Goal: Task Accomplishment & Management: Use online tool/utility

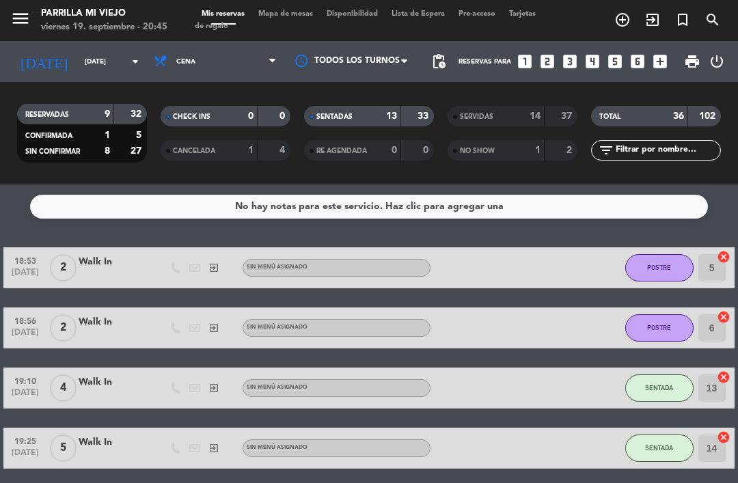
click at [369, 118] on div "SENTADAS" at bounding box center [339, 117] width 63 height 16
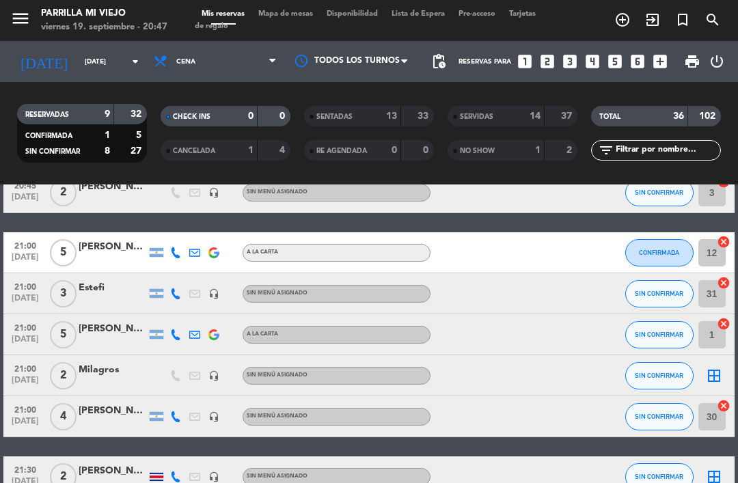
click at [293, 29] on div "Mis reservas Mapa de mesas Disponibilidad Lista de Espera Pre-acceso Tarjetas d…" at bounding box center [369, 20] width 349 height 25
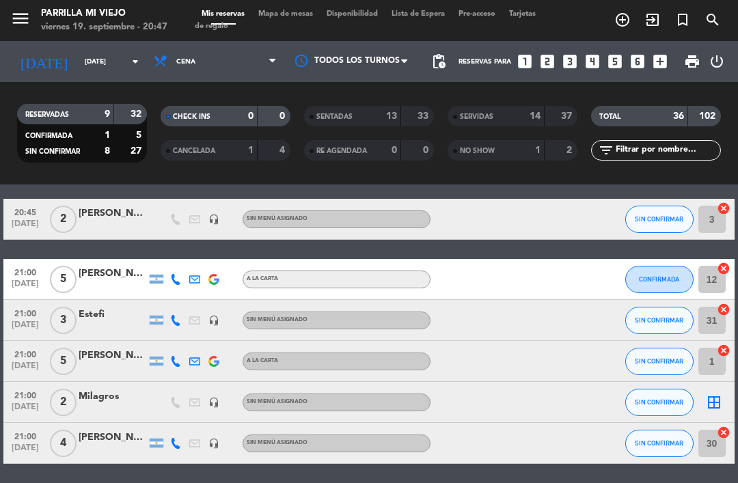
scroll to position [50, 0]
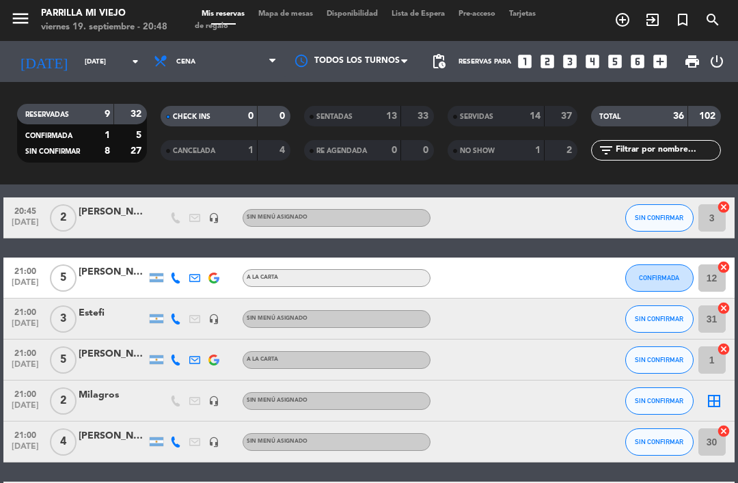
click at [545, 53] on icon "looks_two" at bounding box center [548, 62] width 18 height 18
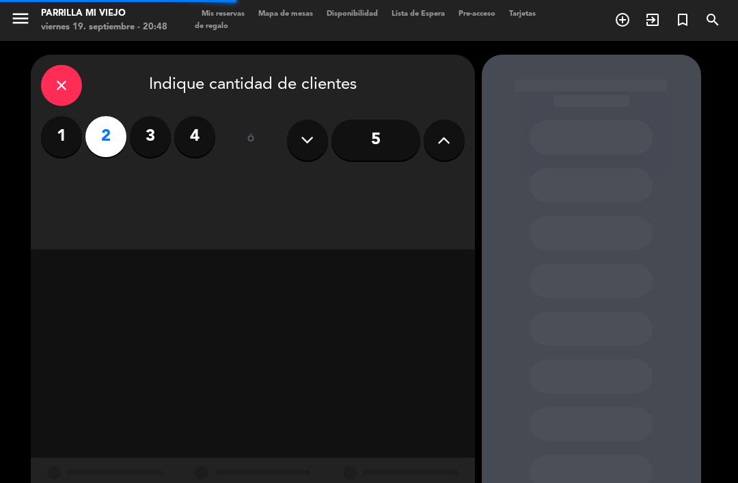
click at [393, 204] on div "close Indique cantidad de clientes 1 2 3 4 ó 5" at bounding box center [253, 152] width 444 height 195
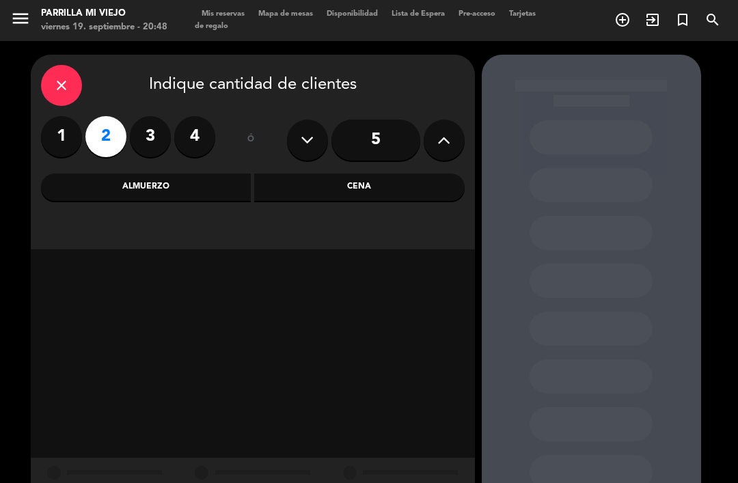
click at [409, 189] on div "Cena" at bounding box center [359, 187] width 211 height 27
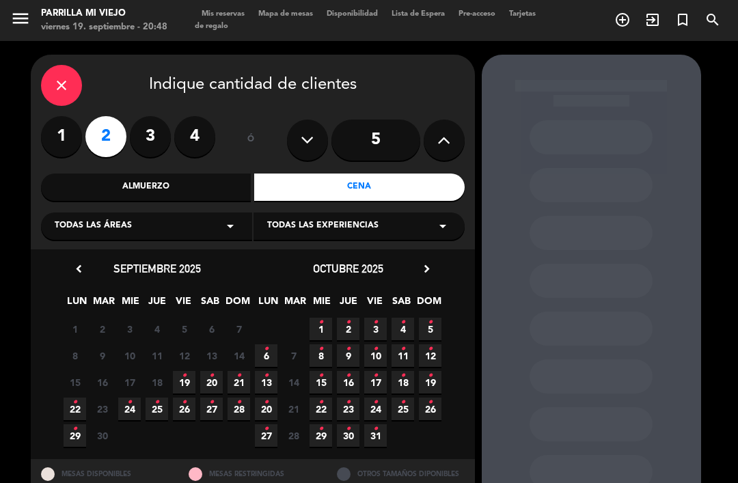
click at [193, 384] on span "19 •" at bounding box center [184, 382] width 23 height 23
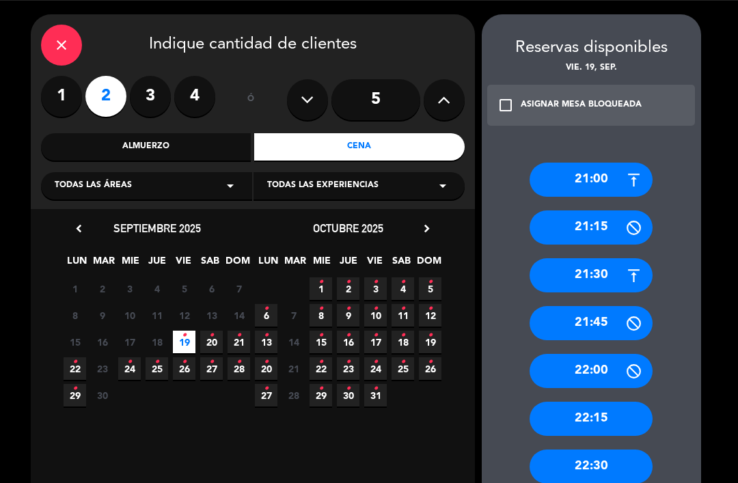
scroll to position [40, 0]
click at [621, 258] on div "21:30" at bounding box center [591, 275] width 123 height 34
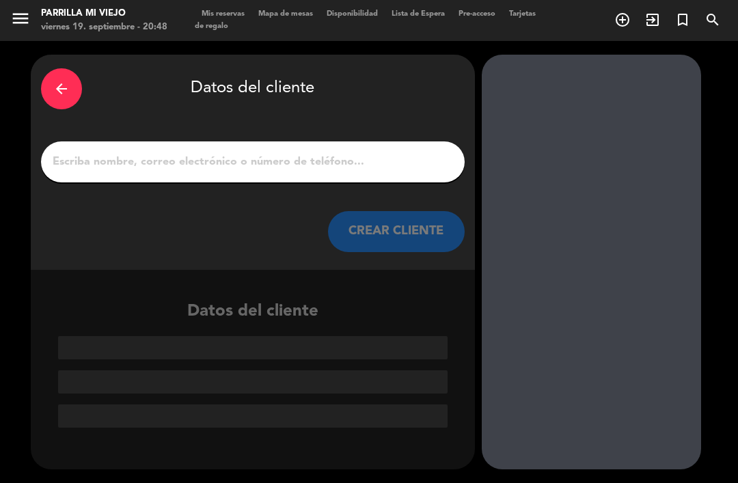
scroll to position [0, 0]
click at [395, 152] on input "1" at bounding box center [252, 161] width 403 height 19
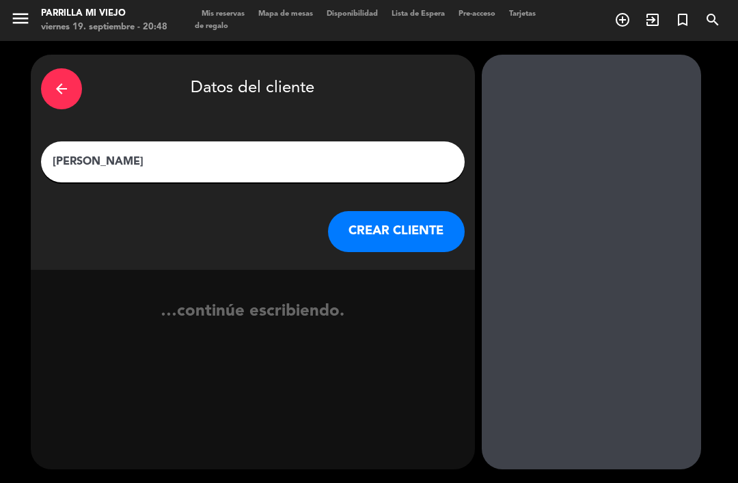
type input "[PERSON_NAME]"
click at [392, 65] on div "arrow_back Datos del cliente" at bounding box center [253, 89] width 424 height 48
click at [405, 211] on button "CREAR CLIENTE" at bounding box center [396, 231] width 137 height 41
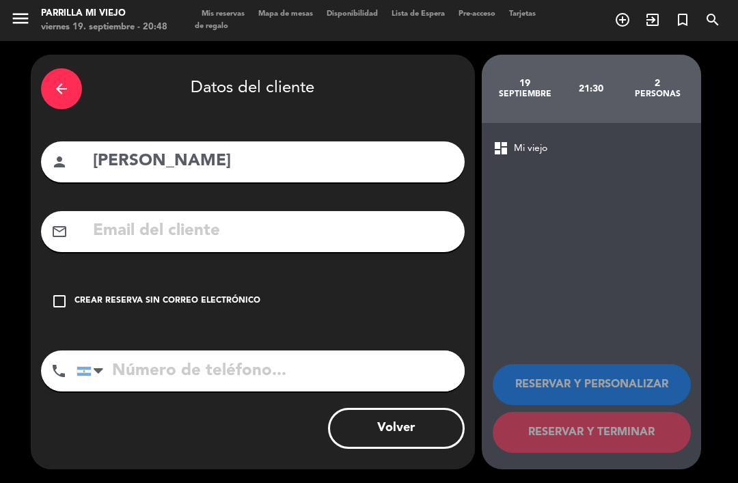
click at [212, 295] on div "Crear reserva sin correo electrónico" at bounding box center [168, 302] width 186 height 14
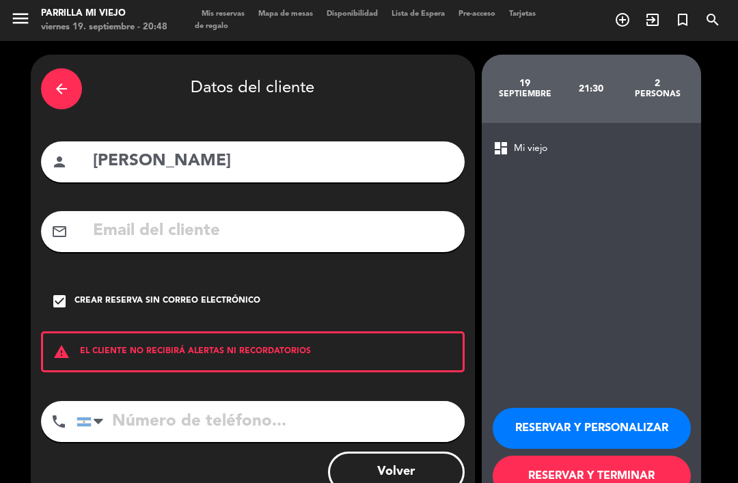
click at [233, 401] on input "tel" at bounding box center [271, 421] width 388 height 41
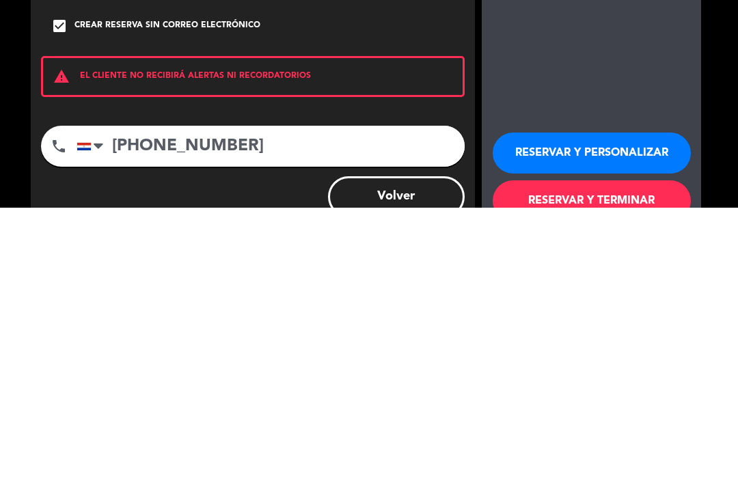
scroll to position [44, 0]
type input "[PHONE_NUMBER]"
click at [611, 456] on button "RESERVAR Y TERMINAR" at bounding box center [592, 476] width 198 height 41
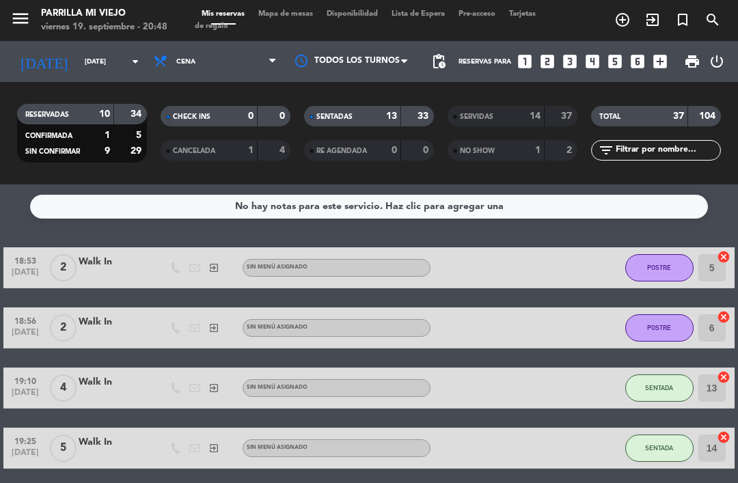
click at [354, 106] on div "SENTADAS 13 33" at bounding box center [369, 116] width 130 height 21
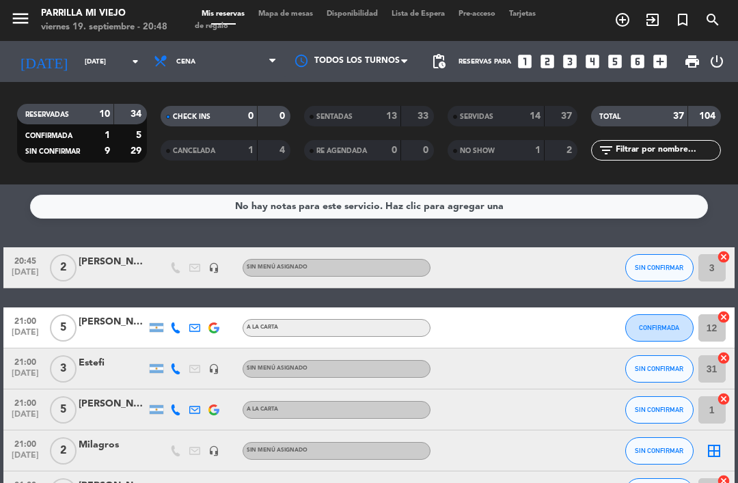
click at [563, 349] on div at bounding box center [564, 369] width 37 height 40
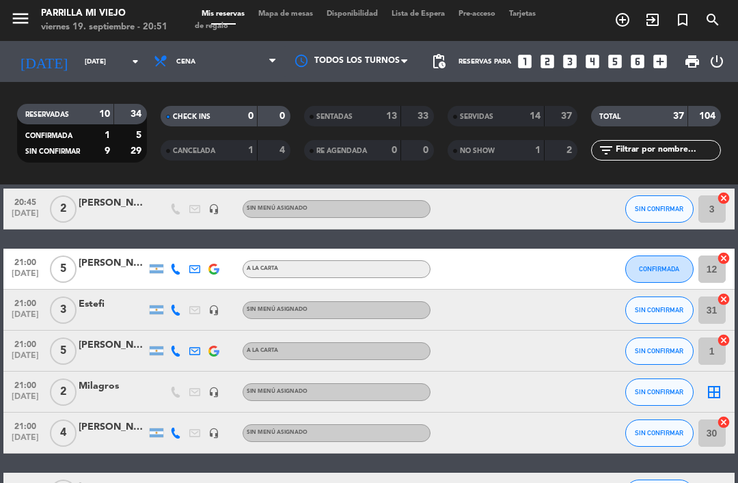
scroll to position [58, 0]
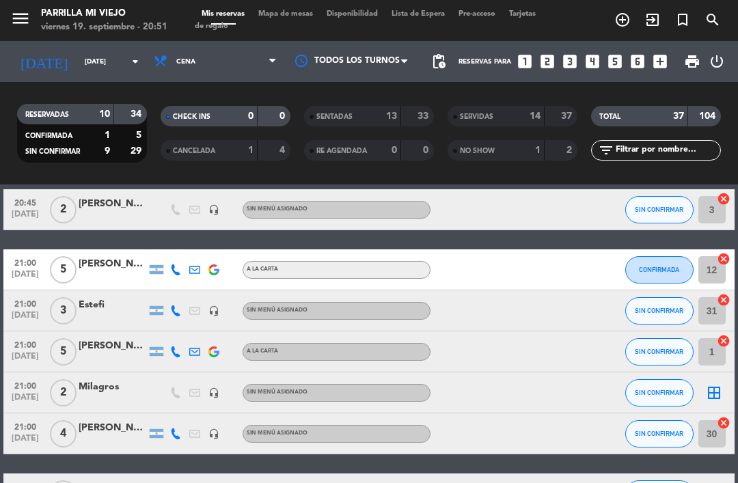
click at [105, 297] on div "Estefi" at bounding box center [113, 305] width 68 height 16
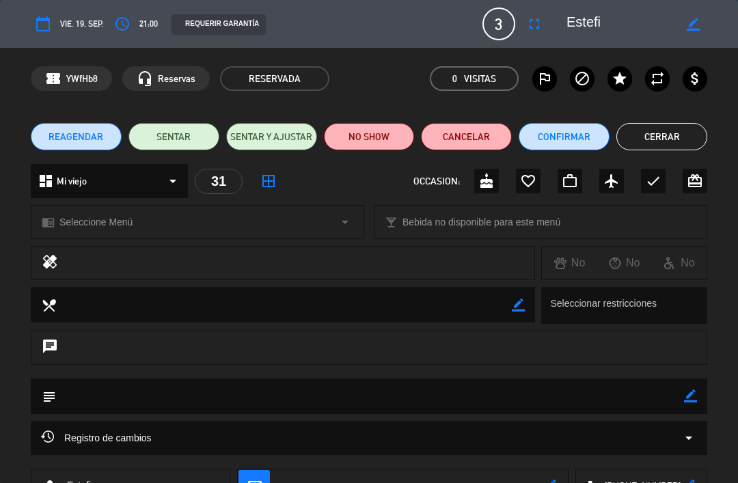
click at [472, 133] on button "Cancelar" at bounding box center [466, 136] width 91 height 27
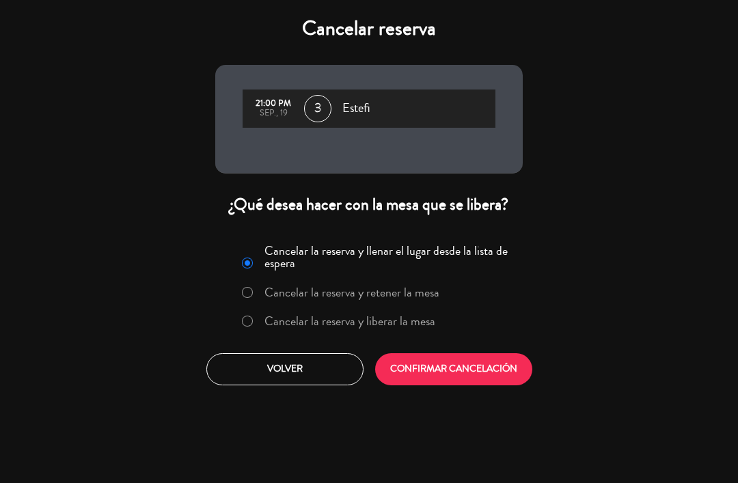
click at [249, 324] on input "Cancelar la reserva y liberar la mesa" at bounding box center [246, 320] width 9 height 9
radio input "true"
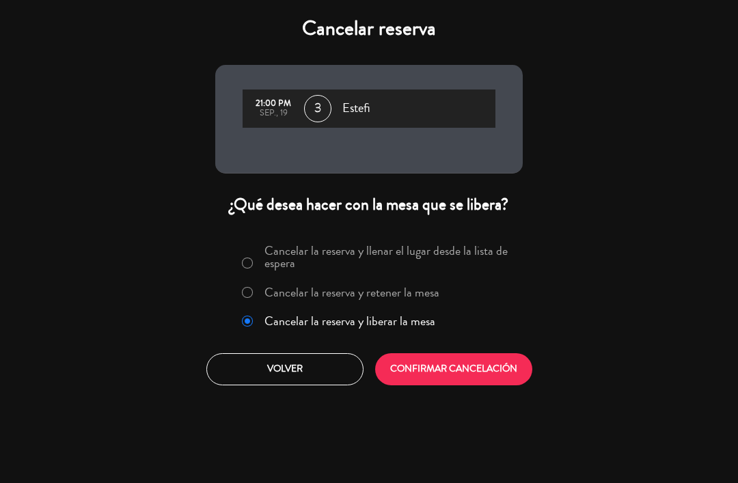
click at [464, 371] on button "CONFIRMAR CANCELACIÓN" at bounding box center [453, 369] width 157 height 32
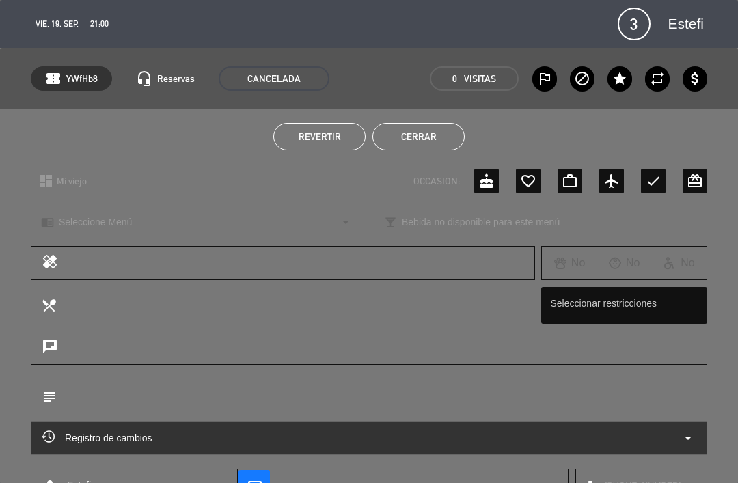
click at [427, 136] on button "Cerrar" at bounding box center [419, 136] width 92 height 27
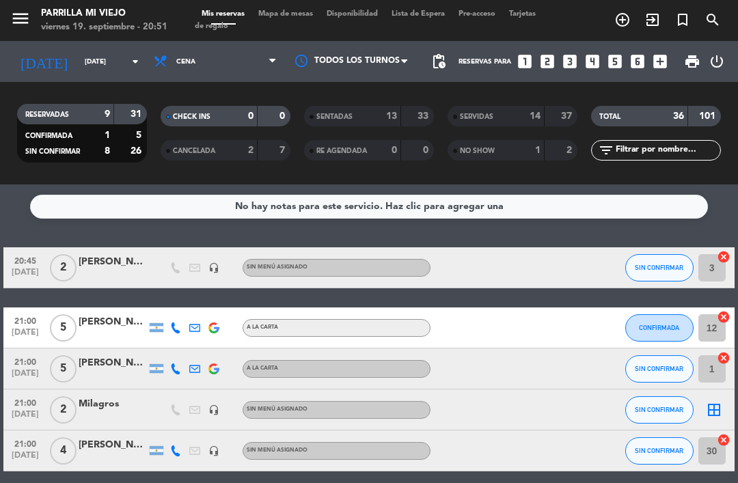
scroll to position [0, 0]
click at [620, 349] on div "21:00 [DATE] 5 [PERSON_NAME] A LA CARTA SIN CONFIRMAR 1 cancel" at bounding box center [368, 369] width 731 height 41
click at [173, 323] on icon at bounding box center [175, 328] width 11 height 11
click at [163, 299] on span "Copiar" at bounding box center [160, 306] width 29 height 14
click at [284, 18] on span "Mapa de mesas" at bounding box center [286, 14] width 68 height 8
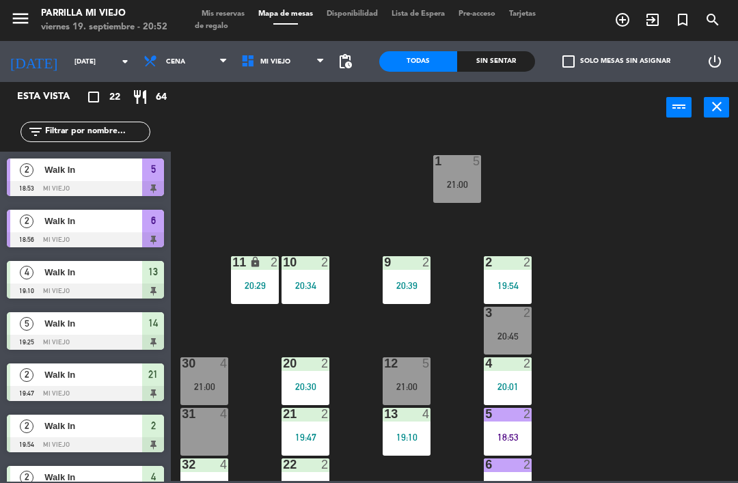
click at [314, 433] on div "19:47" at bounding box center [306, 438] width 48 height 10
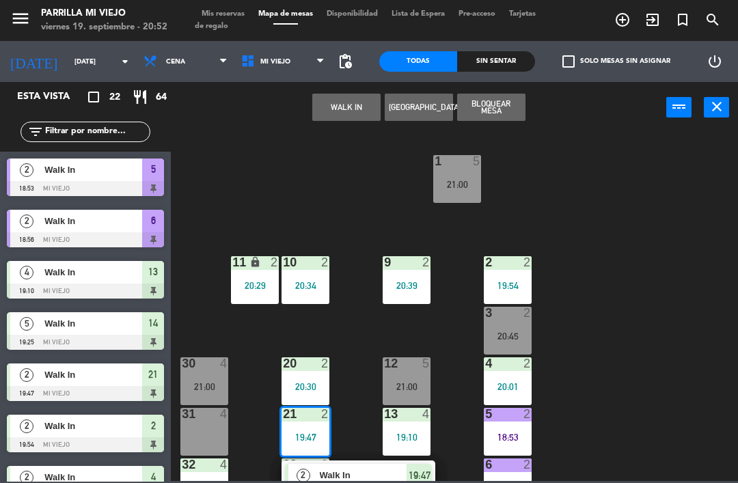
click at [422, 471] on span "19:47" at bounding box center [420, 476] width 22 height 16
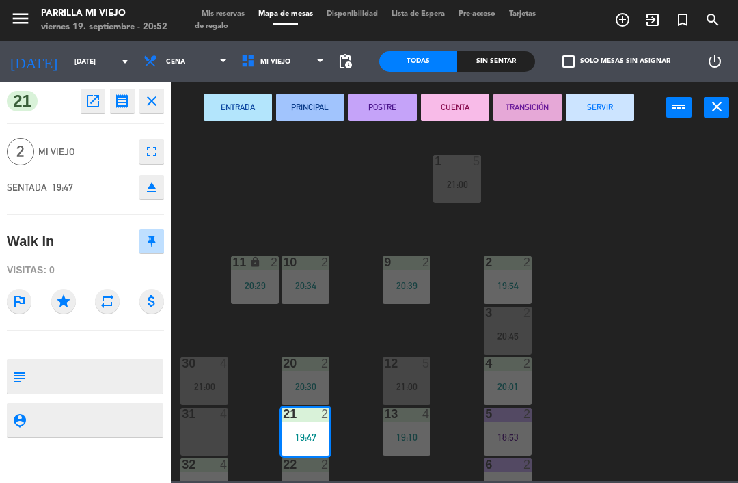
click at [379, 106] on button "POSTRE" at bounding box center [383, 107] width 68 height 27
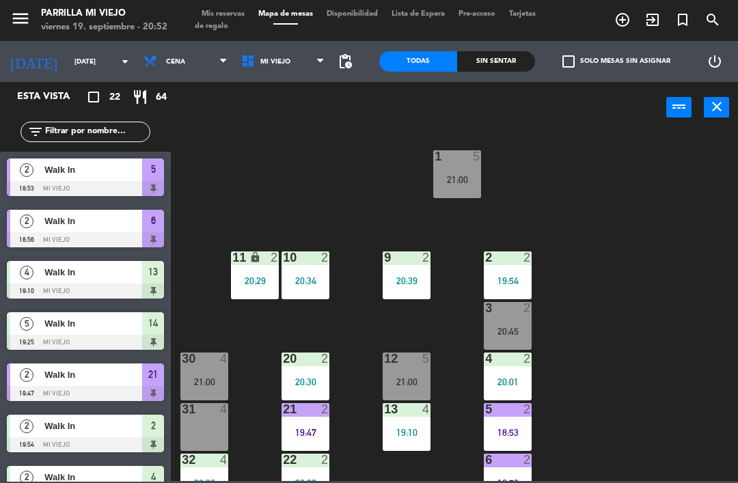
scroll to position [3, 0]
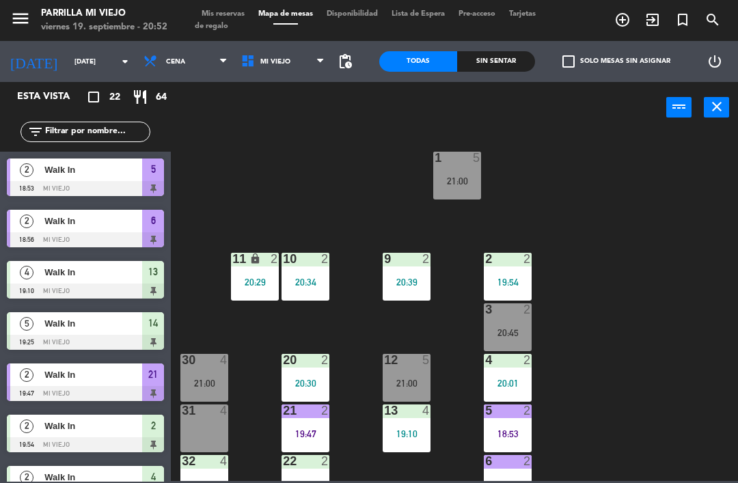
click at [518, 278] on div "19:54" at bounding box center [508, 283] width 48 height 10
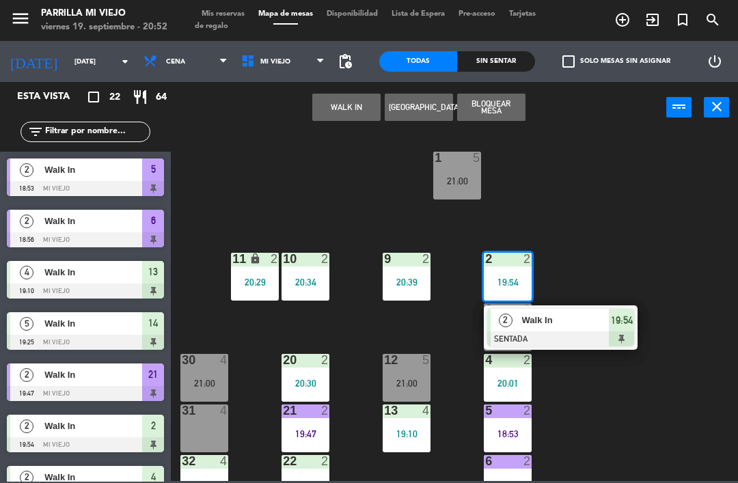
click at [628, 326] on span "19:54" at bounding box center [622, 320] width 22 height 16
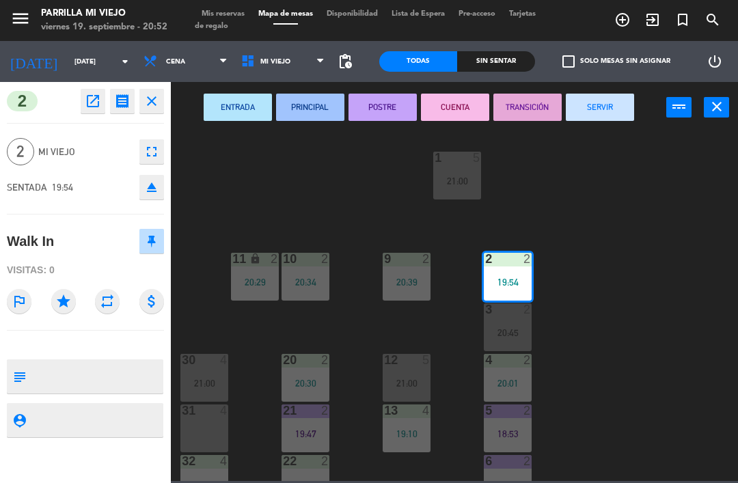
click at [608, 105] on button "SERVIR" at bounding box center [600, 107] width 68 height 27
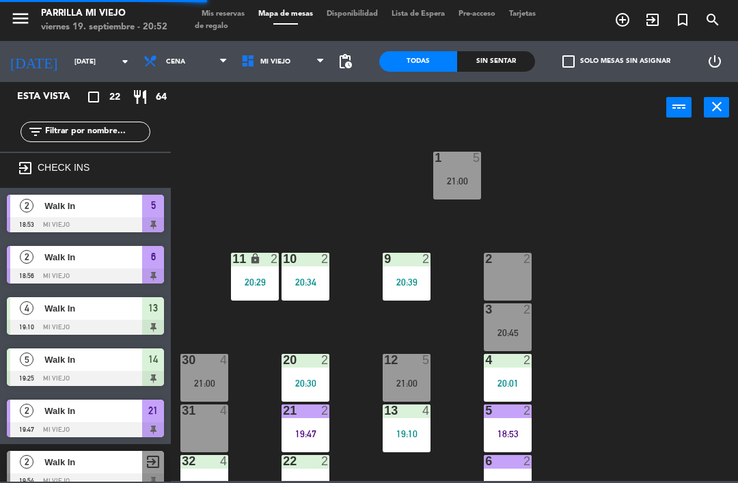
click at [690, 289] on div "1 5 21:00 2 2 9 2 20:39 10 2 20:34 11 lock 2 20:29 3 2 20:45 4 2 20:01 12 5 21:…" at bounding box center [458, 306] width 560 height 350
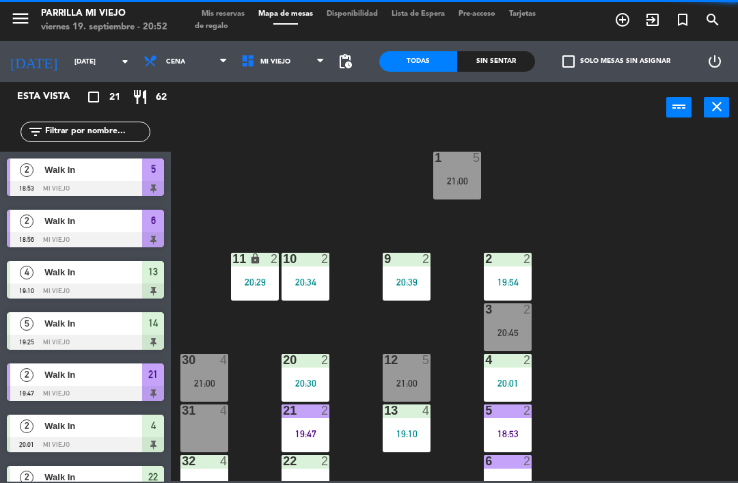
click at [510, 68] on div "Sin sentar" at bounding box center [496, 61] width 78 height 21
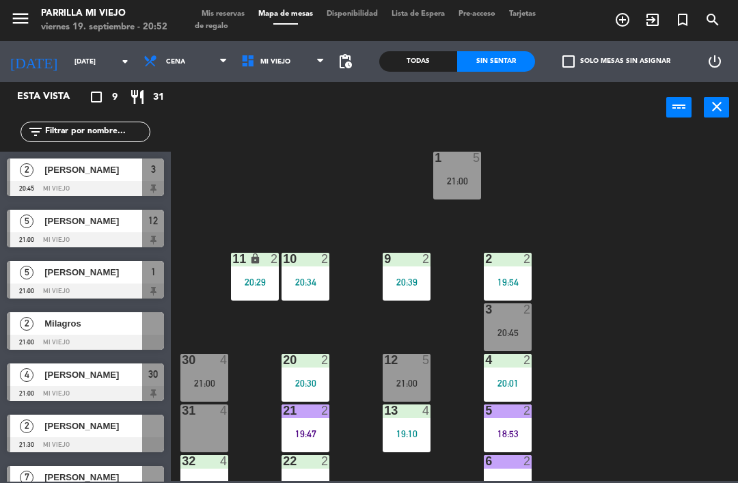
click at [106, 177] on div "[PERSON_NAME]" at bounding box center [92, 170] width 99 height 23
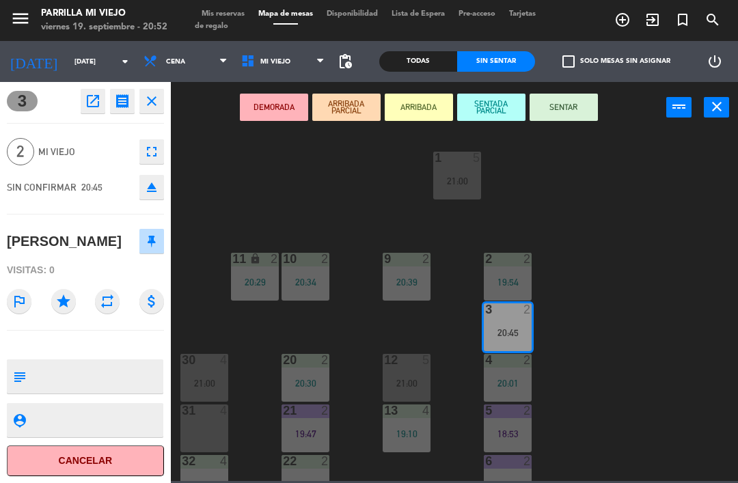
click at [113, 466] on button "Cancelar" at bounding box center [85, 461] width 157 height 31
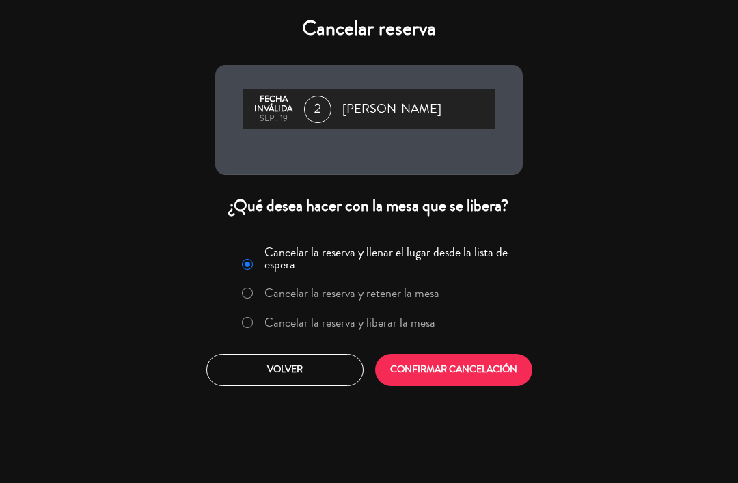
click at [261, 327] on label "Cancelar la reserva y liberar la mesa" at bounding box center [339, 323] width 208 height 25
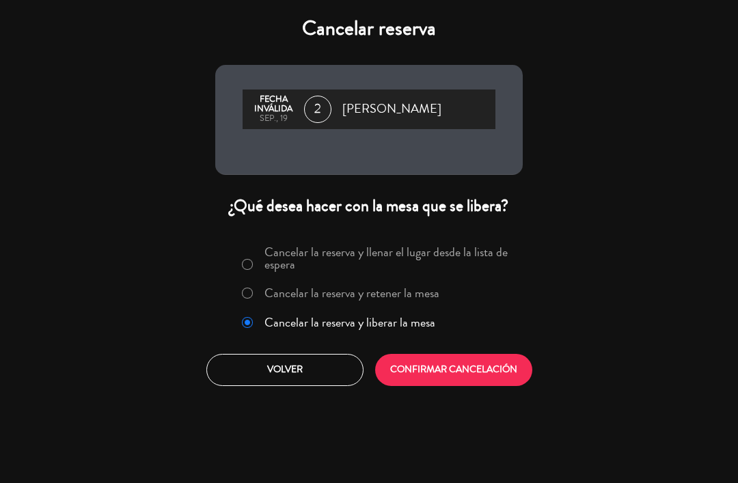
click at [425, 363] on button "CONFIRMAR CANCELACIÓN" at bounding box center [453, 370] width 157 height 32
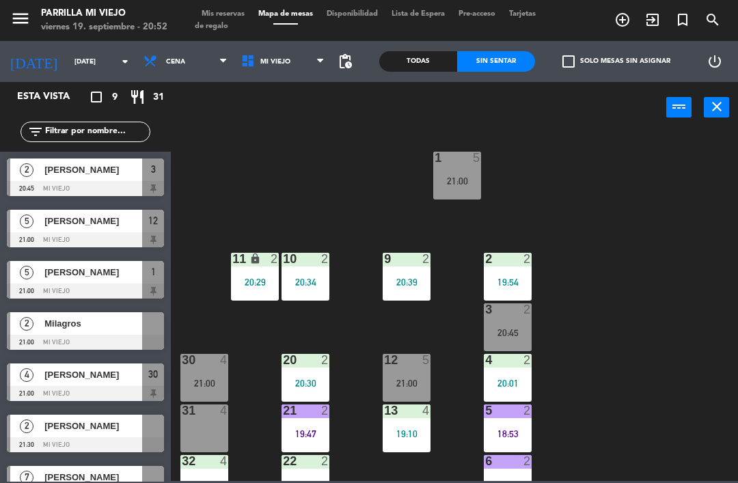
click at [512, 379] on div "20:01" at bounding box center [508, 384] width 48 height 10
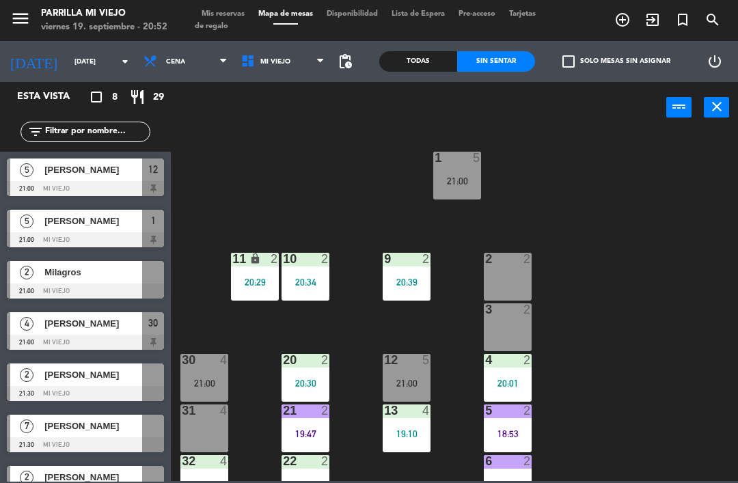
click at [678, 282] on div "1 5 21:00 2 2 9 2 20:39 10 2 20:34 11 lock 2 20:29 3 2 4 2 20:01 12 5 21:00 20 …" at bounding box center [458, 306] width 560 height 350
click at [512, 338] on div "3 2" at bounding box center [508, 328] width 48 height 48
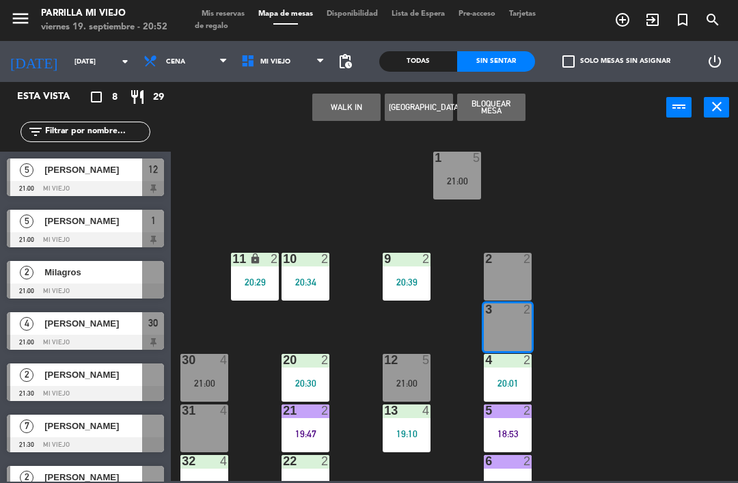
click at [357, 110] on button "WALK IN" at bounding box center [346, 107] width 68 height 27
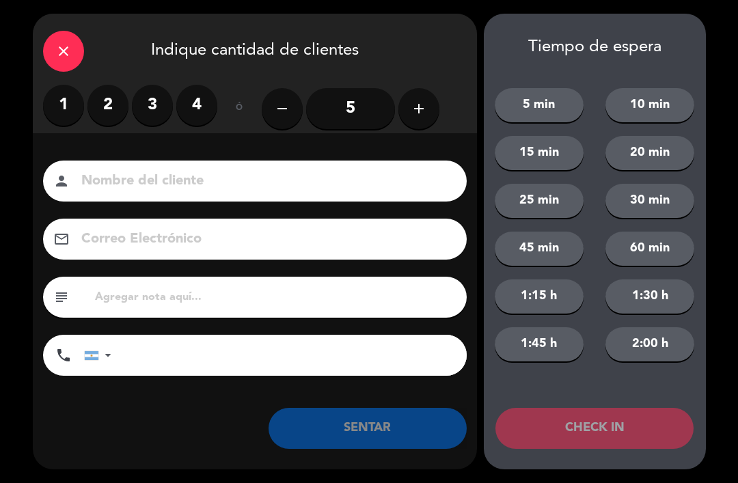
click at [103, 105] on label "2" at bounding box center [108, 105] width 41 height 41
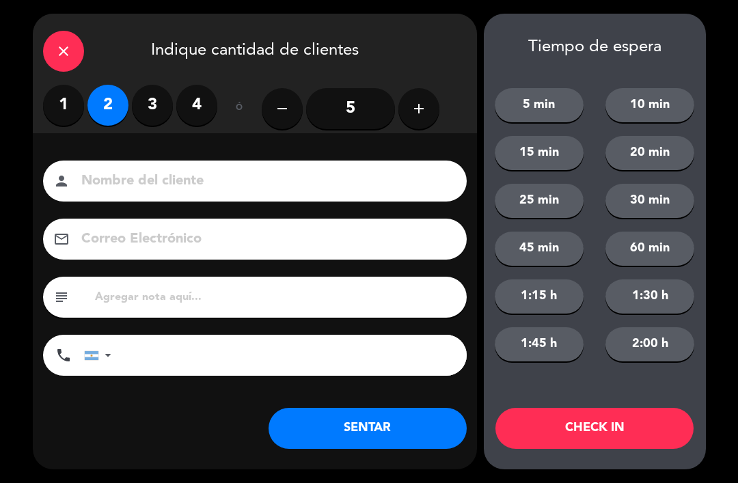
click at [367, 426] on button "SENTAR" at bounding box center [368, 428] width 198 height 41
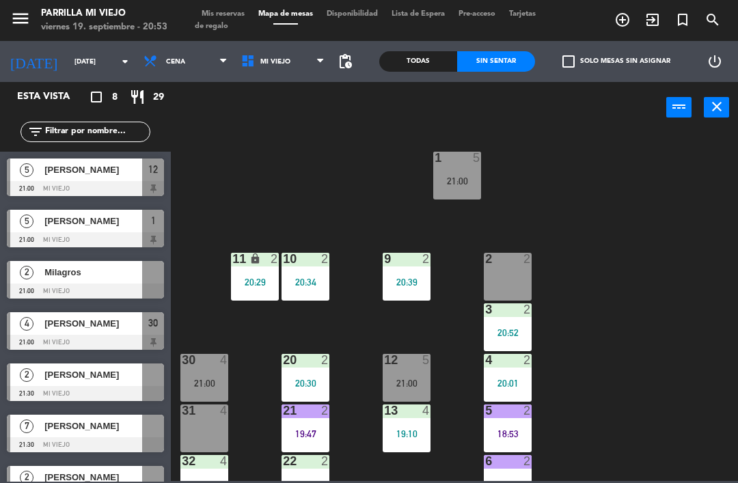
click at [508, 472] on div "6 2 18:56" at bounding box center [508, 479] width 48 height 48
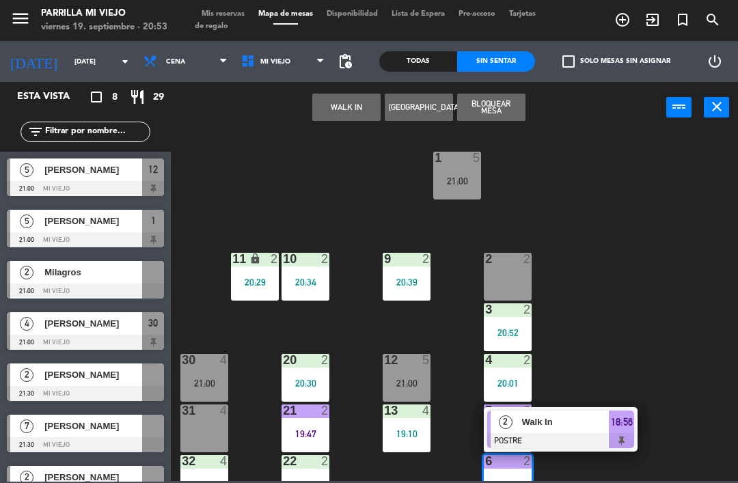
click at [623, 425] on span "18:56" at bounding box center [622, 422] width 22 height 16
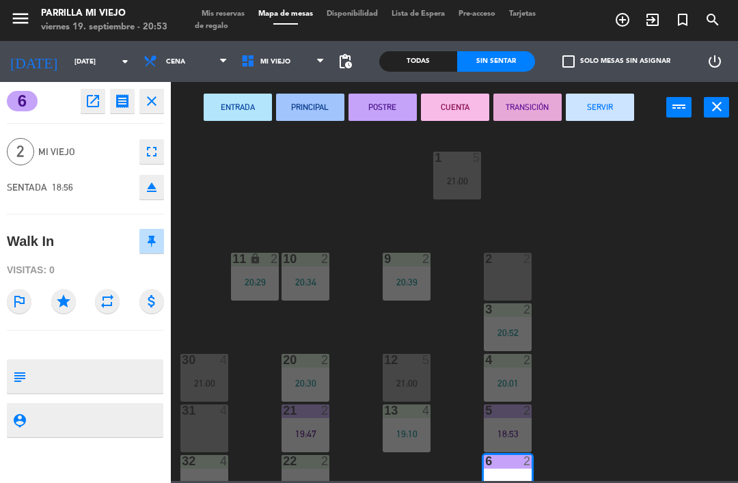
click at [609, 102] on button "SERVIR" at bounding box center [600, 107] width 68 height 27
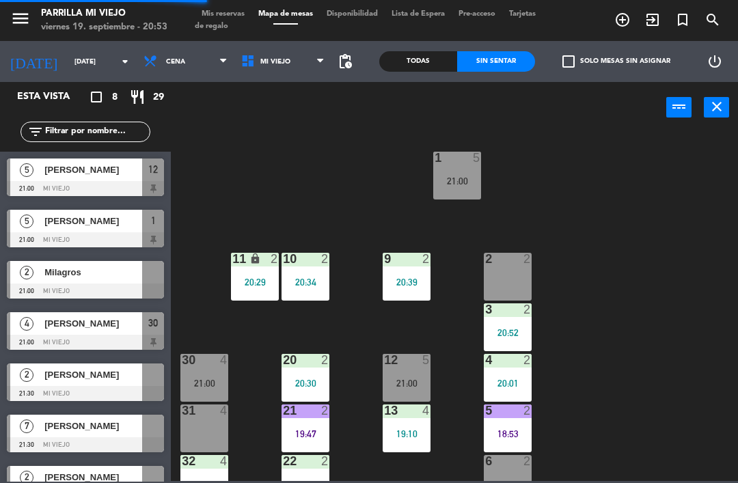
click at [710, 311] on div "1 5 21:00 2 2 9 2 20:39 10 2 20:34 11 lock 2 20:29 3 2 20:52 4 2 20:01 12 5 21:…" at bounding box center [458, 306] width 560 height 350
click at [516, 424] on div "5 2 18:53" at bounding box center [508, 429] width 48 height 48
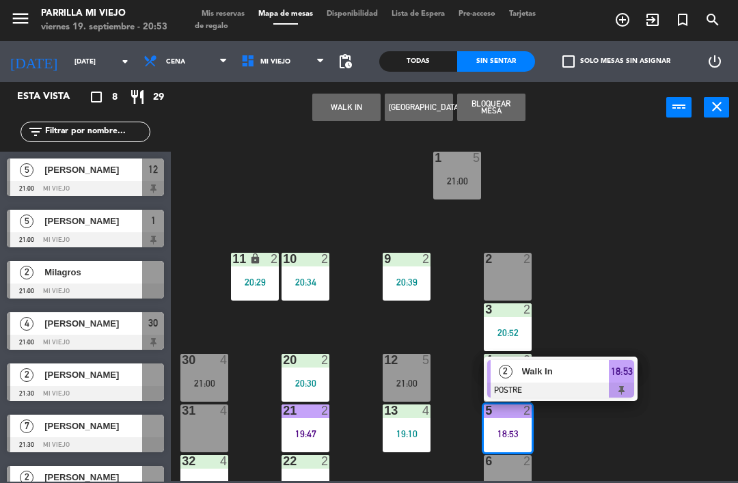
click at [628, 384] on div at bounding box center [560, 390] width 147 height 15
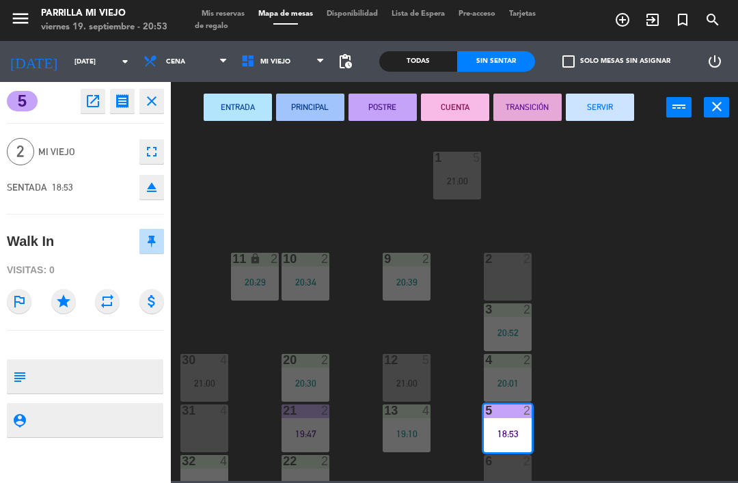
click at [442, 94] on button "CUENTA" at bounding box center [455, 107] width 68 height 27
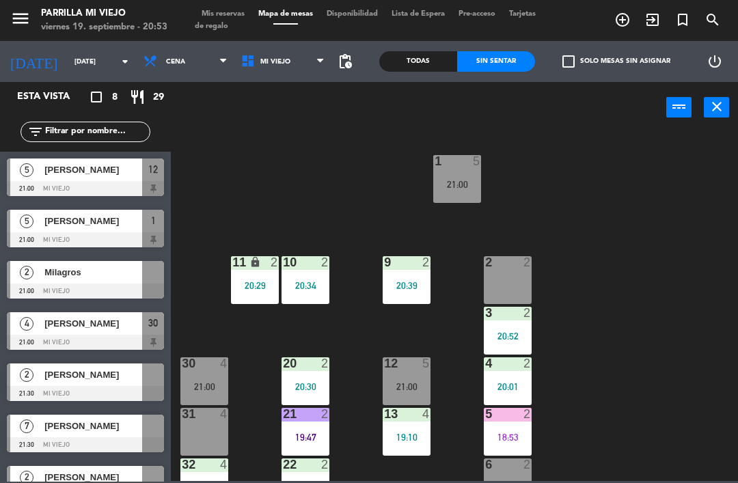
click at [213, 12] on span "Mis reservas" at bounding box center [223, 14] width 57 height 8
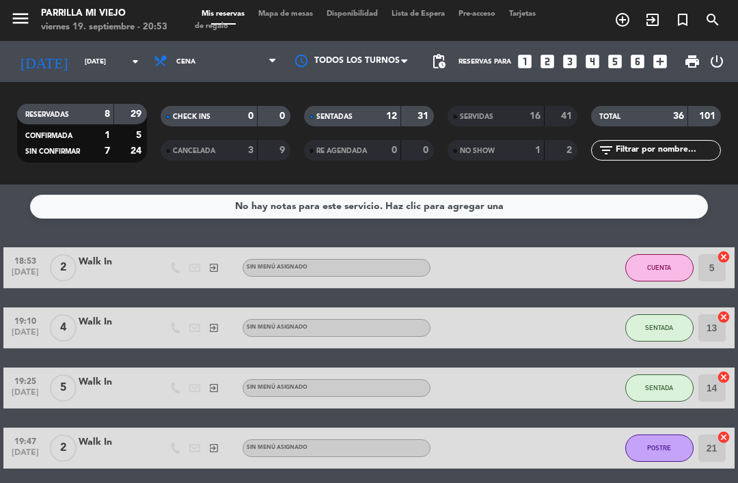
click at [390, 109] on div "12" at bounding box center [384, 117] width 27 height 16
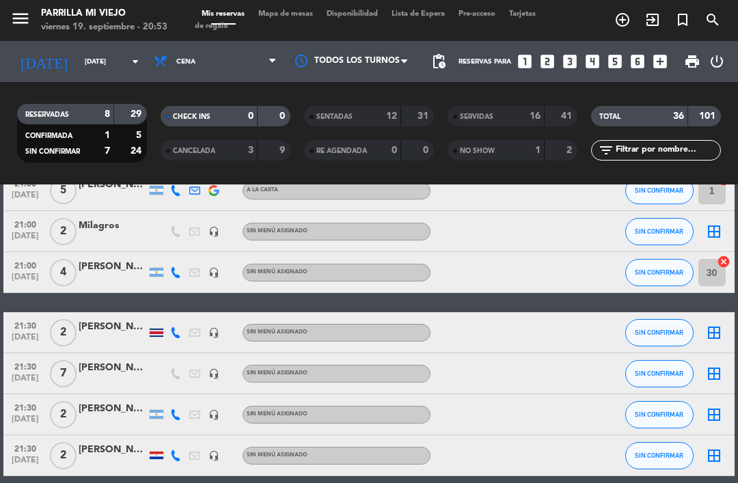
scroll to position [117, 0]
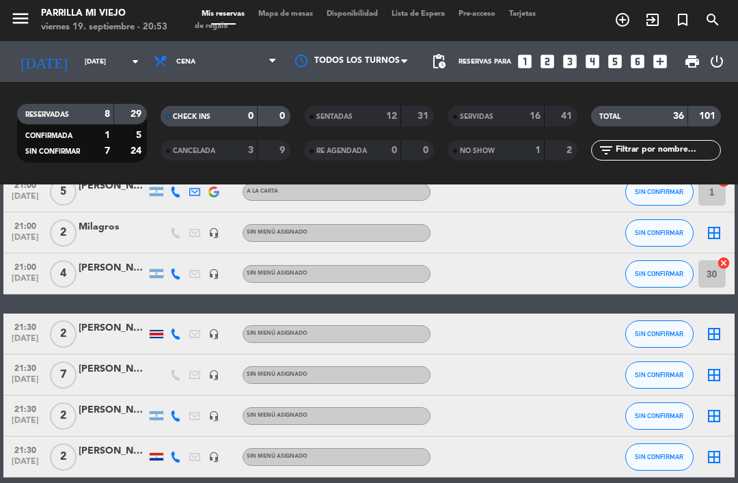
click at [175, 336] on icon at bounding box center [175, 334] width 11 height 11
click at [167, 316] on span "Copiar" at bounding box center [168, 312] width 29 height 14
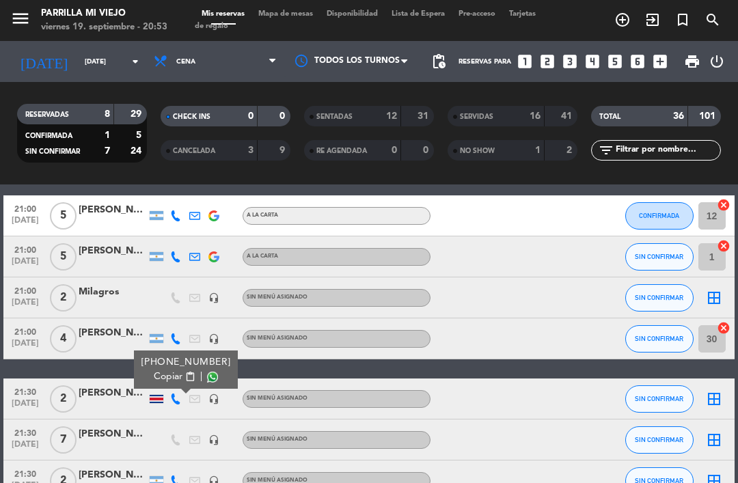
scroll to position [56, 0]
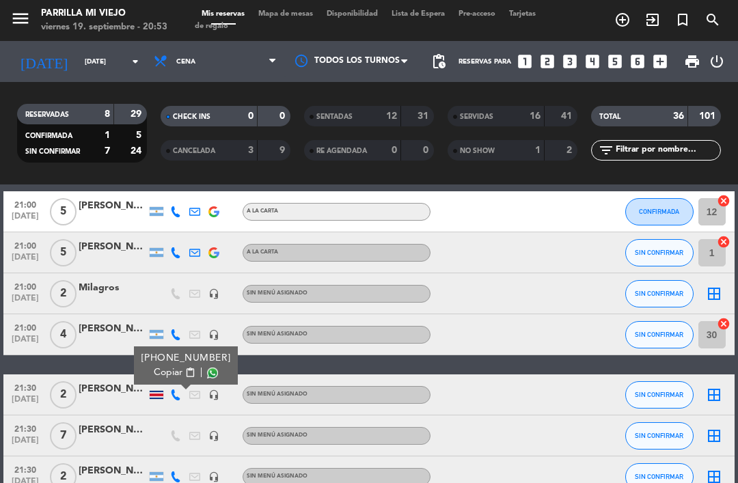
click at [539, 304] on div at bounding box center [488, 293] width 115 height 40
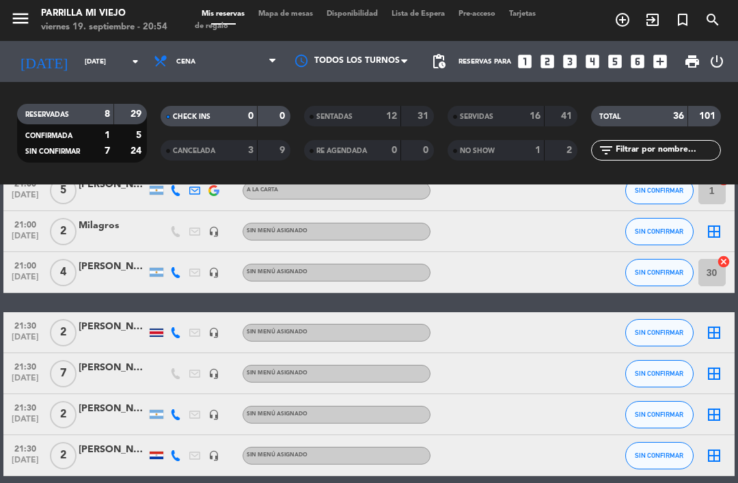
scroll to position [119, 0]
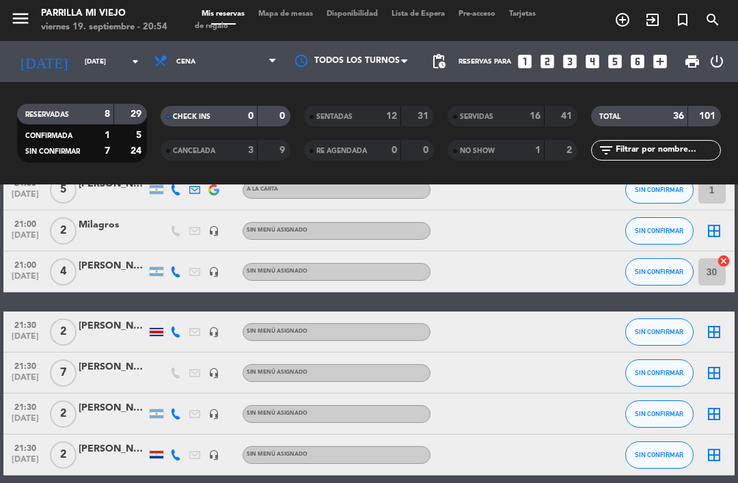
click at [175, 335] on icon at bounding box center [175, 332] width 11 height 11
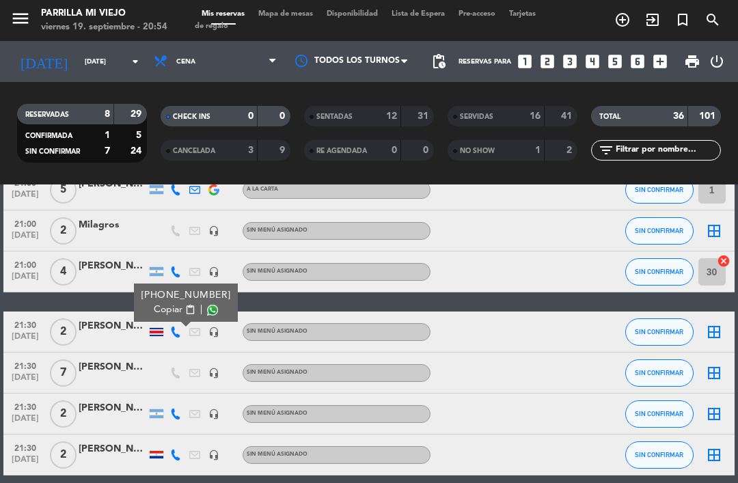
click at [178, 315] on button "Copiar content_paste" at bounding box center [175, 310] width 42 height 14
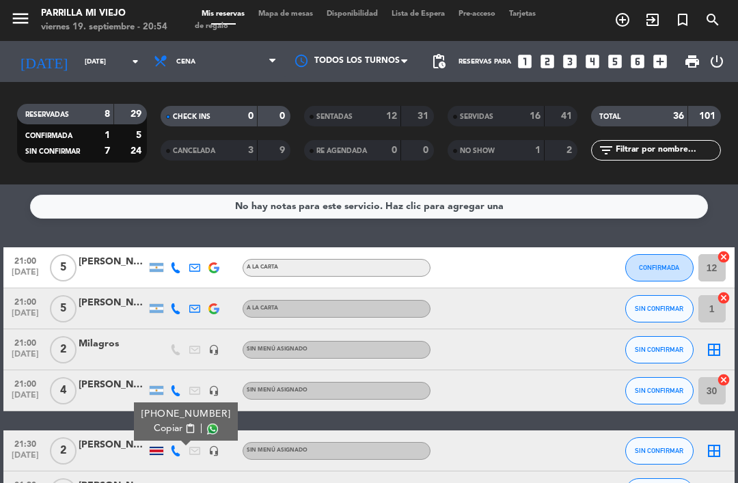
scroll to position [-1, 0]
click at [275, 10] on span "Mapa de mesas" at bounding box center [286, 14] width 68 height 8
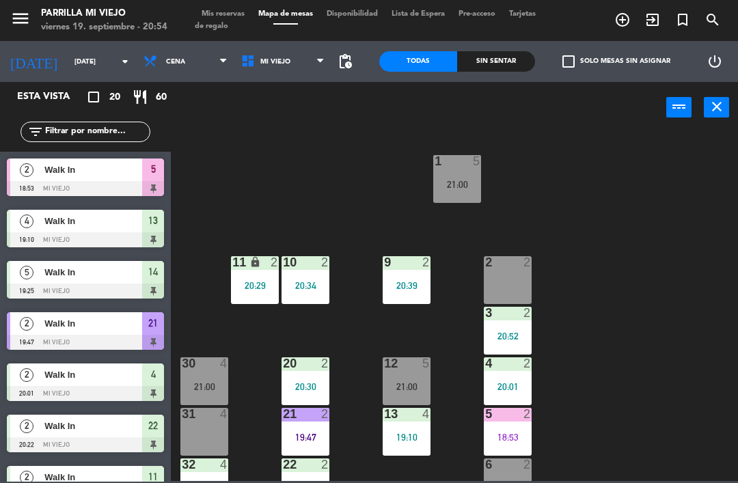
click at [532, 3] on div "menu Parrilla [GEOGRAPHIC_DATA] [DATE] 19. septiembre - 20:54 Mis reservas Mapa…" at bounding box center [369, 20] width 738 height 41
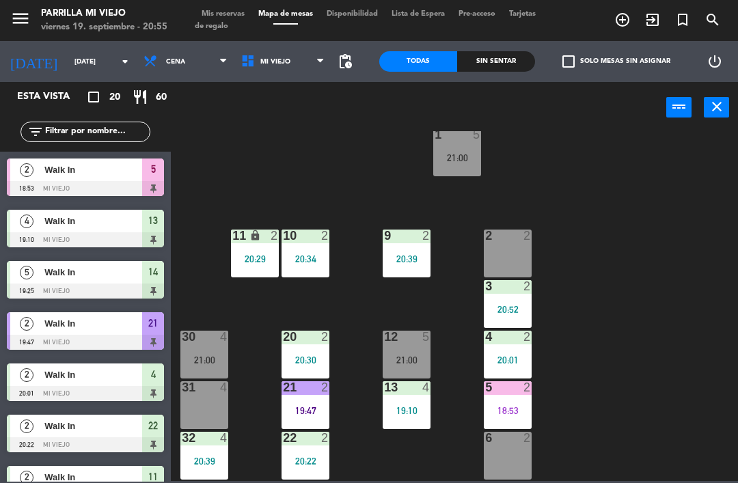
scroll to position [30, 0]
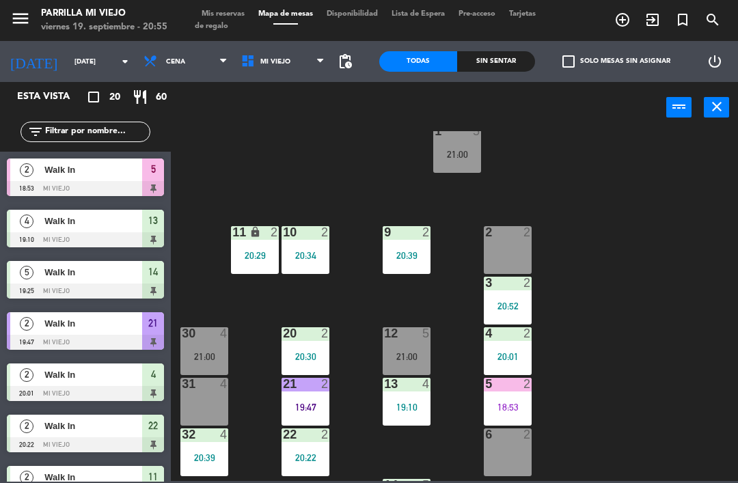
click at [517, 236] on div at bounding box center [508, 232] width 23 height 12
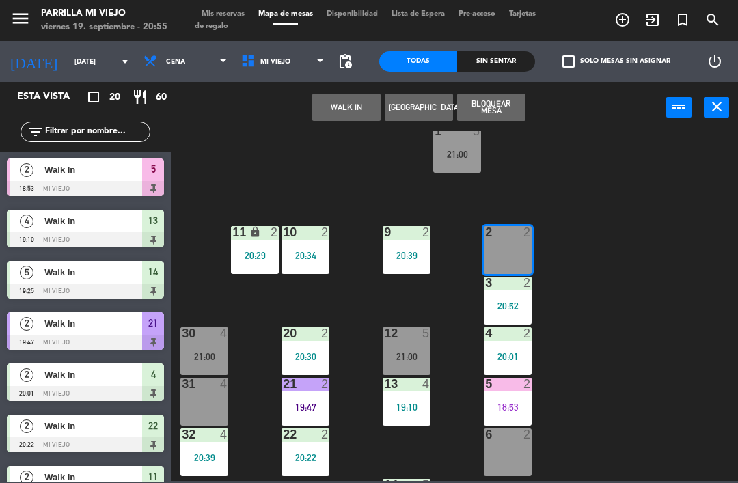
click at [341, 101] on button "WALK IN" at bounding box center [346, 107] width 68 height 27
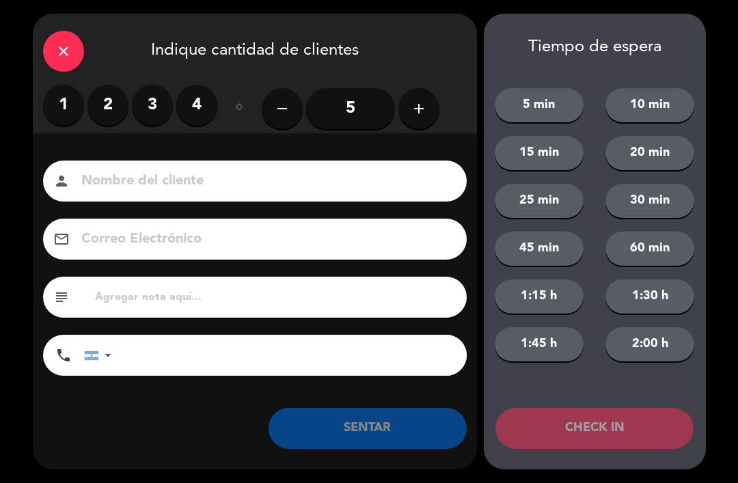
click at [252, 144] on div "Nombre del cliente person Correo Electrónico email subject phone [GEOGRAPHIC_DA…" at bounding box center [255, 290] width 444 height 315
click at [119, 106] on label "2" at bounding box center [108, 105] width 41 height 41
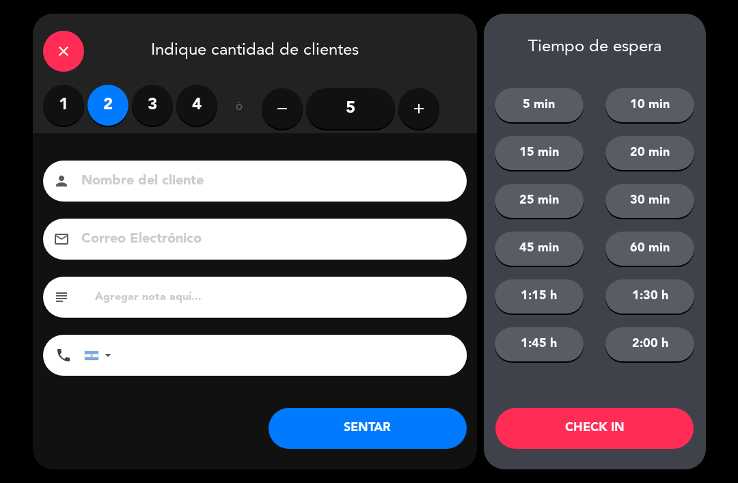
click at [374, 418] on button "SENTAR" at bounding box center [368, 428] width 198 height 41
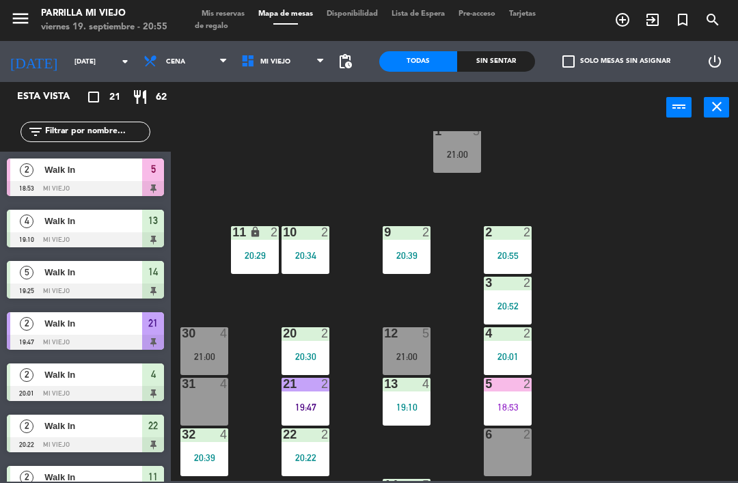
click at [608, 344] on div "1 5 21:00 2 2 20:55 9 2 20:39 10 2 20:34 11 lock 2 20:29 3 2 20:52 4 2 20:01 12…" at bounding box center [458, 306] width 560 height 350
click at [221, 347] on div "30 4 21:00" at bounding box center [204, 351] width 48 height 48
click at [694, 232] on div "1 5 21:00 2 2 20:55 9 2 20:39 10 2 20:34 11 lock 2 20:29 3 2 20:52 4 2 20:01 12…" at bounding box center [458, 306] width 560 height 350
click at [512, 64] on div "Sin sentar" at bounding box center [496, 61] width 78 height 21
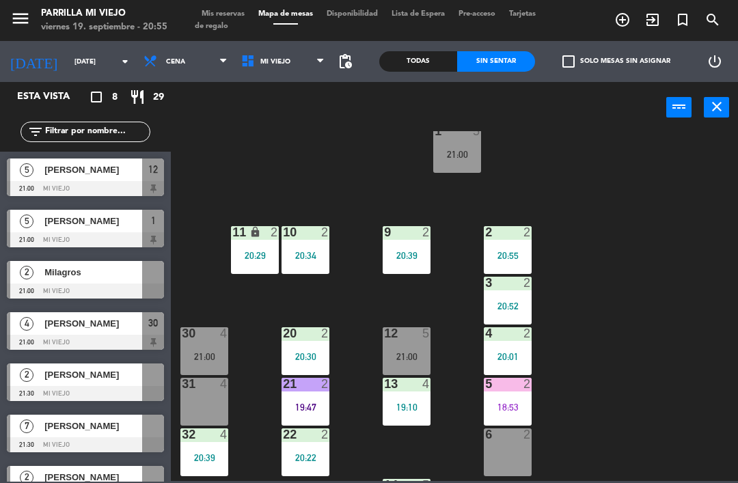
scroll to position [0, 0]
click at [658, 308] on div "1 5 21:00 2 2 20:55 9 2 20:39 10 2 20:34 11 lock 2 20:29 3 2 20:52 4 2 20:01 12…" at bounding box center [458, 306] width 560 height 350
click at [239, 18] on span "Mis reservas" at bounding box center [223, 14] width 57 height 8
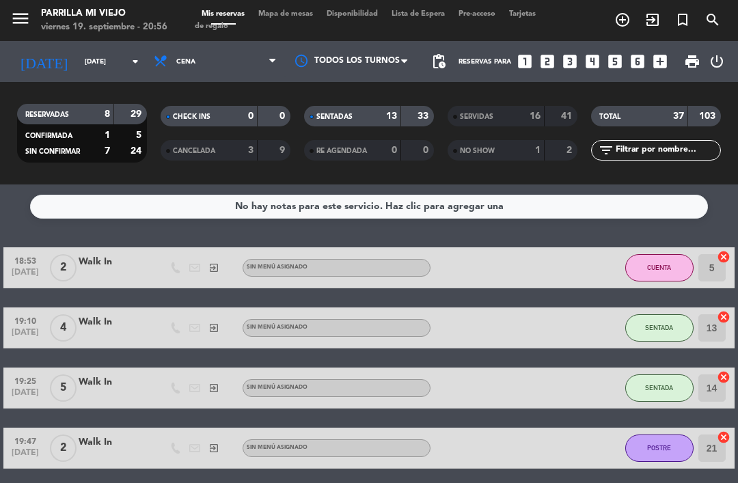
click at [390, 111] on strong "13" at bounding box center [391, 116] width 11 height 10
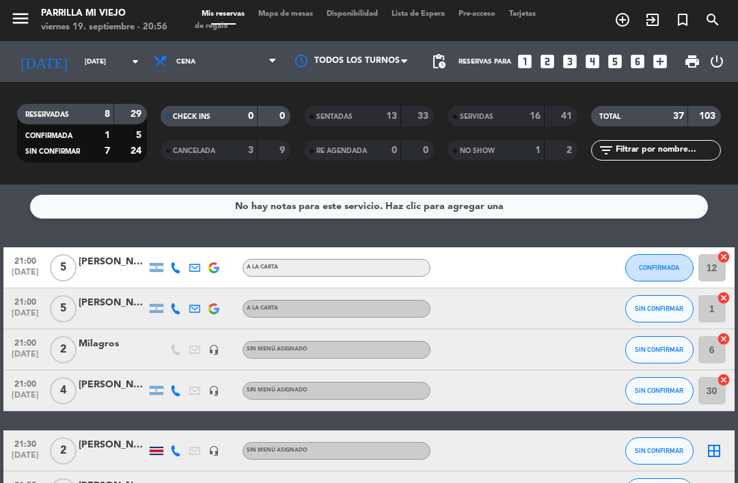
click at [171, 271] on icon at bounding box center [175, 268] width 11 height 11
click at [169, 244] on span "Copiar" at bounding box center [160, 246] width 29 height 14
click at [573, 217] on div "No hay notas para este servicio. Haz clic para agregar una" at bounding box center [369, 207] width 678 height 24
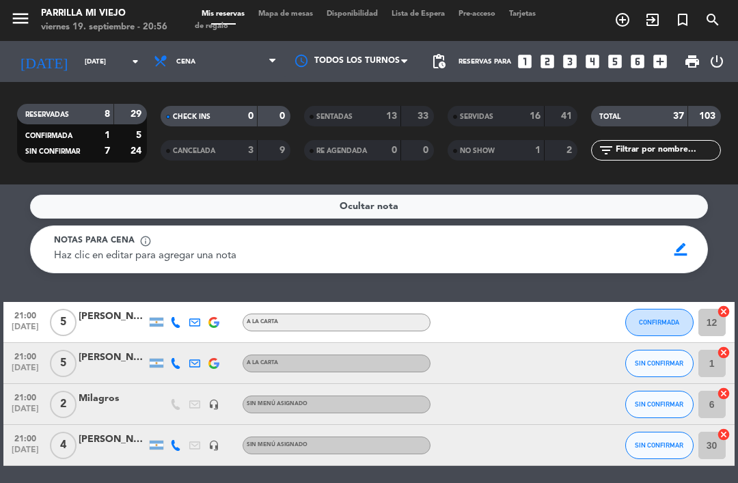
click at [574, 212] on div "Ocultar nota" at bounding box center [369, 207] width 678 height 24
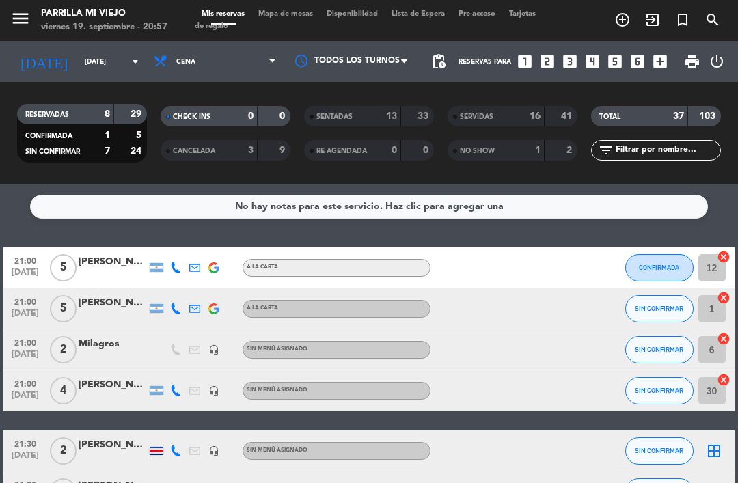
click at [553, 54] on icon "looks_two" at bounding box center [548, 62] width 18 height 18
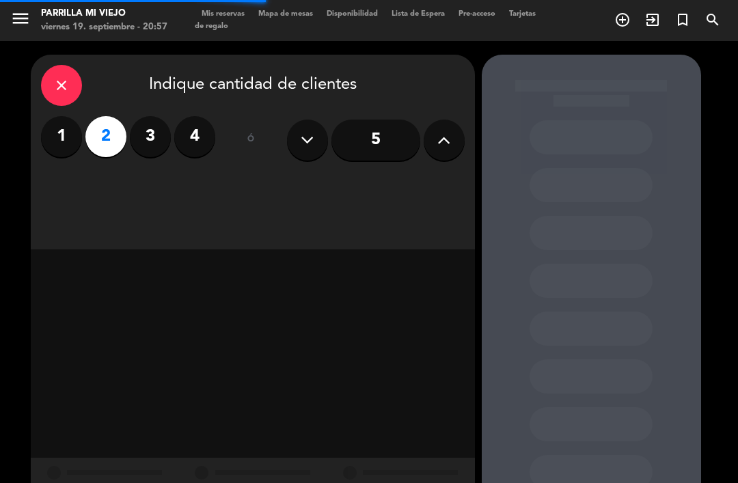
click at [426, 187] on div "close Indique cantidad de clientes 1 2 3 4 ó 5" at bounding box center [253, 152] width 444 height 195
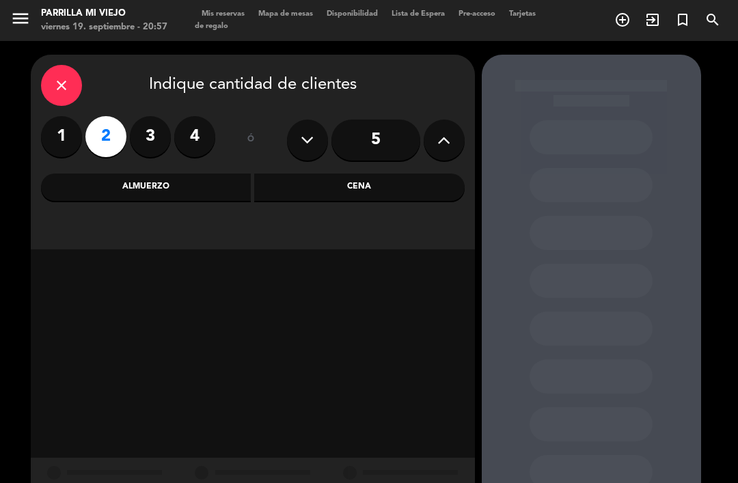
click at [411, 185] on div "Cena" at bounding box center [359, 187] width 211 height 27
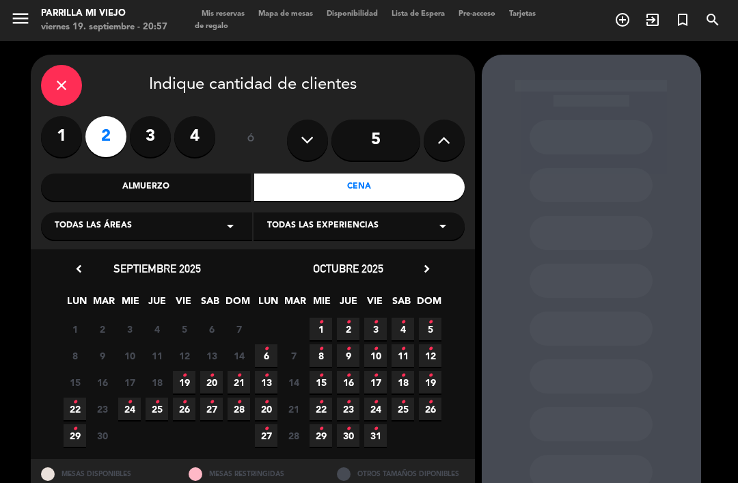
click at [195, 364] on span "12" at bounding box center [184, 356] width 23 height 23
click at [176, 379] on span "19 •" at bounding box center [184, 382] width 23 height 23
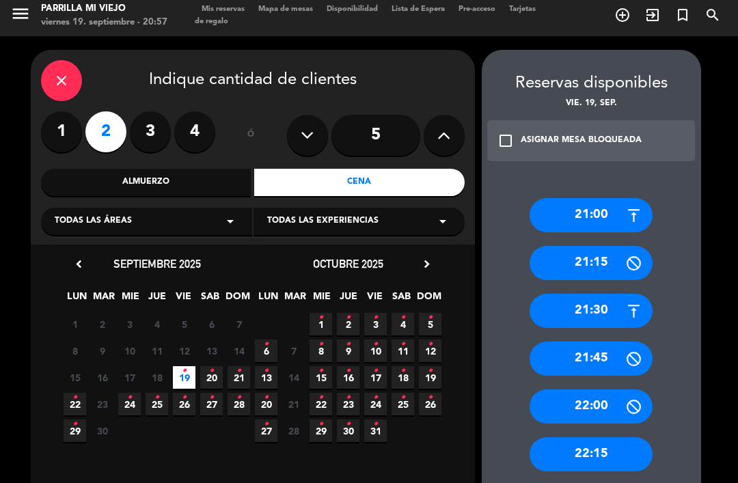
scroll to position [12, 0]
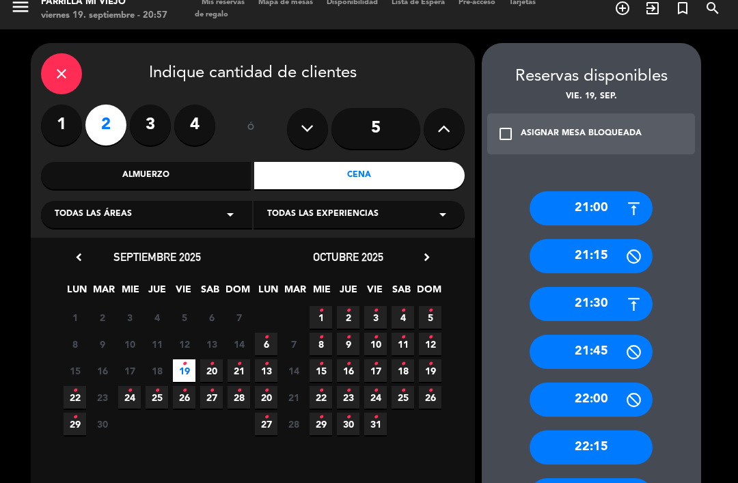
click at [630, 392] on icon at bounding box center [634, 400] width 17 height 17
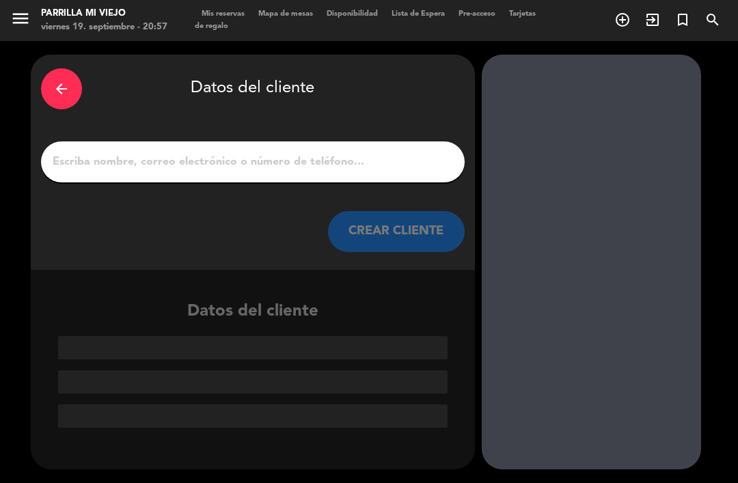
scroll to position [0, 0]
click at [414, 152] on input "1" at bounding box center [252, 161] width 403 height 19
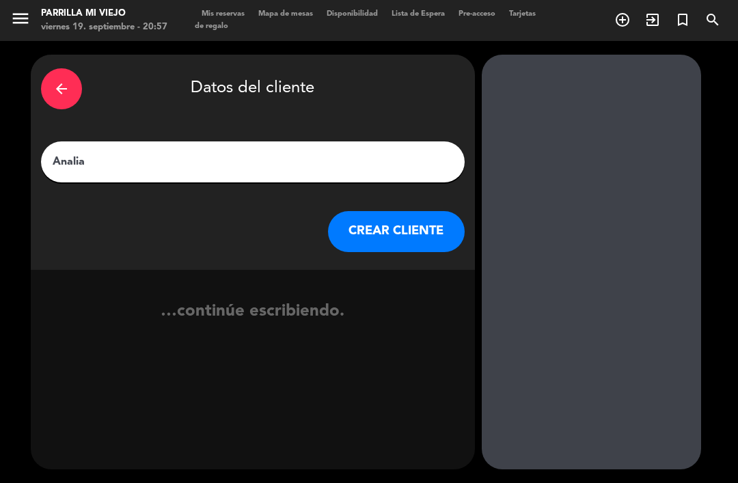
type input "Analia"
click at [398, 65] on div "arrow_back Datos del cliente" at bounding box center [253, 89] width 424 height 48
click at [423, 211] on button "CREAR CLIENTE" at bounding box center [396, 231] width 137 height 41
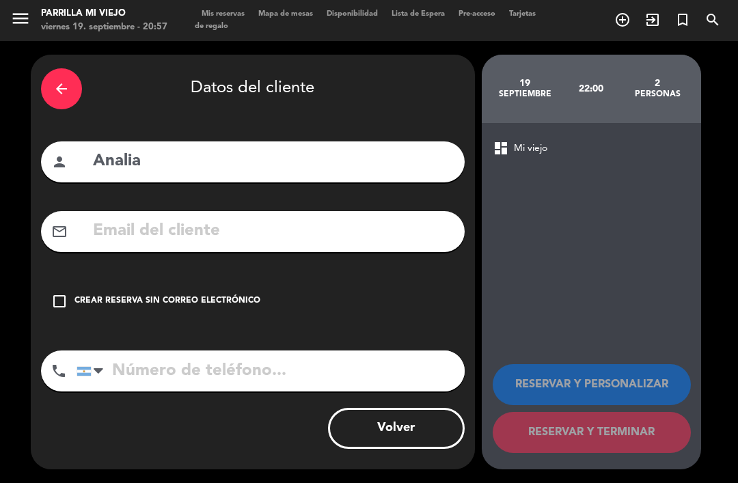
click at [241, 295] on div "Crear reserva sin correo electrónico" at bounding box center [168, 302] width 186 height 14
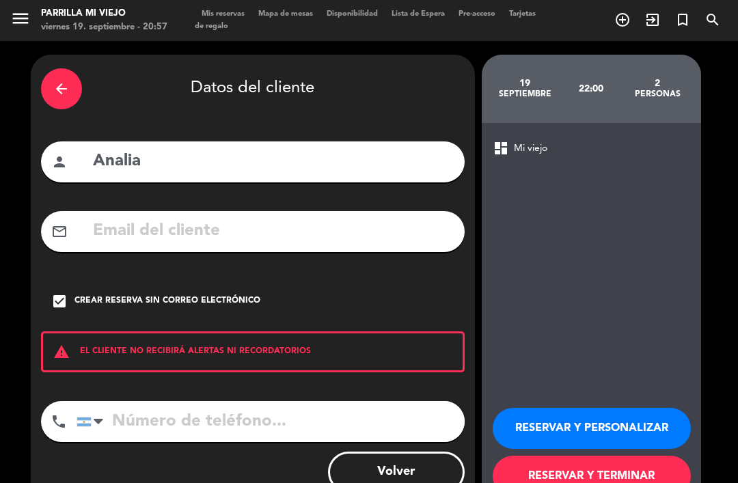
click at [256, 401] on input "tel" at bounding box center [271, 421] width 388 height 41
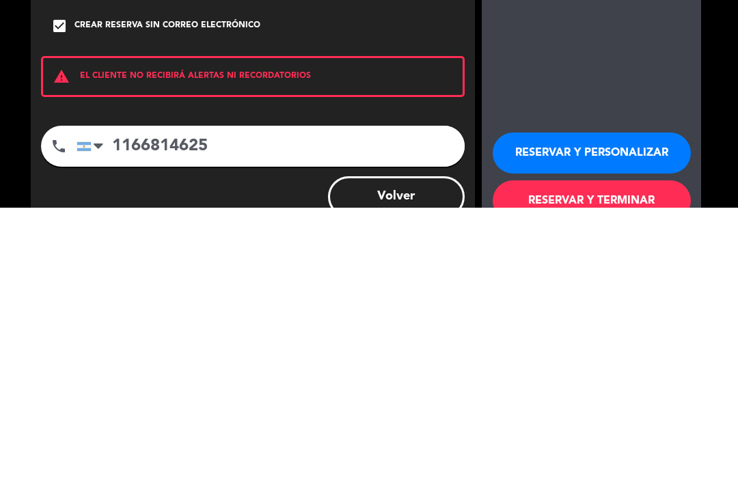
scroll to position [44, 0]
type input "1166814625"
click at [655, 456] on button "RESERVAR Y TERMINAR" at bounding box center [592, 476] width 198 height 41
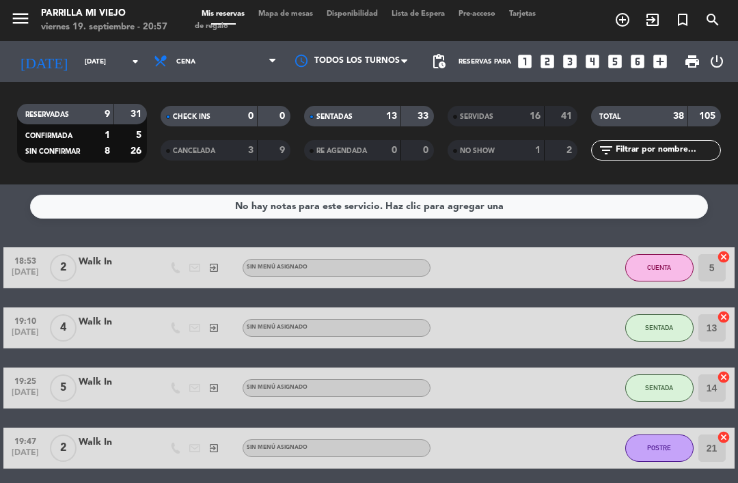
click at [411, 106] on div "SENTADAS 13 33" at bounding box center [369, 116] width 130 height 21
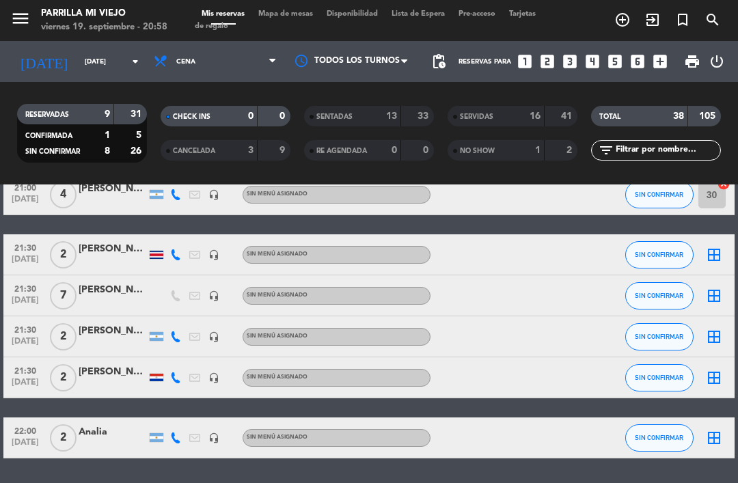
scroll to position [141, 0]
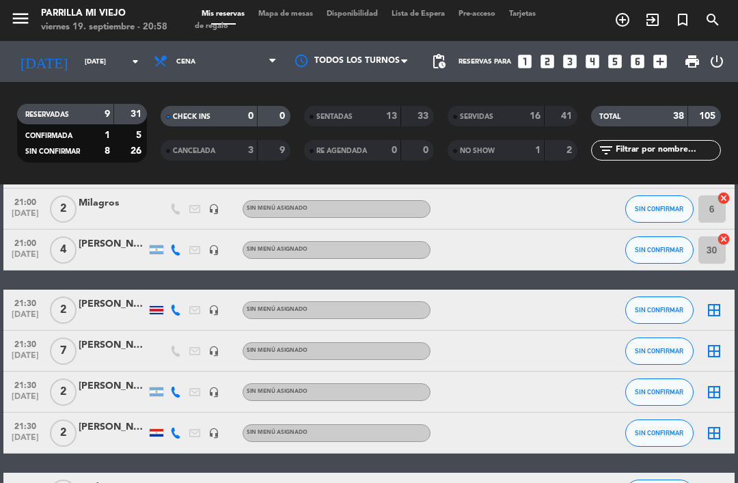
click at [106, 51] on input "[DATE]" at bounding box center [125, 61] width 94 height 21
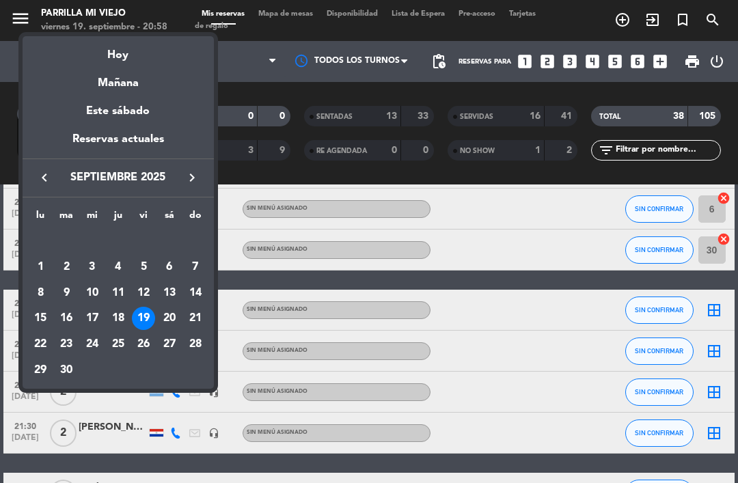
click at [170, 316] on div "20" at bounding box center [169, 318] width 23 height 23
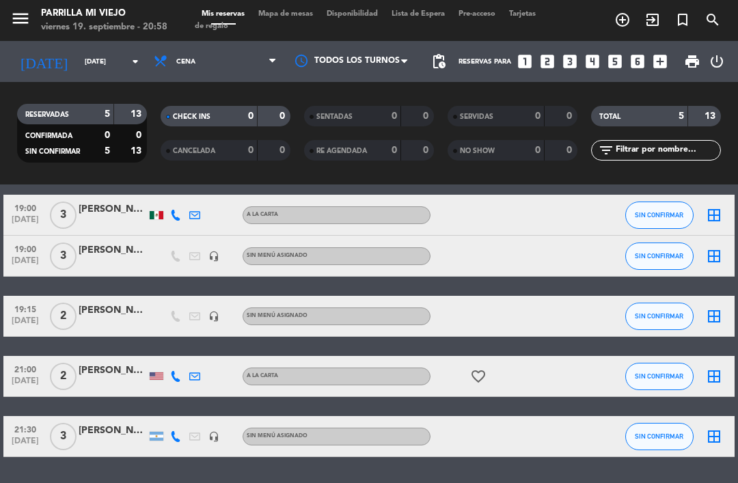
scroll to position [51, 0]
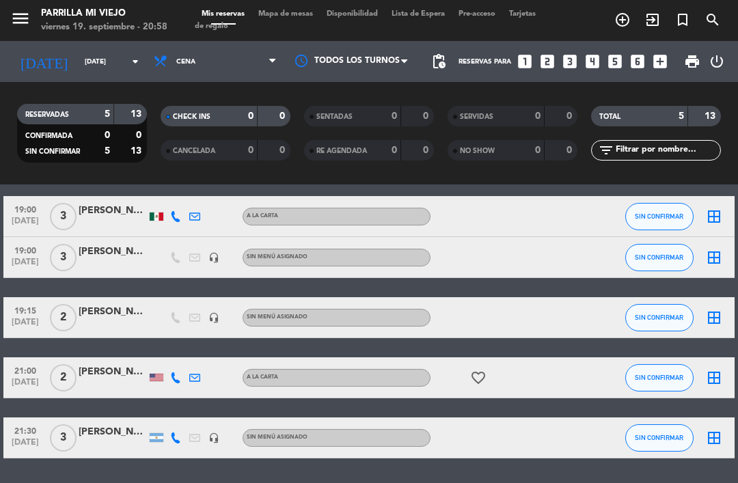
click at [118, 51] on input "[DATE]" at bounding box center [125, 61] width 94 height 21
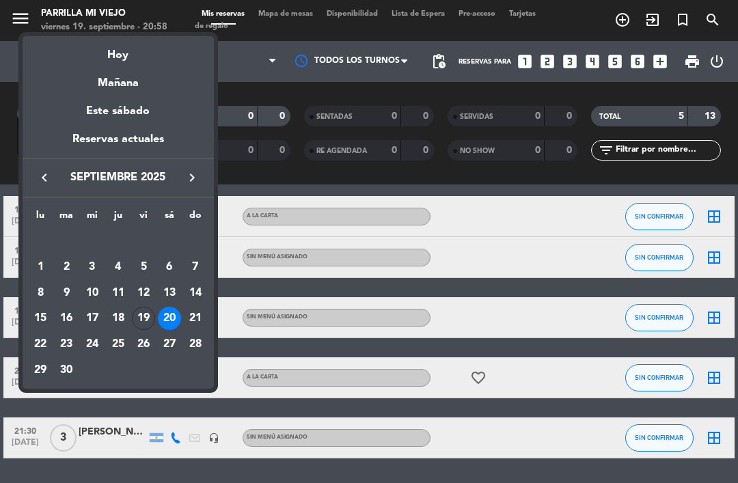
click at [207, 324] on td "21" at bounding box center [196, 319] width 26 height 26
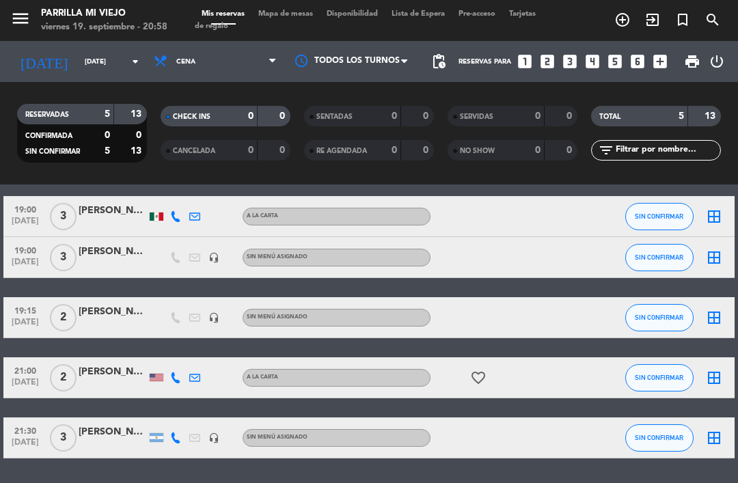
type input "[DATE]"
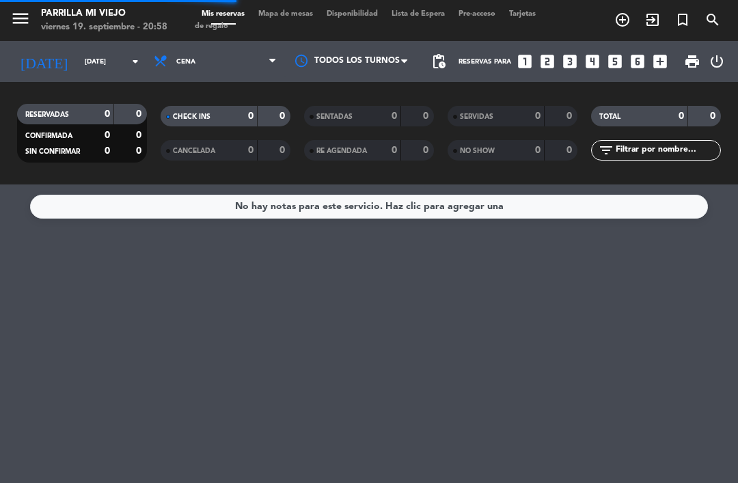
scroll to position [0, 0]
click at [554, 53] on icon "looks_two" at bounding box center [548, 62] width 18 height 18
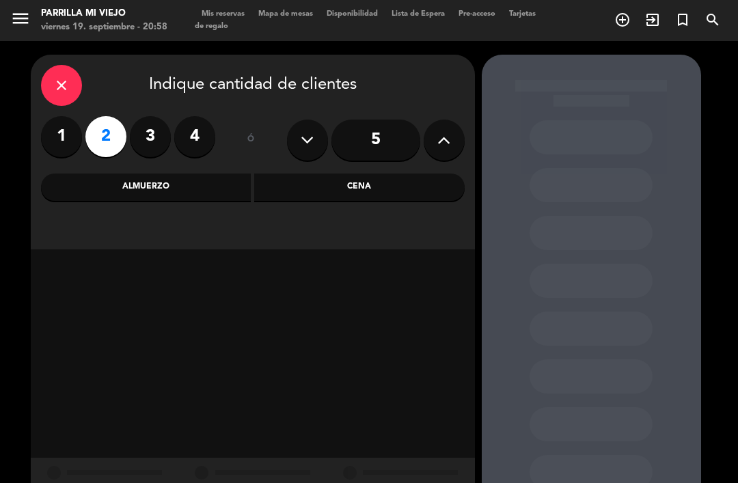
click at [411, 174] on div "Cena" at bounding box center [359, 187] width 211 height 27
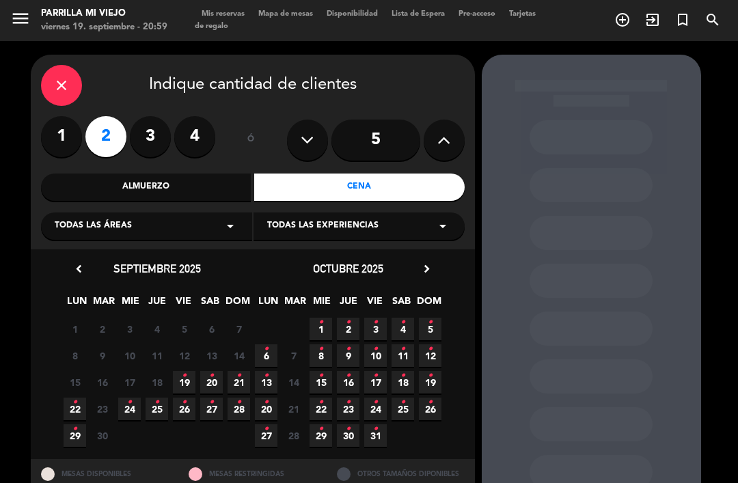
click at [245, 371] on span "21 •" at bounding box center [239, 382] width 23 height 23
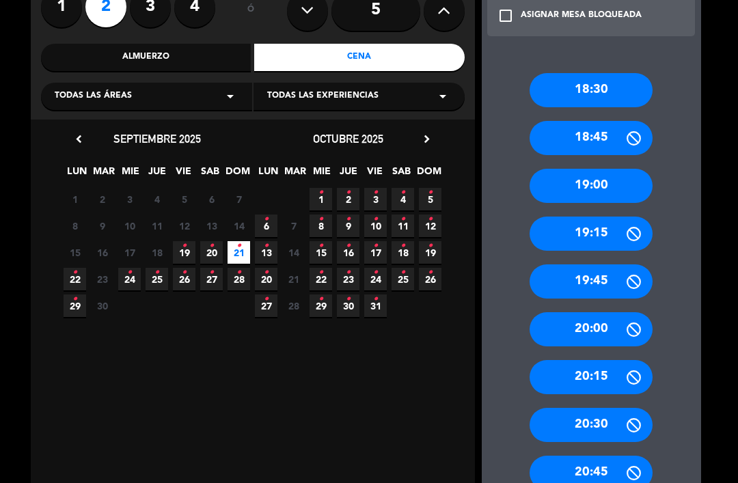
scroll to position [129, 0]
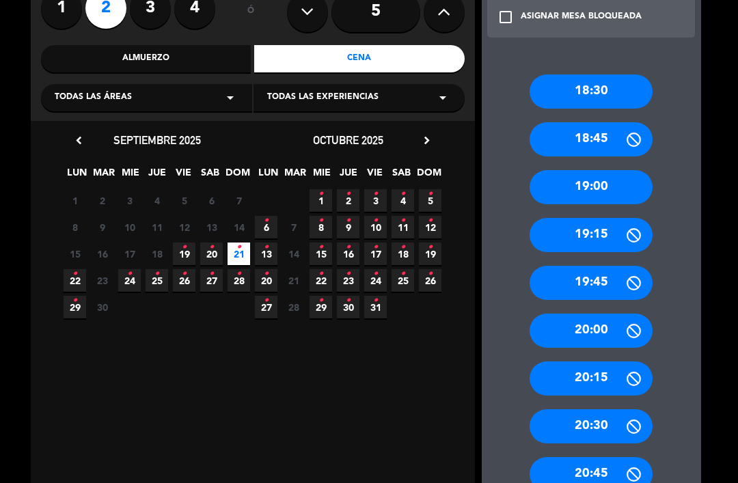
click at [602, 410] on div "20:30" at bounding box center [591, 427] width 123 height 34
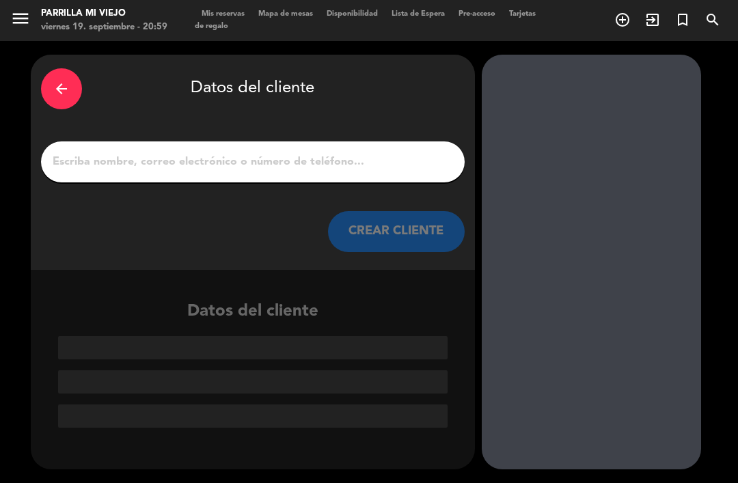
scroll to position [0, 0]
click at [420, 90] on div "arrow_back Datos del cliente CREAR CLIENTE" at bounding box center [253, 162] width 444 height 215
click at [397, 152] on input "1" at bounding box center [252, 161] width 403 height 19
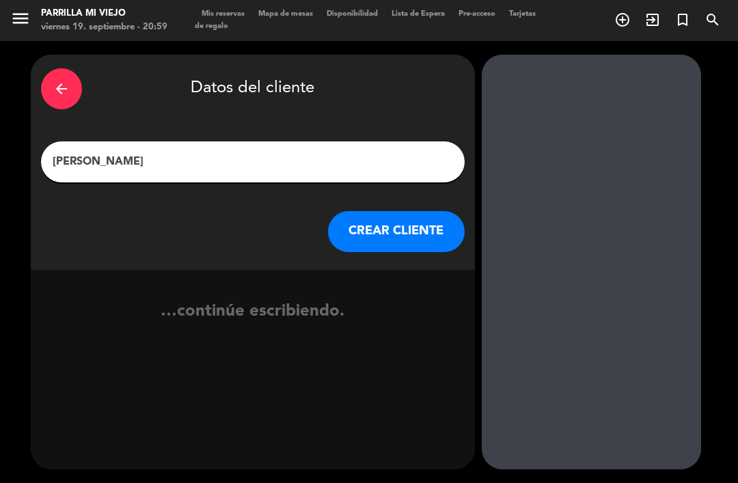
type input "[PERSON_NAME]"
click at [408, 65] on div "arrow_back Datos del cliente" at bounding box center [253, 89] width 424 height 48
click at [414, 211] on button "CREAR CLIENTE" at bounding box center [396, 231] width 137 height 41
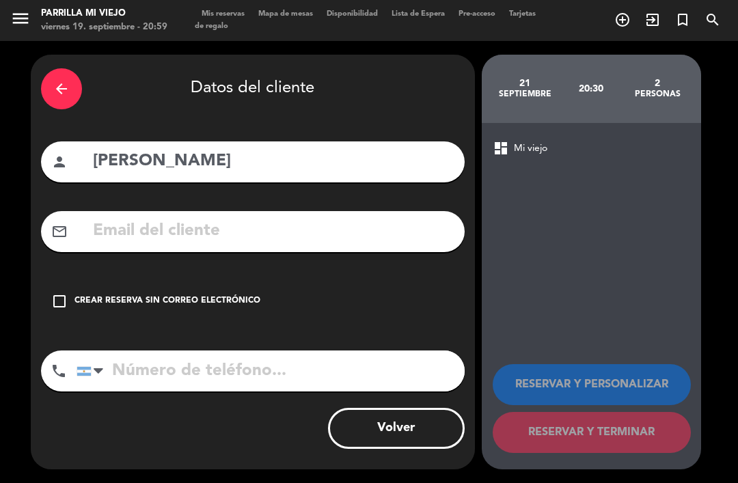
click at [232, 295] on div "Crear reserva sin correo electrónico" at bounding box center [168, 302] width 186 height 14
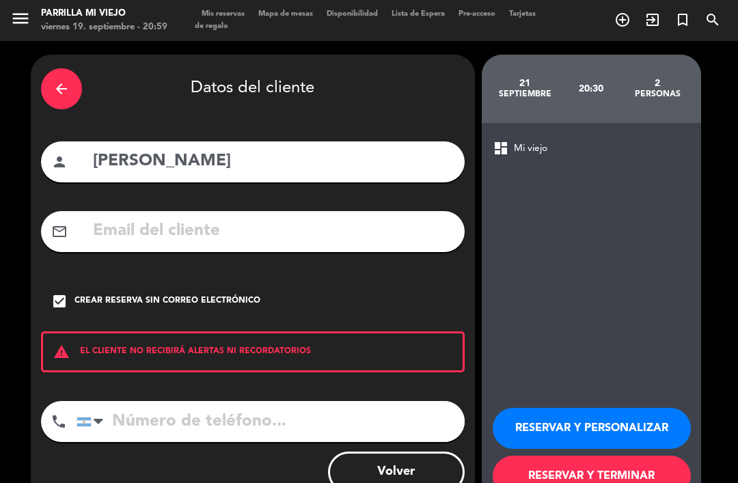
click at [224, 401] on input "tel" at bounding box center [271, 421] width 388 height 41
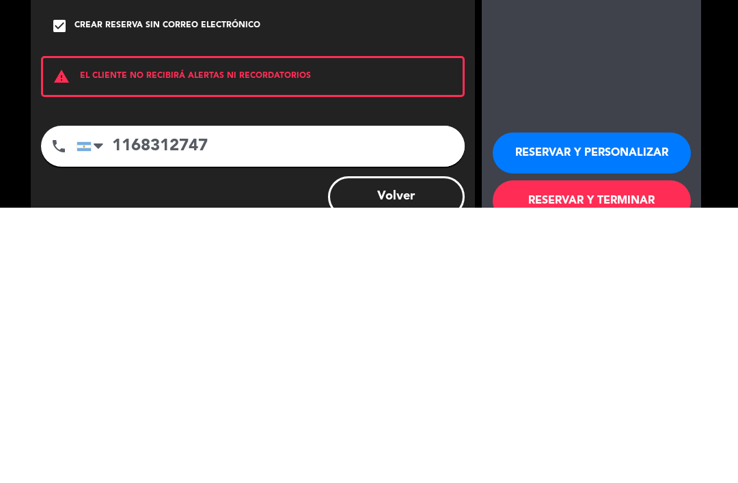
scroll to position [25, 0]
type input "1168312747"
click at [654, 456] on button "RESERVAR Y TERMINAR" at bounding box center [592, 476] width 198 height 41
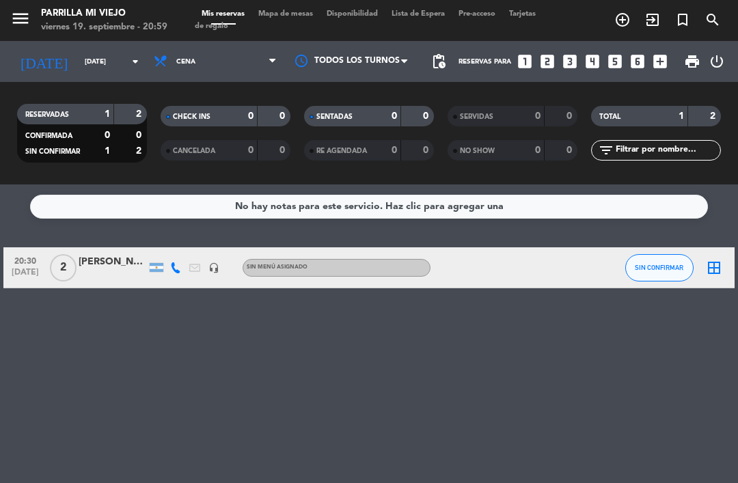
click at [78, 51] on input "[DATE]" at bounding box center [125, 61] width 94 height 21
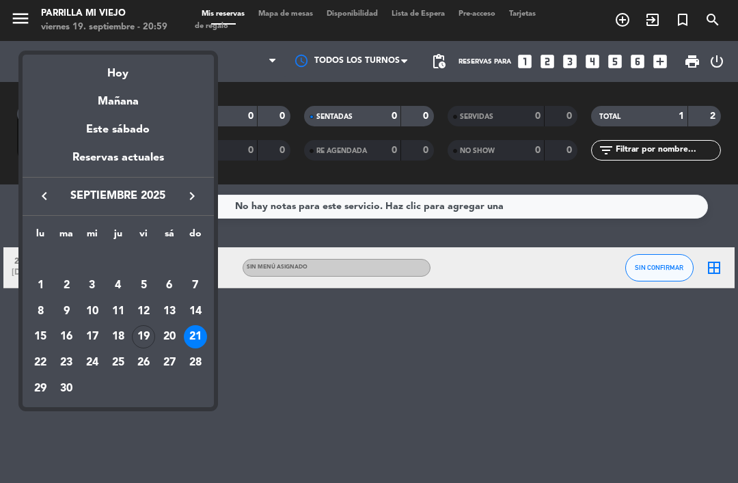
click at [100, 75] on div "Hoy" at bounding box center [118, 69] width 191 height 28
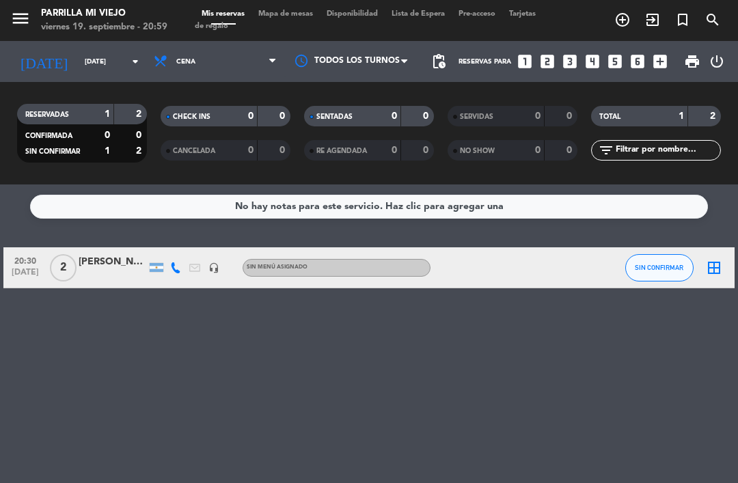
type input "[DATE]"
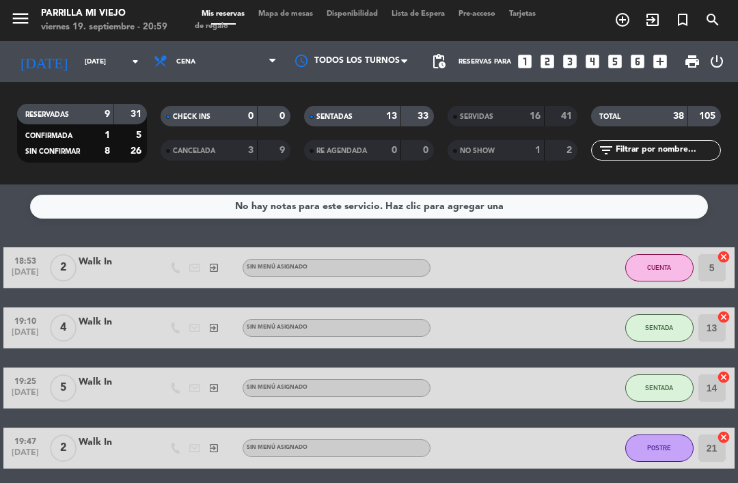
click at [357, 109] on div "SENTADAS" at bounding box center [339, 117] width 63 height 16
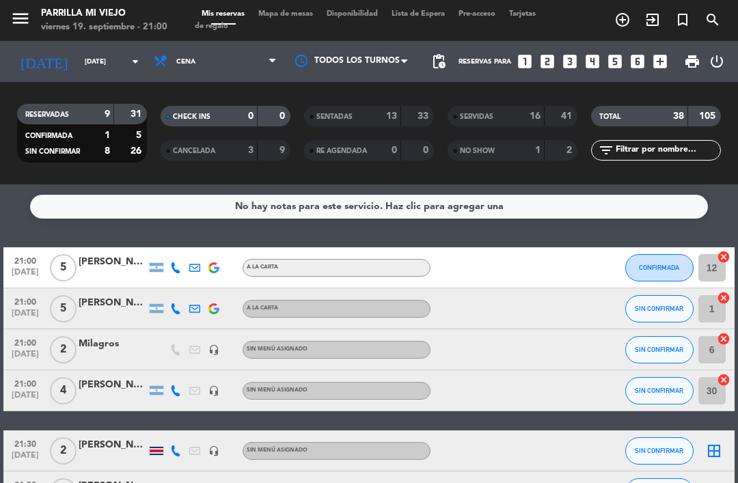
click at [299, 16] on span "Mapa de mesas" at bounding box center [286, 14] width 68 height 8
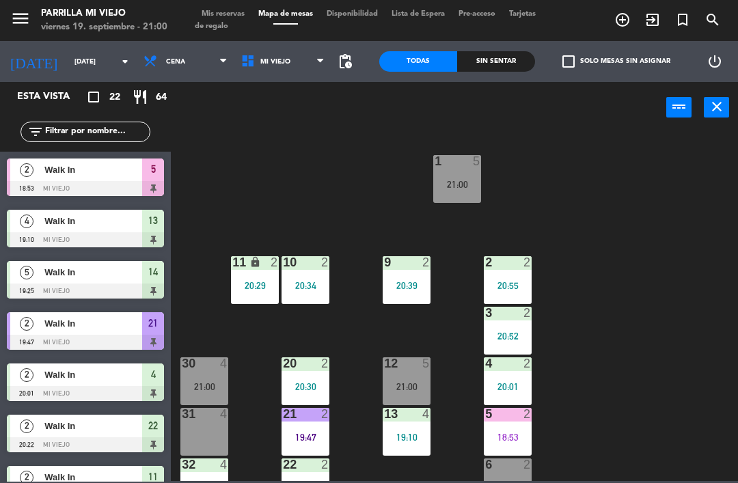
click at [507, 440] on div "18:53" at bounding box center [508, 438] width 48 height 10
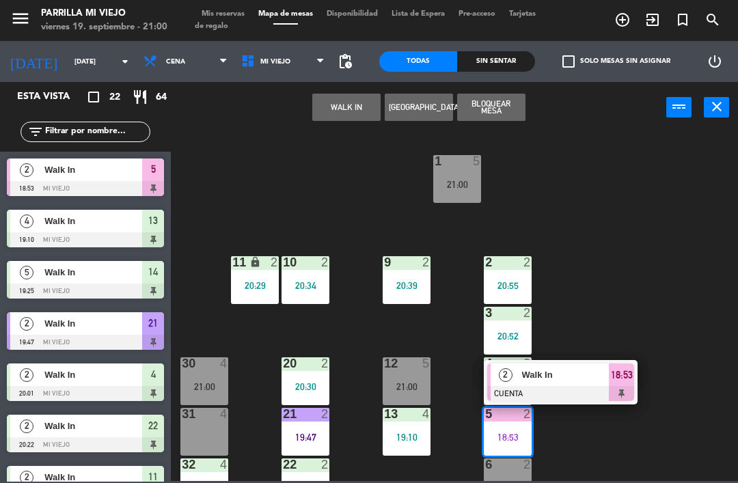
click at [634, 377] on div "18:53" at bounding box center [621, 375] width 25 height 23
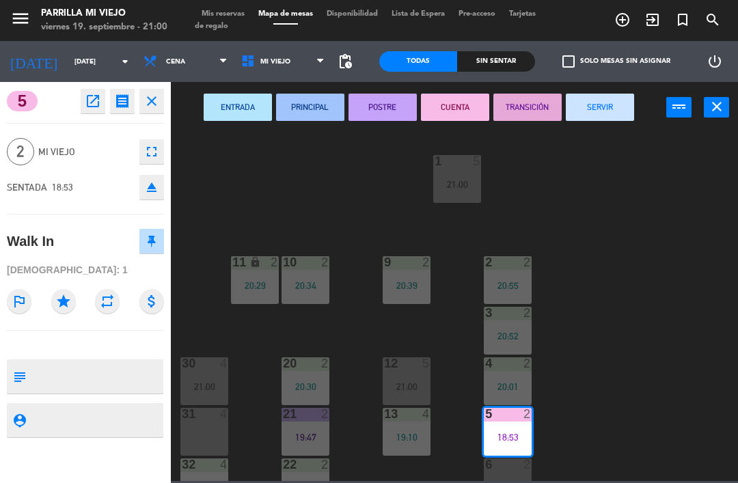
click at [606, 111] on button "SERVIR" at bounding box center [600, 107] width 68 height 27
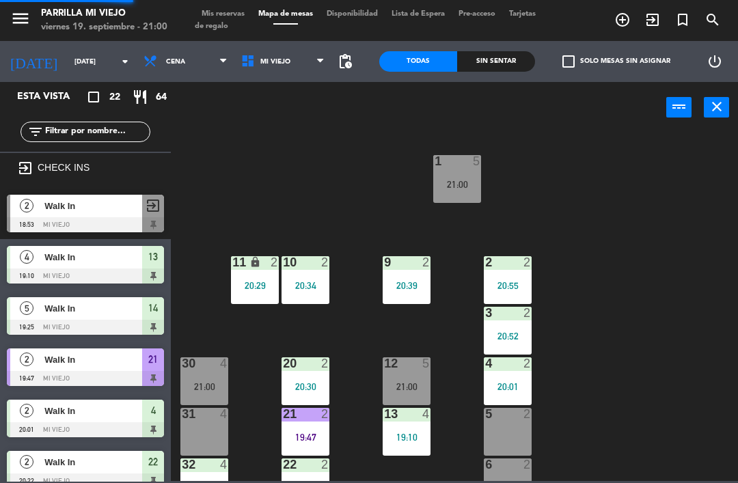
click at [669, 343] on div "1 5 21:00 2 2 20:55 9 2 20:39 10 2 20:34 11 lock 2 20:29 3 2 20:52 4 2 20:01 12…" at bounding box center [458, 306] width 560 height 350
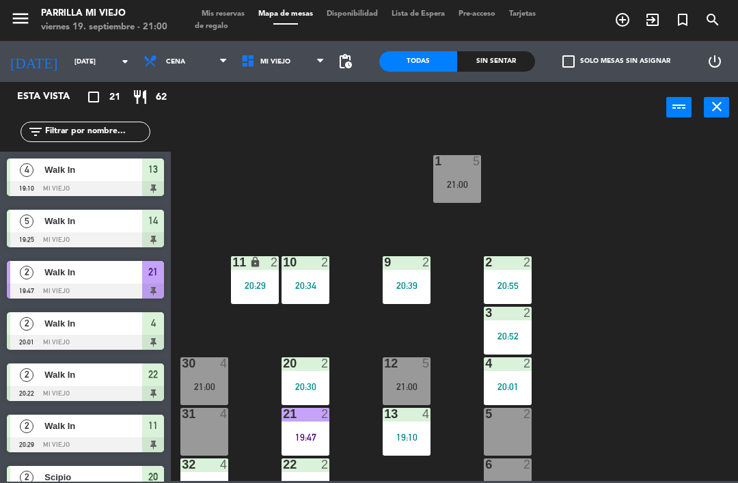
click at [500, 69] on div "Sin sentar" at bounding box center [496, 61] width 78 height 21
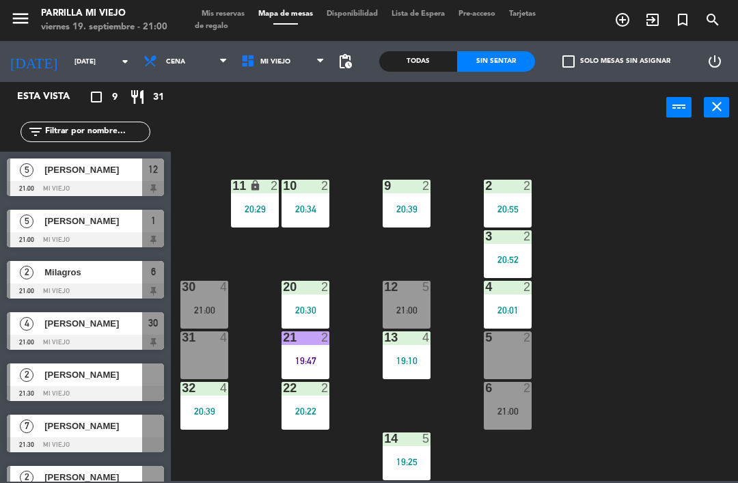
click at [688, 314] on div "1 5 21:00 2 2 20:55 9 2 20:39 10 2 20:34 11 lock 2 20:29 3 2 20:52 4 2 20:01 12…" at bounding box center [458, 306] width 560 height 350
click at [688, 276] on div "1 5 21:00 2 2 20:55 9 2 20:39 10 2 20:34 11 lock 2 20:29 3 2 20:52 4 2 20:01 12…" at bounding box center [458, 306] width 560 height 350
click at [108, 289] on div at bounding box center [85, 291] width 157 height 15
click at [667, 308] on div "1 5 21:00 2 2 20:55 9 2 20:39 10 2 20:34 11 lock 2 20:29 3 2 20:52 4 2 20:01 12…" at bounding box center [458, 306] width 560 height 350
click at [418, 356] on div "19:10" at bounding box center [407, 361] width 48 height 10
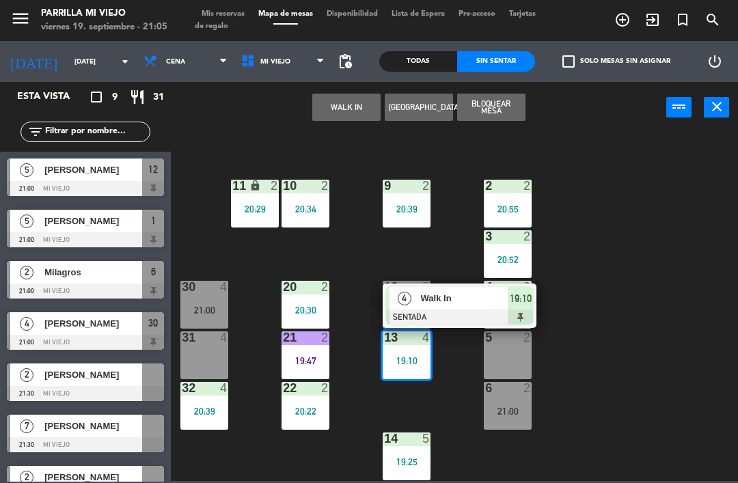
click at [532, 311] on div at bounding box center [459, 317] width 147 height 15
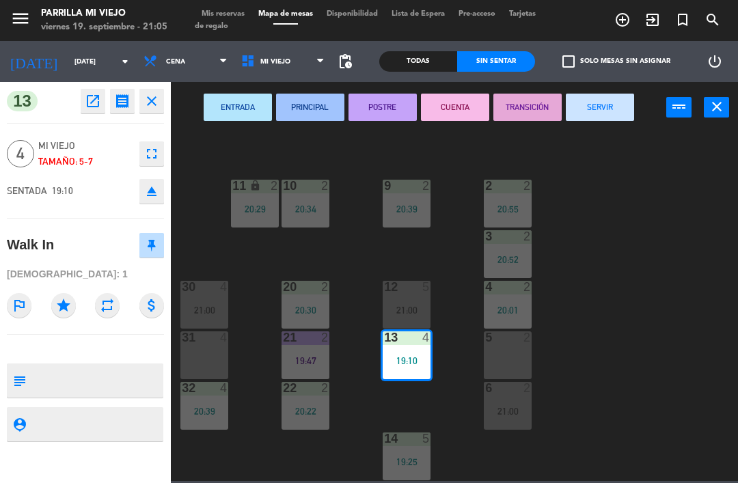
click at [596, 109] on button "SERVIR" at bounding box center [600, 107] width 68 height 27
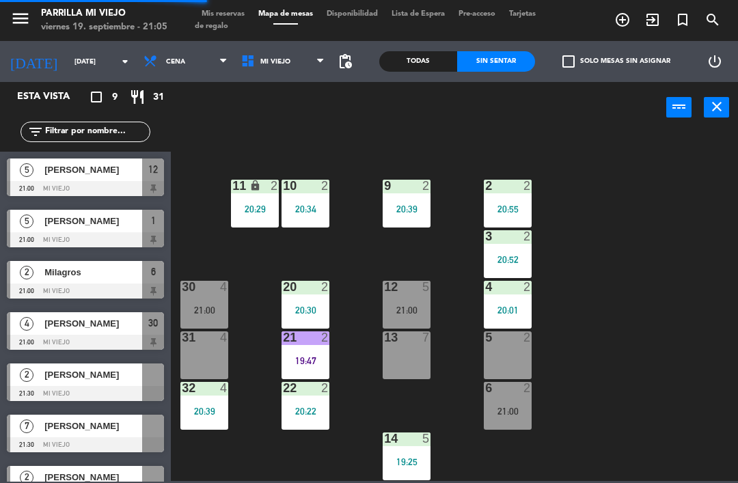
click at [663, 315] on div "1 5 21:00 2 2 20:55 9 2 20:39 10 2 20:34 11 lock 2 20:29 3 2 20:52 4 2 20:01 12…" at bounding box center [458, 306] width 560 height 350
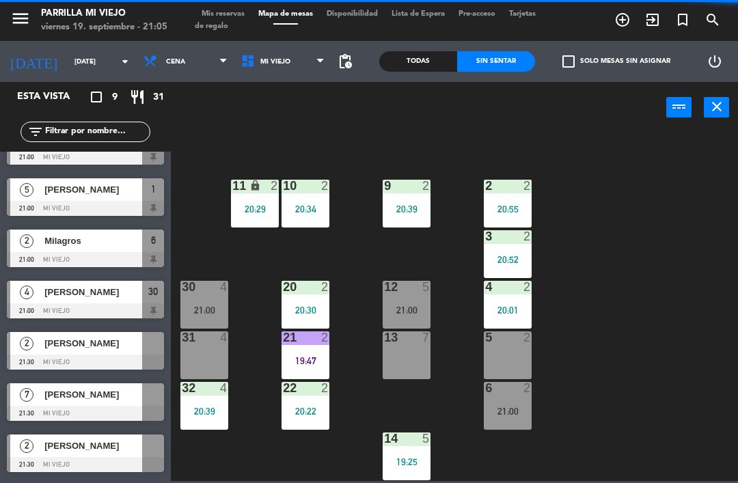
scroll to position [36, 0]
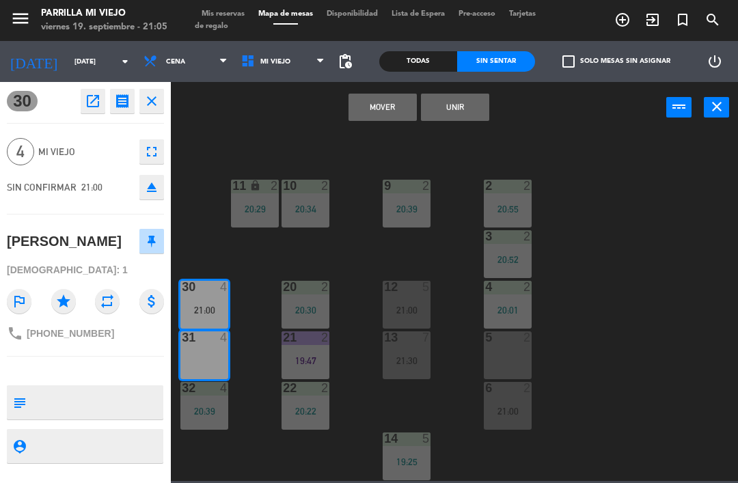
click at [380, 96] on button "Mover" at bounding box center [383, 107] width 68 height 27
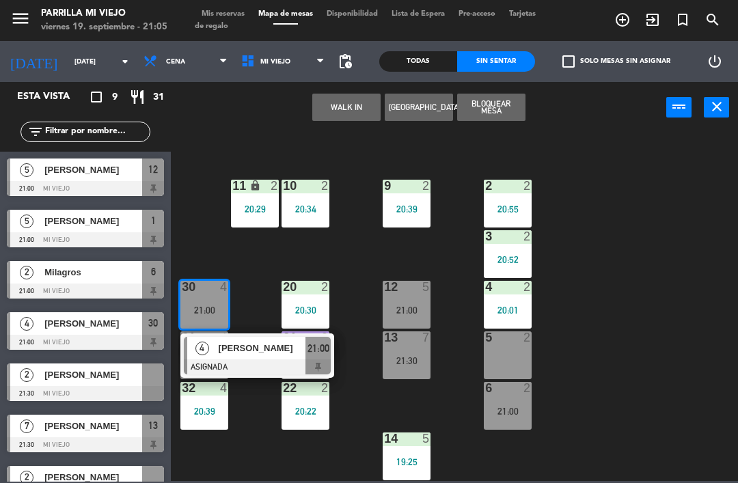
click at [339, 98] on button "WALK IN" at bounding box center [346, 107] width 68 height 27
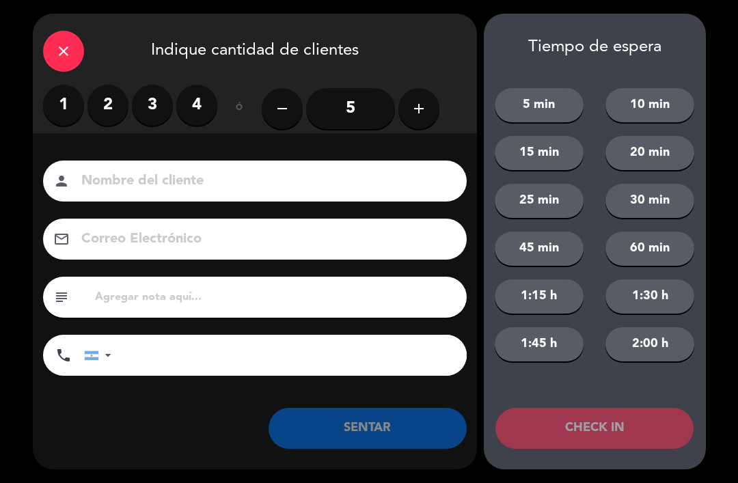
click at [185, 105] on label "4" at bounding box center [196, 105] width 41 height 41
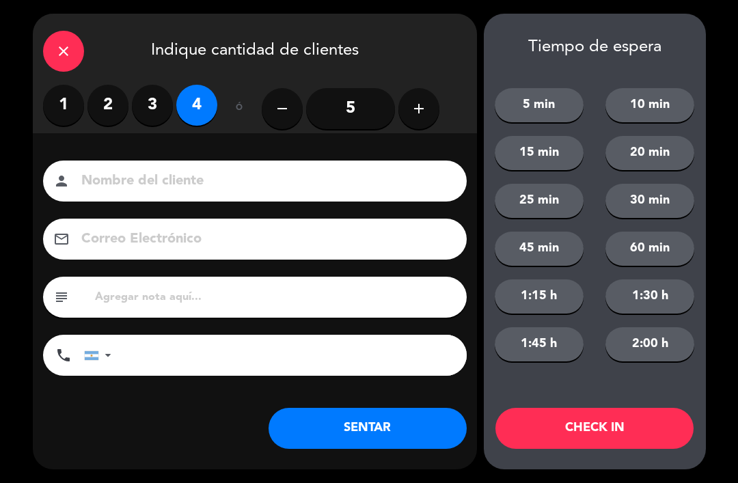
click at [349, 443] on button "SENTAR" at bounding box center [368, 428] width 198 height 41
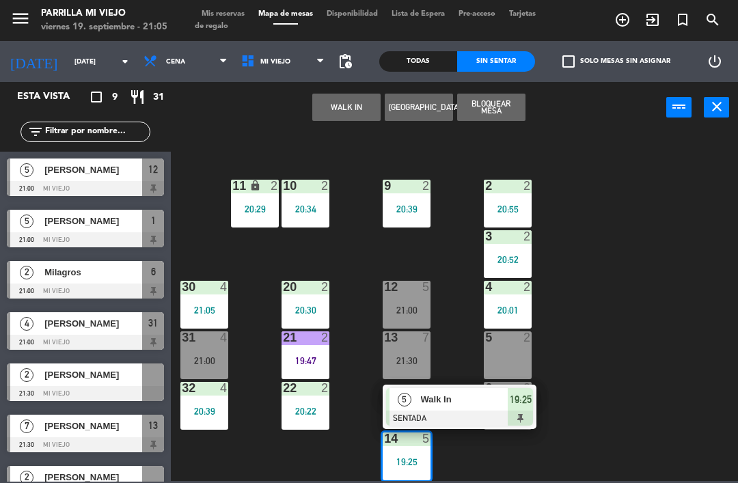
click at [515, 407] on span "19:25" at bounding box center [521, 400] width 22 height 16
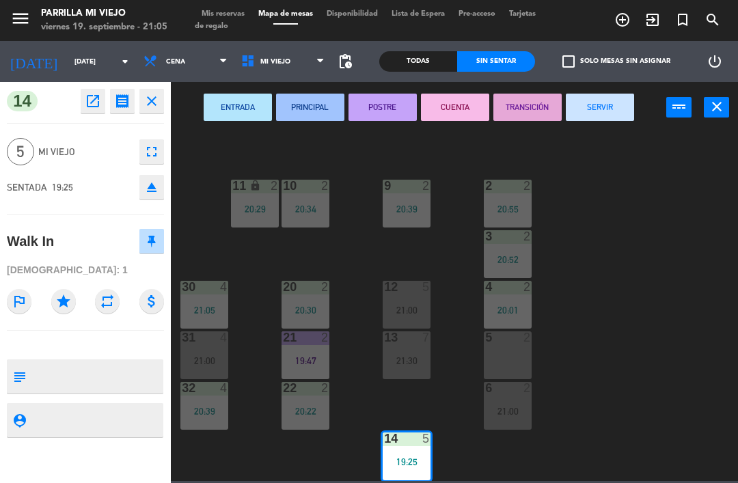
click at [591, 99] on button "SERVIR" at bounding box center [600, 107] width 68 height 27
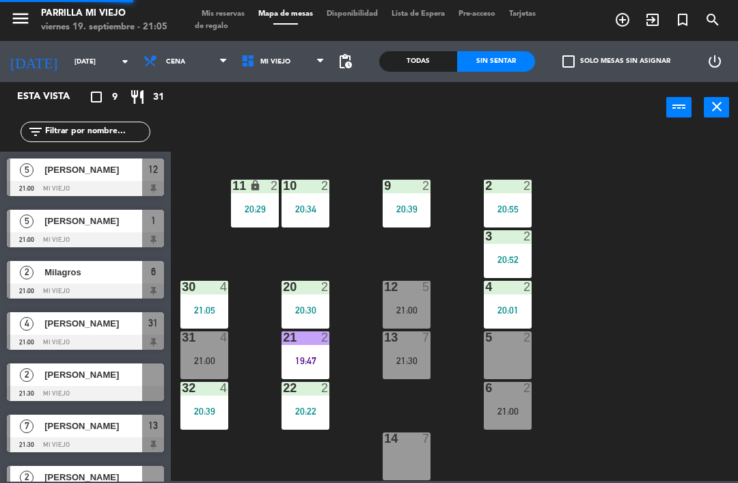
click at [656, 245] on div "1 5 21:00 2 2 20:55 9 2 20:39 10 2 20:34 11 lock 2 20:29 3 2 20:52 4 2 20:01 12…" at bounding box center [458, 306] width 560 height 350
click at [222, 351] on div "31 4 21:00" at bounding box center [204, 356] width 48 height 48
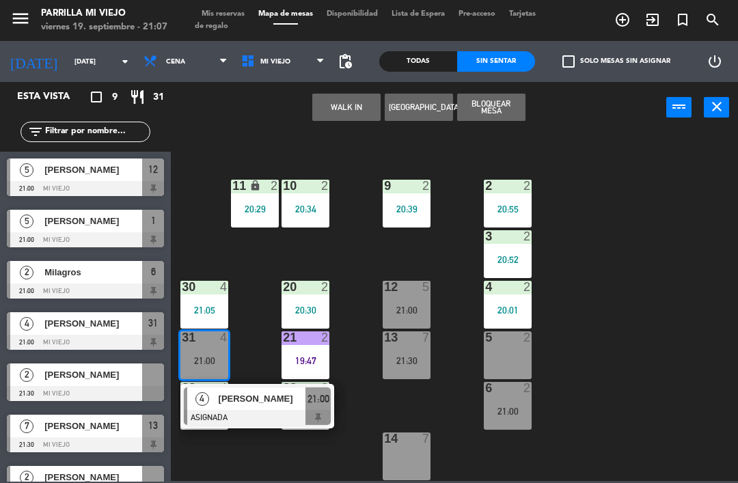
click at [324, 402] on span "21:00" at bounding box center [319, 399] width 22 height 16
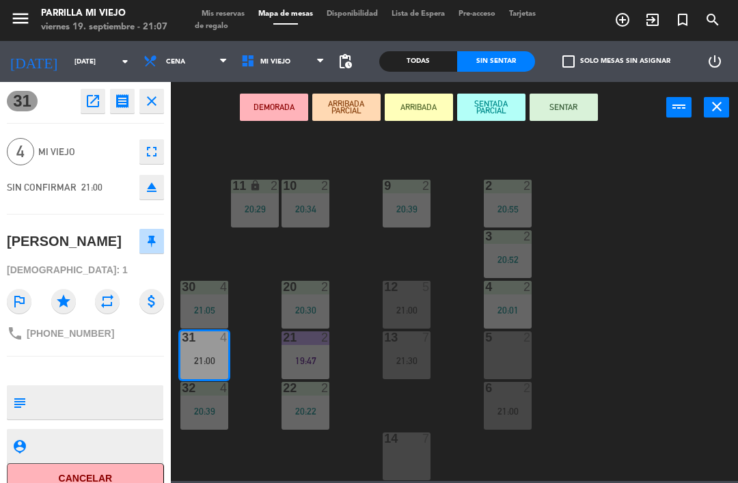
click at [580, 98] on button "SENTAR" at bounding box center [564, 107] width 68 height 27
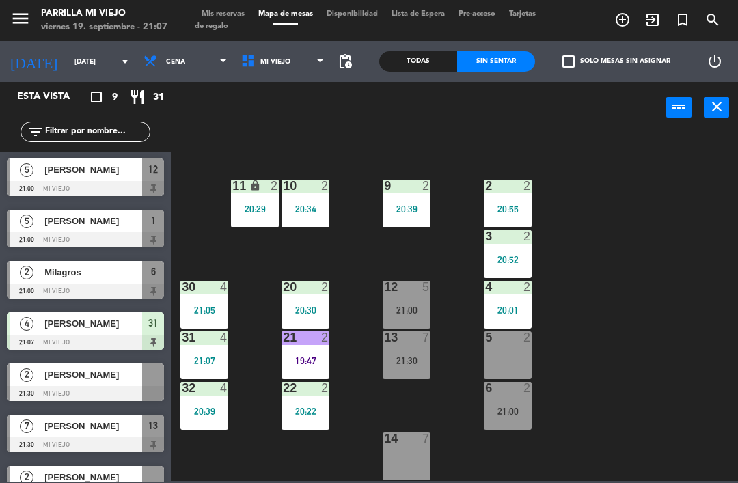
click at [697, 318] on div "1 5 21:00 2 2 20:55 9 2 20:39 10 2 20:34 11 lock 2 20:29 3 2 20:52 4 2 20:01 12…" at bounding box center [458, 306] width 560 height 350
click at [213, 5] on div "menu Parrilla [GEOGRAPHIC_DATA] [DATE] 19. septiembre - 21:07 Mis reservas Mapa…" at bounding box center [369, 20] width 738 height 41
click at [68, 221] on span "[PERSON_NAME]" at bounding box center [93, 221] width 98 height 14
click at [236, 13] on span "Mis reservas" at bounding box center [223, 14] width 57 height 8
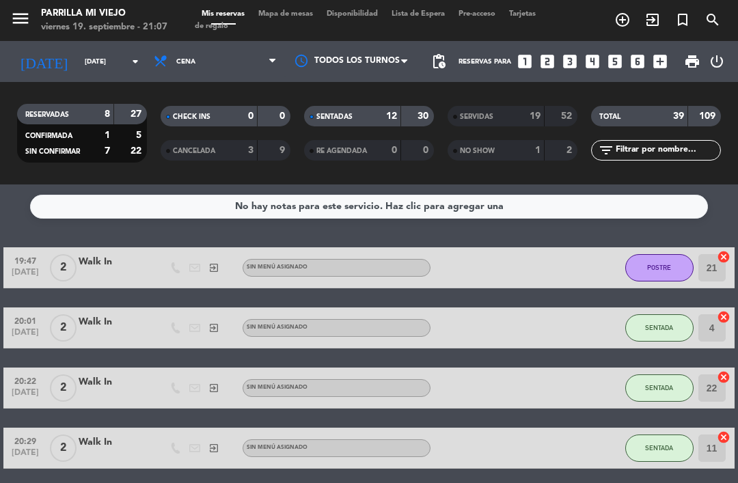
click at [379, 121] on div "12" at bounding box center [384, 117] width 27 height 16
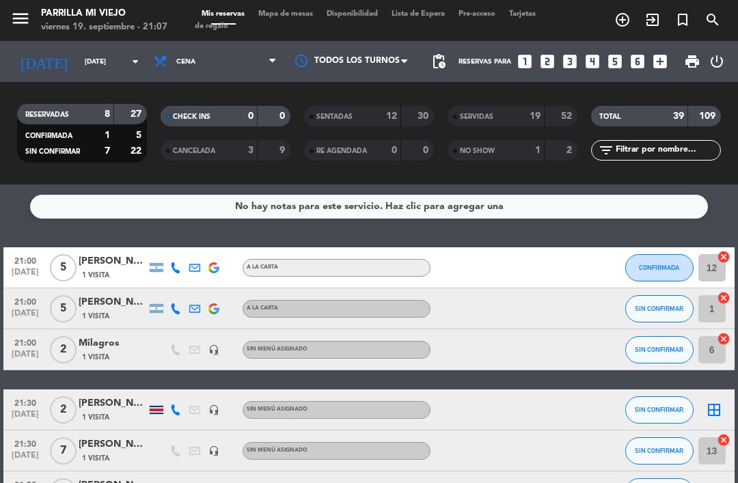
click at [181, 312] on icon at bounding box center [175, 309] width 11 height 11
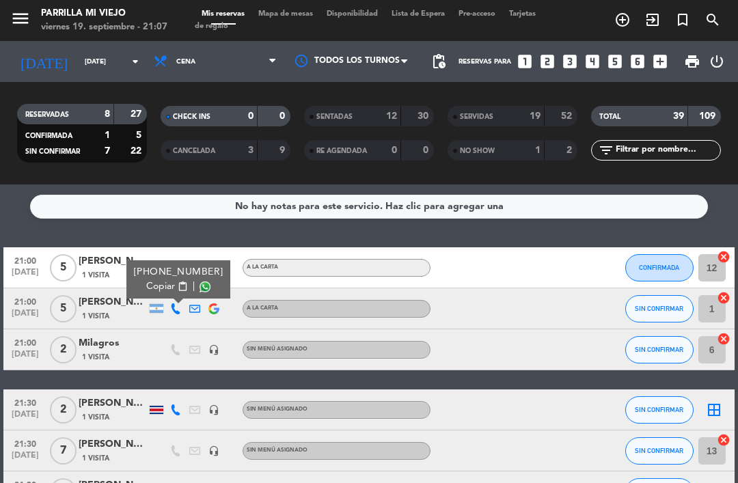
click at [163, 292] on span "Copiar" at bounding box center [160, 287] width 29 height 14
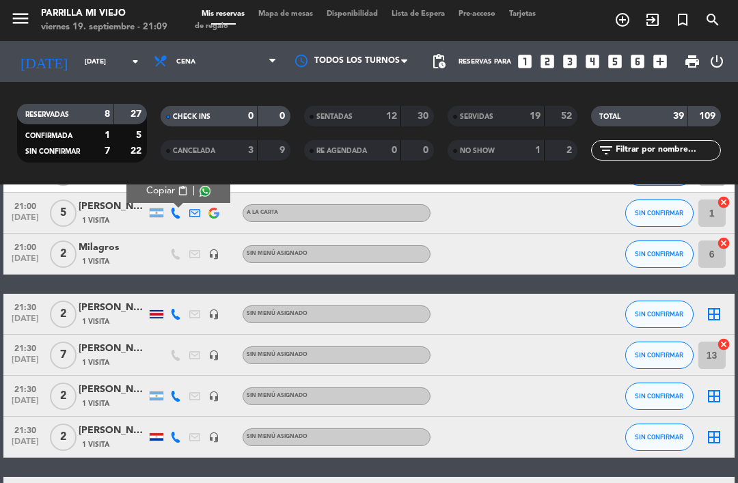
scroll to position [113, 0]
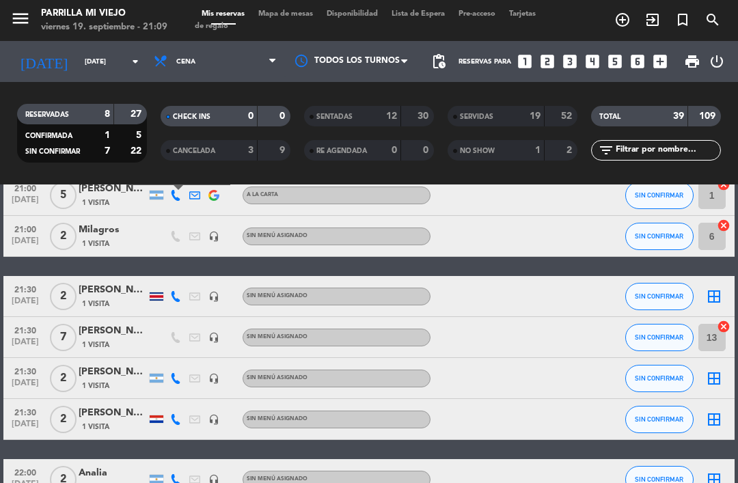
click at [176, 381] on icon at bounding box center [175, 378] width 11 height 11
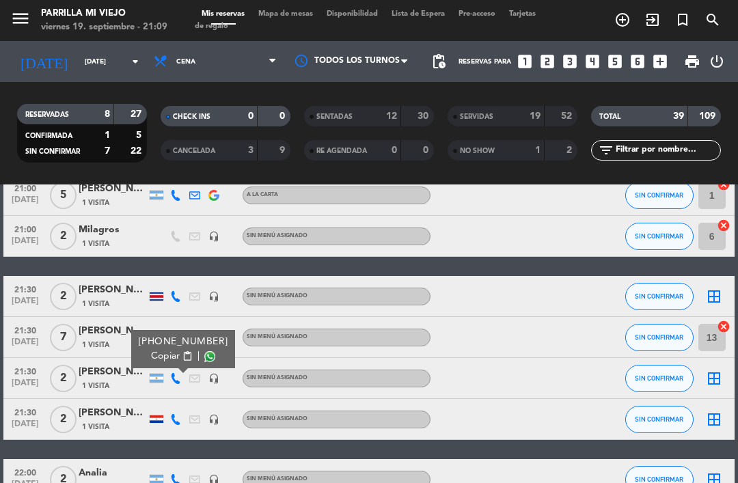
click at [260, 444] on div "21:00 [DATE] 5 [PERSON_NAME] 1 Visita A LA CARTA CONFIRMADA 12 cancel 21:00 [DA…" at bounding box center [368, 317] width 731 height 366
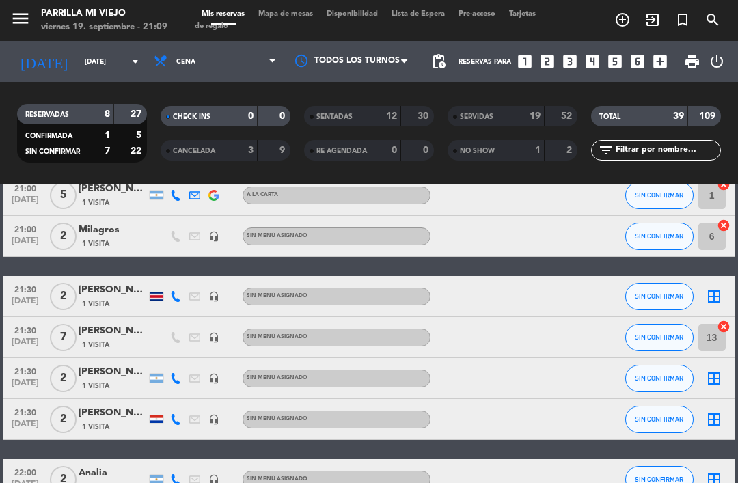
click at [179, 422] on icon at bounding box center [175, 419] width 11 height 11
click at [224, 446] on div "21:00 [DATE] 5 [PERSON_NAME] 1 Visita A LA CARTA CONFIRMADA 12 cancel 21:00 [DA…" at bounding box center [368, 317] width 731 height 366
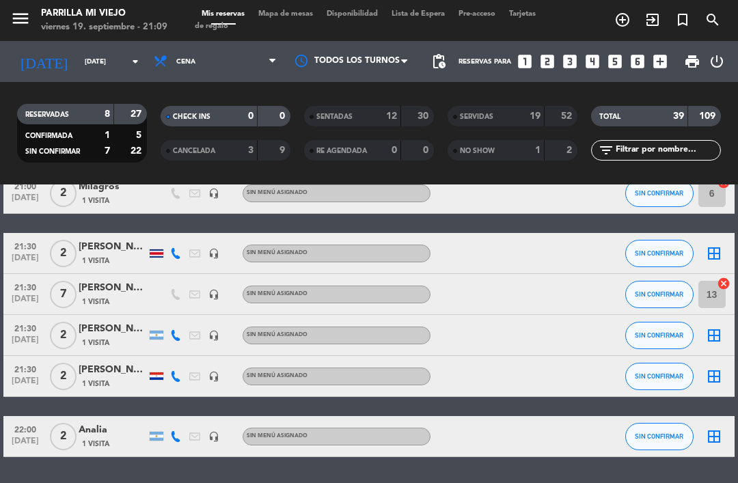
scroll to position [155, 0]
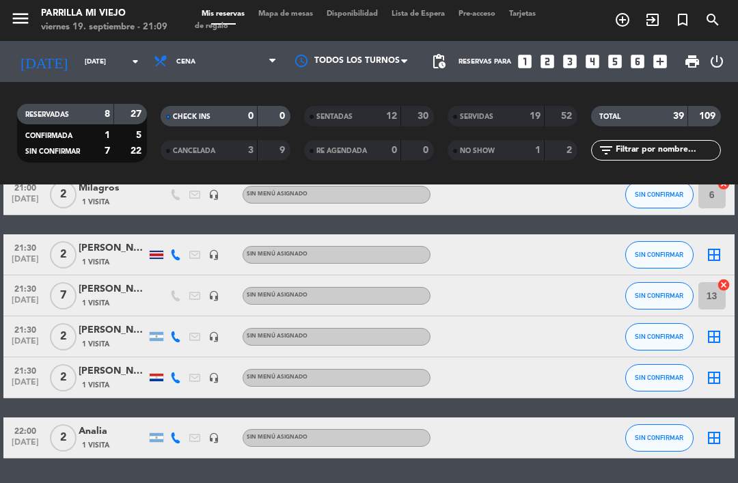
click at [152, 380] on div at bounding box center [157, 378] width 14 height 8
click at [211, 405] on div "21:00 [DATE] 5 [PERSON_NAME] 1 Visita A LA CARTA CONFIRMADA 12 cancel 21:00 [DA…" at bounding box center [368, 275] width 731 height 366
click at [174, 439] on icon at bounding box center [175, 438] width 11 height 11
click at [183, 418] on span "content_paste" at bounding box center [188, 416] width 10 height 10
click at [479, 229] on div "21:00 [DATE] 5 [PERSON_NAME] 1 Visita A LA CARTA CONFIRMADA 12 cancel 21:00 [DA…" at bounding box center [368, 275] width 731 height 366
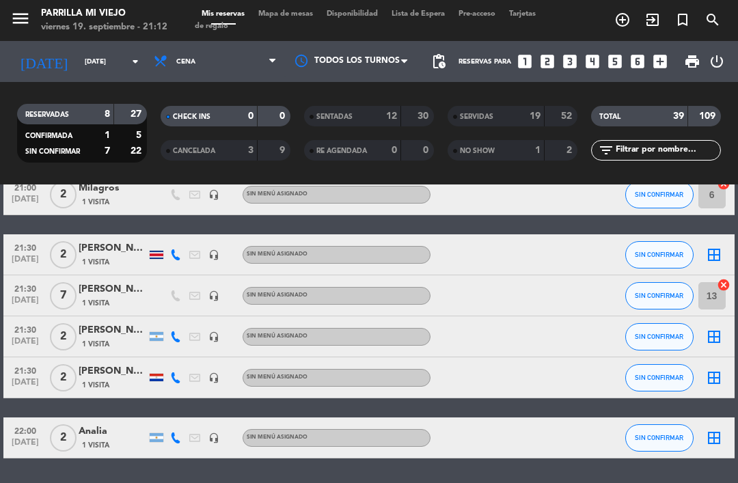
click at [565, 297] on div at bounding box center [564, 296] width 37 height 40
click at [138, 219] on div "21:00 [DATE] 5 [PERSON_NAME] 1 Visita A LA CARTA CONFIRMADA 12 cancel 21:00 [DA…" at bounding box center [368, 275] width 731 height 366
click at [132, 199] on div "1 Visita" at bounding box center [113, 202] width 68 height 12
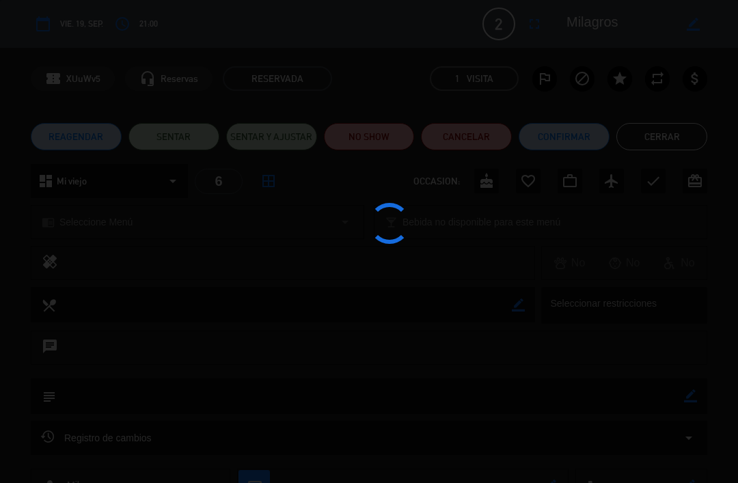
click at [382, 124] on div at bounding box center [369, 241] width 738 height 483
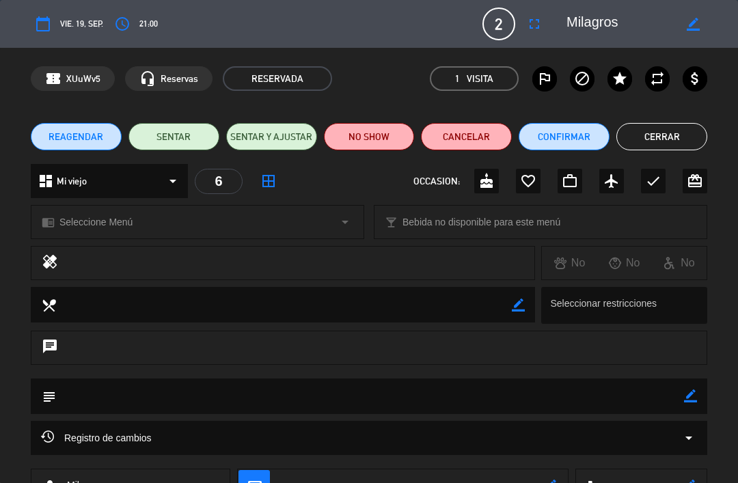
click at [388, 136] on button "NO SHOW" at bounding box center [369, 136] width 91 height 27
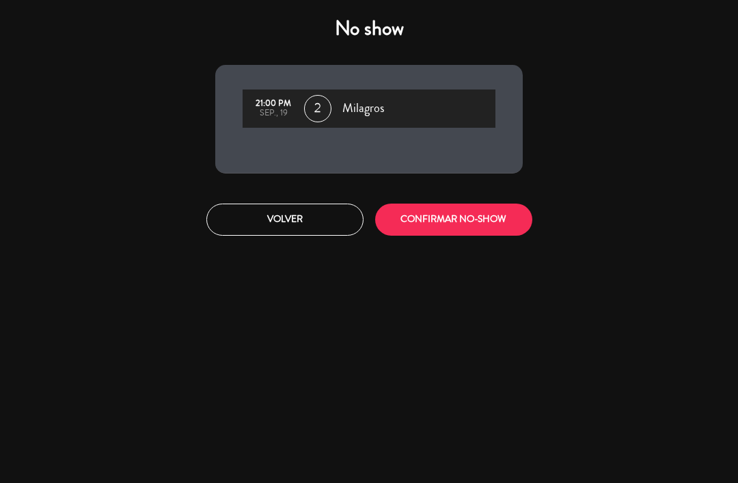
click at [439, 220] on button "CONFIRMAR NO-SHOW" at bounding box center [453, 220] width 157 height 32
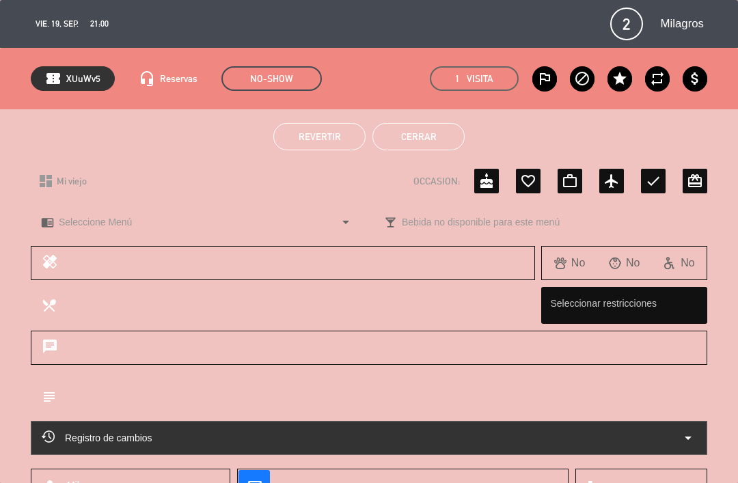
click at [419, 133] on button "Cerrar" at bounding box center [419, 136] width 92 height 27
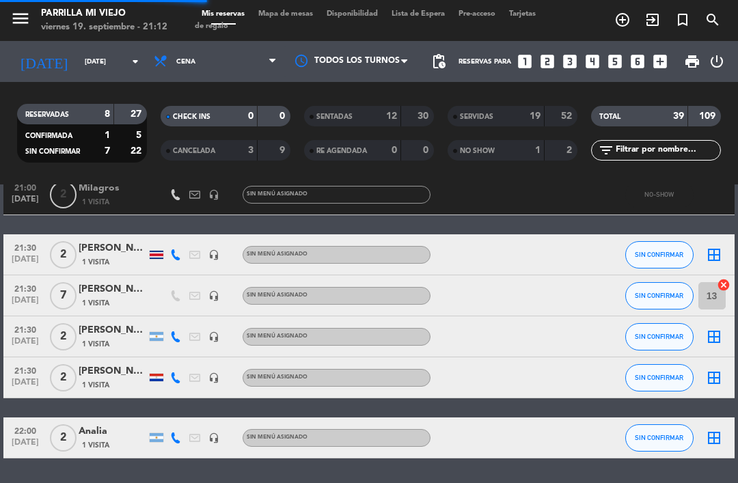
scroll to position [114, 0]
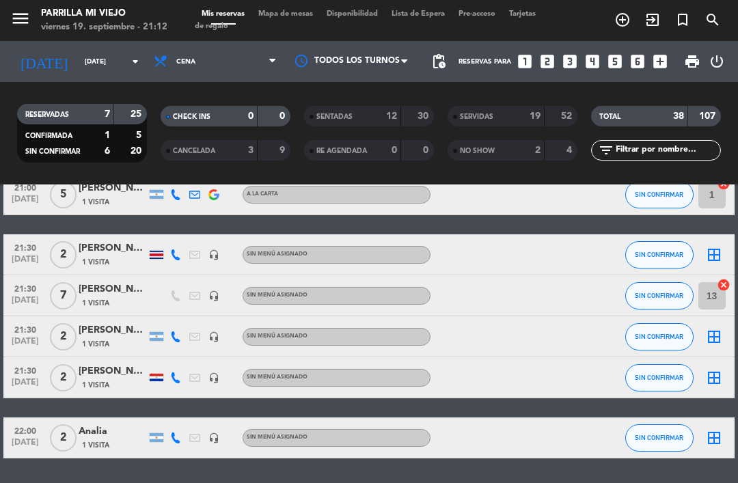
click at [158, 381] on div at bounding box center [157, 378] width 14 height 8
click at [459, 385] on div at bounding box center [488, 378] width 115 height 40
click at [292, 13] on span "Mapa de mesas" at bounding box center [286, 14] width 68 height 8
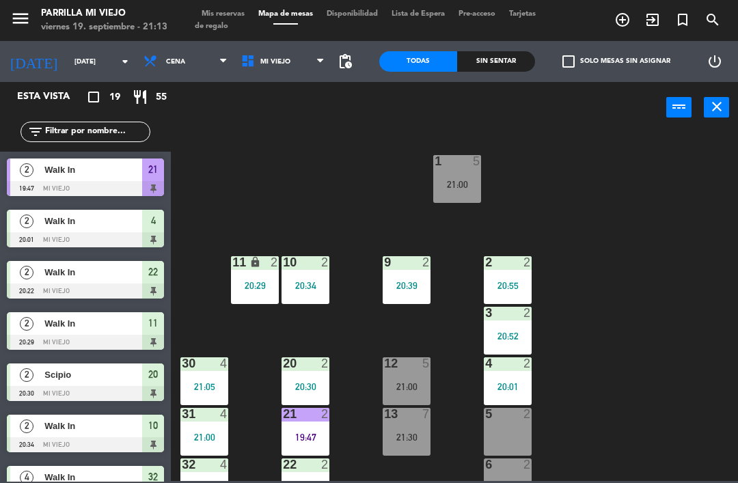
click at [513, 389] on div "20:01" at bounding box center [508, 387] width 48 height 10
click at [509, 391] on div "20:01" at bounding box center [508, 387] width 48 height 10
click at [629, 399] on div "1 5 21:00 2 2 20:55 9 2 20:39 10 2 20:34 11 lock 2 20:29 3 2 20:52 4 2 20:01 12…" at bounding box center [458, 306] width 560 height 350
click at [604, 375] on div "1 5 21:00 2 2 20:55 9 2 20:39 10 2 20:34 11 lock 2 20:29 3 2 20:52 4 2 20:01 12…" at bounding box center [458, 306] width 560 height 350
click at [513, 392] on div "20:01" at bounding box center [508, 387] width 48 height 10
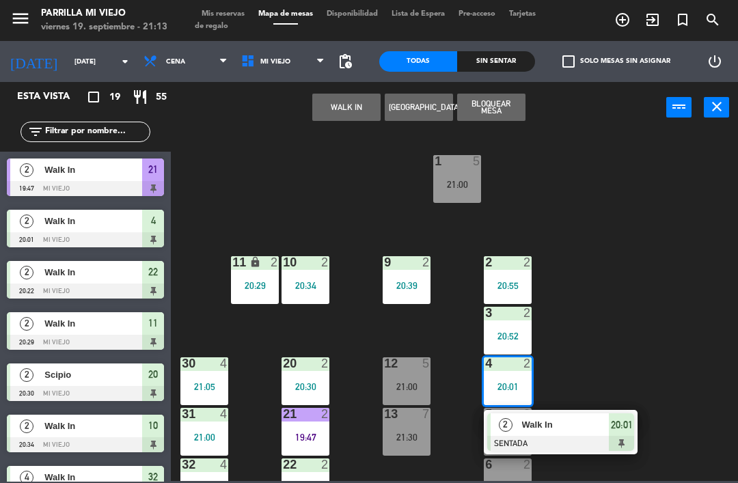
click at [634, 433] on div "20:01" at bounding box center [621, 425] width 25 height 23
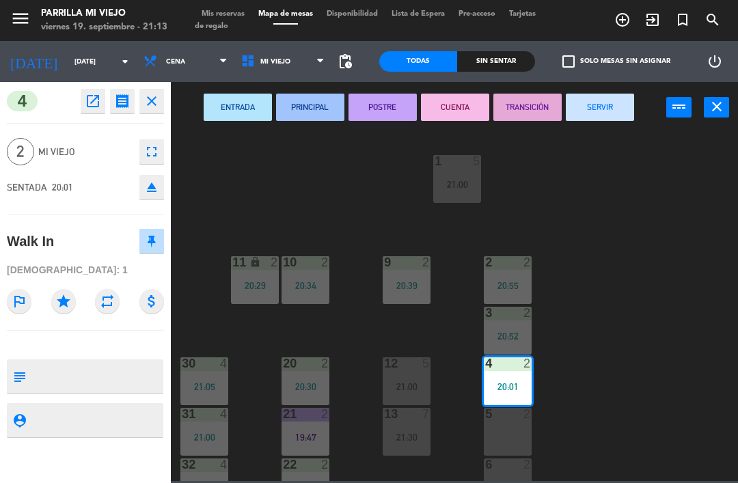
click at [598, 101] on button "SERVIR" at bounding box center [600, 107] width 68 height 27
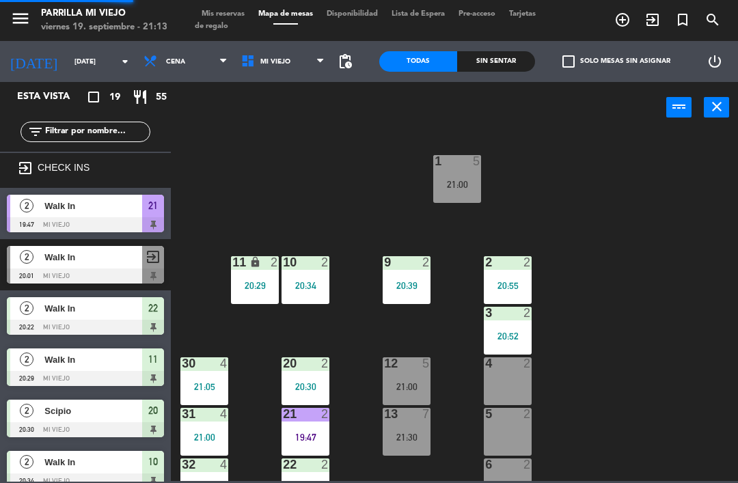
click at [637, 329] on div "1 5 21:00 2 2 20:55 9 2 20:39 10 2 20:34 11 lock 2 20:29 3 2 20:52 4 2 12 5 21:…" at bounding box center [458, 306] width 560 height 350
click at [501, 64] on div "Sin sentar" at bounding box center [496, 61] width 78 height 21
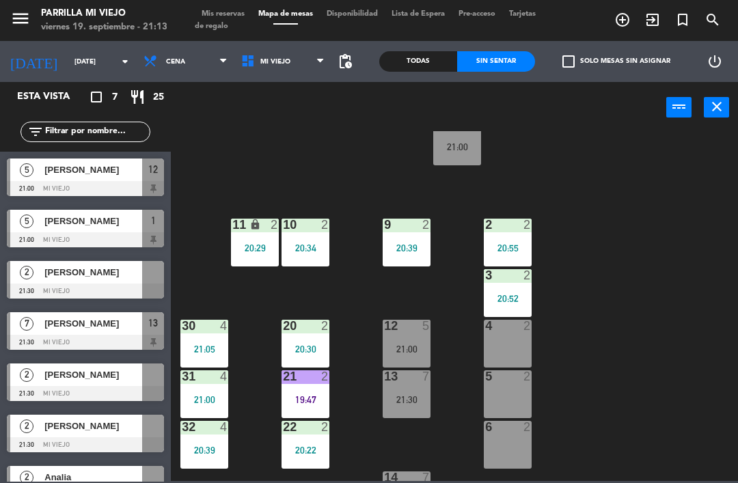
scroll to position [42, 0]
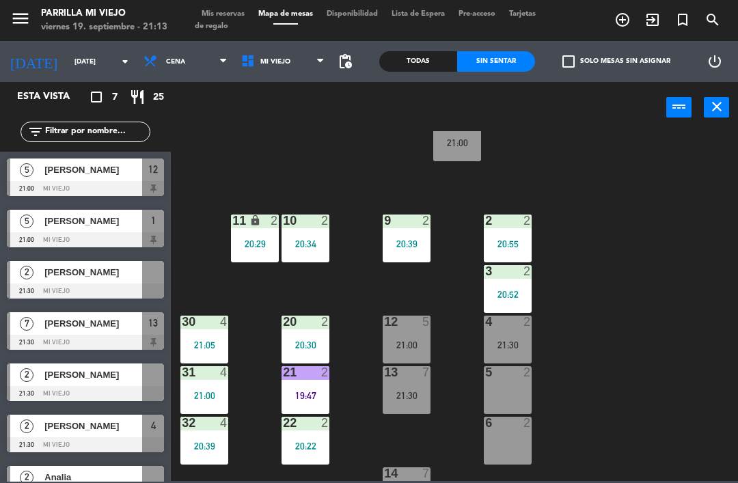
click at [506, 354] on div "4 2 21:30" at bounding box center [508, 340] width 48 height 48
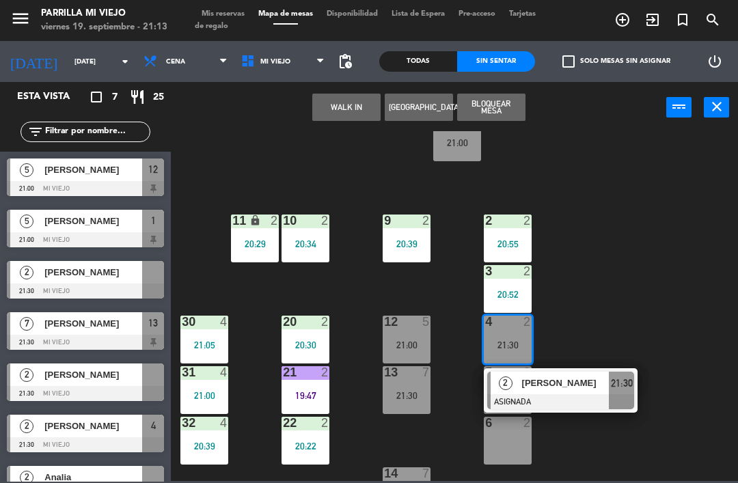
click at [632, 388] on span "21:30" at bounding box center [622, 383] width 22 height 16
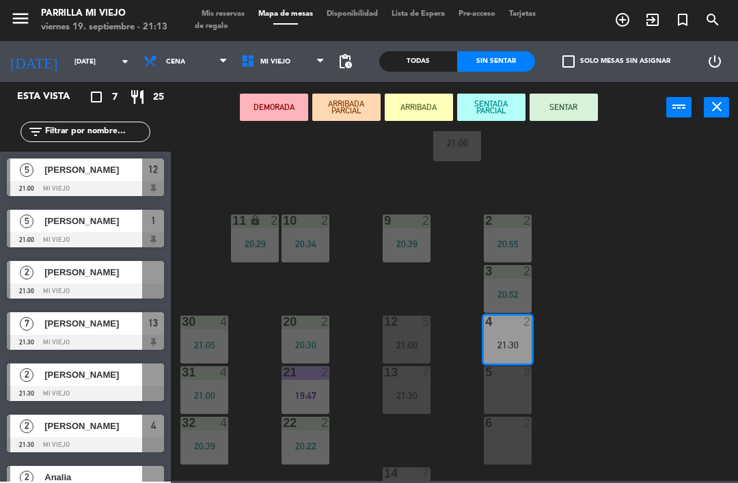
click at [560, 105] on button "SENTAR" at bounding box center [564, 107] width 68 height 27
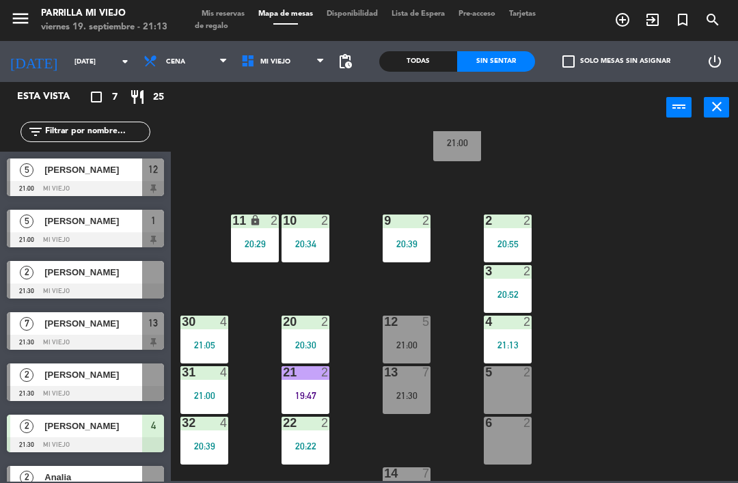
scroll to position [29, 0]
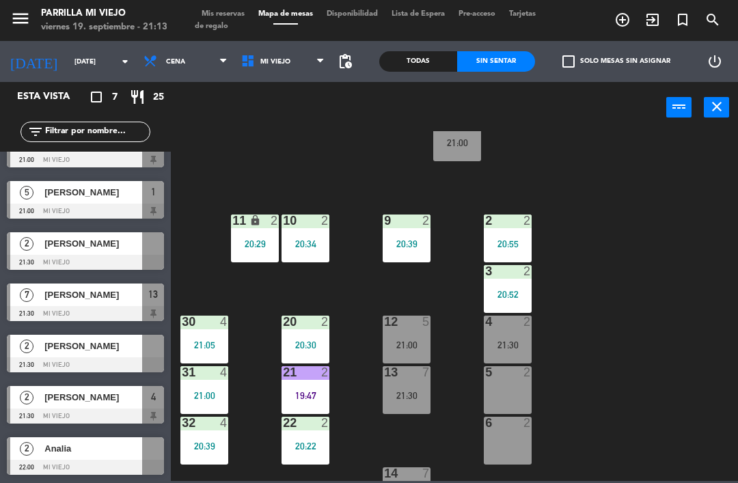
click at [399, 479] on div at bounding box center [407, 474] width 23 height 12
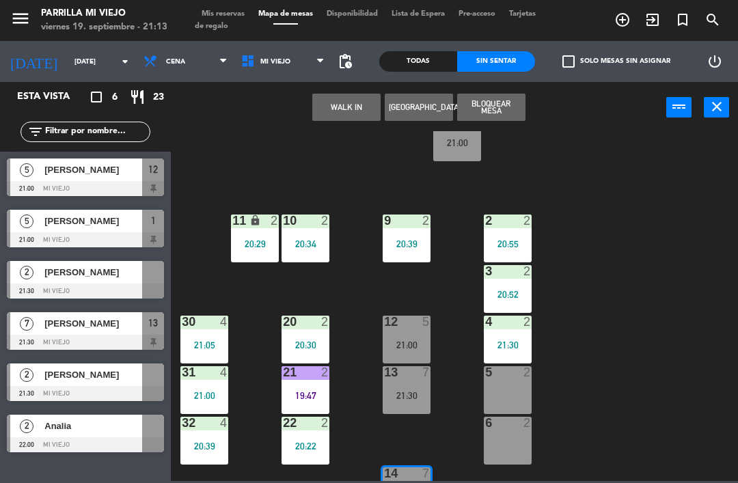
scroll to position [0, 0]
click at [494, 101] on button "Bloquear Mesa" at bounding box center [491, 107] width 68 height 27
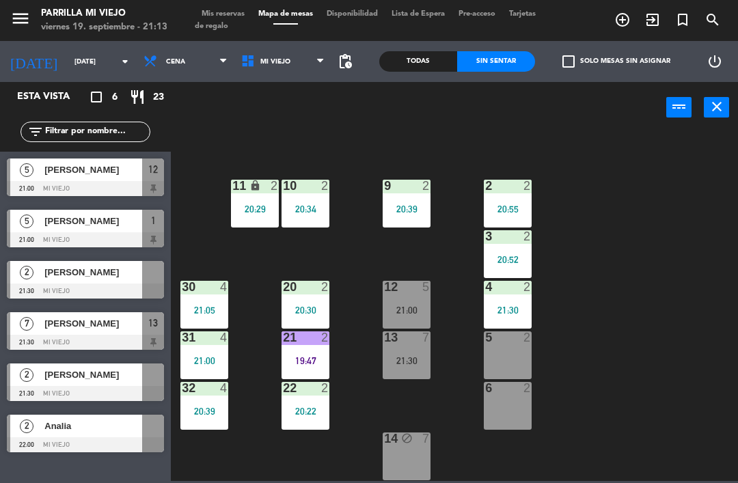
scroll to position [77, 0]
click at [411, 459] on div "14 block 7" at bounding box center [407, 457] width 48 height 48
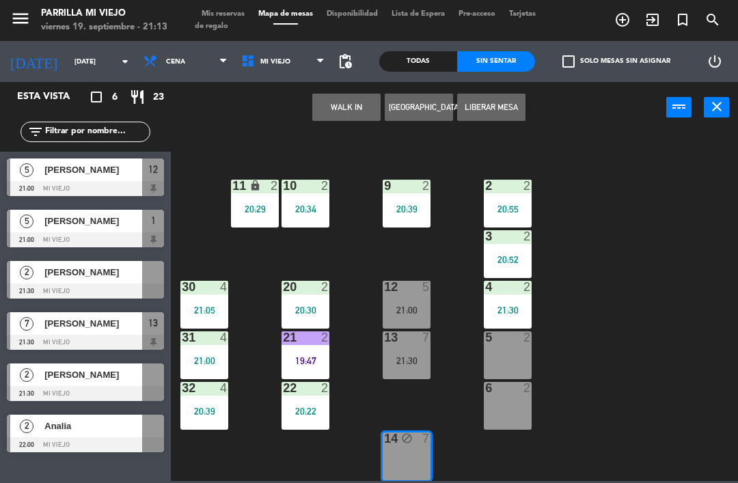
click at [496, 111] on button "Liberar Mesa" at bounding box center [491, 107] width 68 height 27
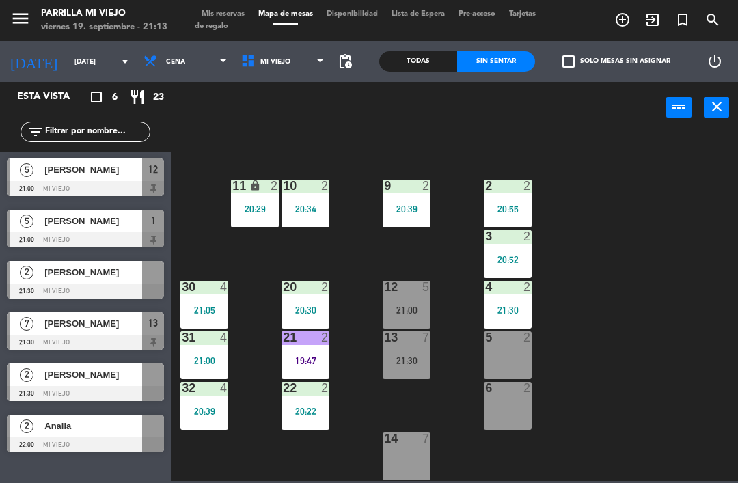
click at [403, 461] on div "14 7" at bounding box center [407, 457] width 48 height 48
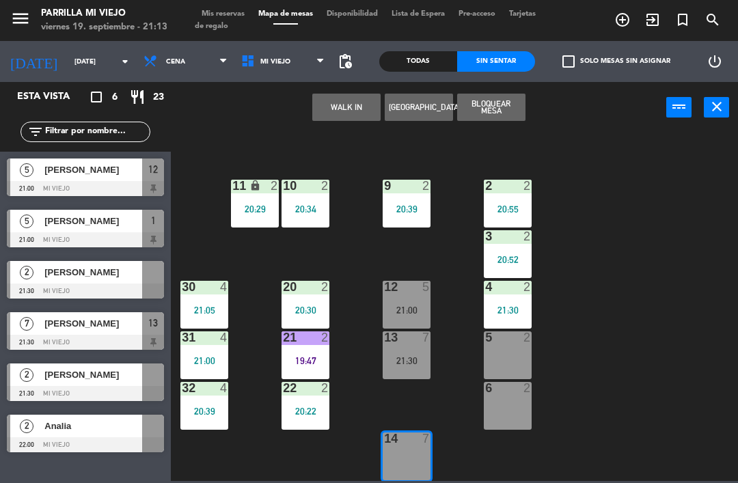
click at [358, 109] on button "WALK IN" at bounding box center [346, 107] width 68 height 27
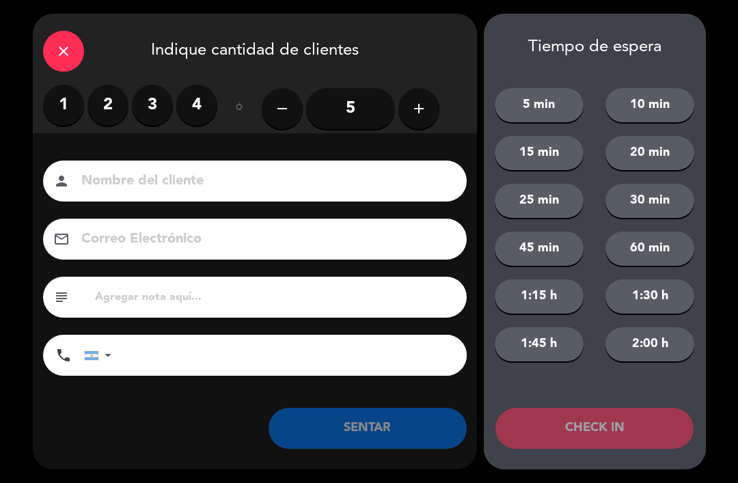
click at [434, 110] on button "add" at bounding box center [419, 108] width 41 height 41
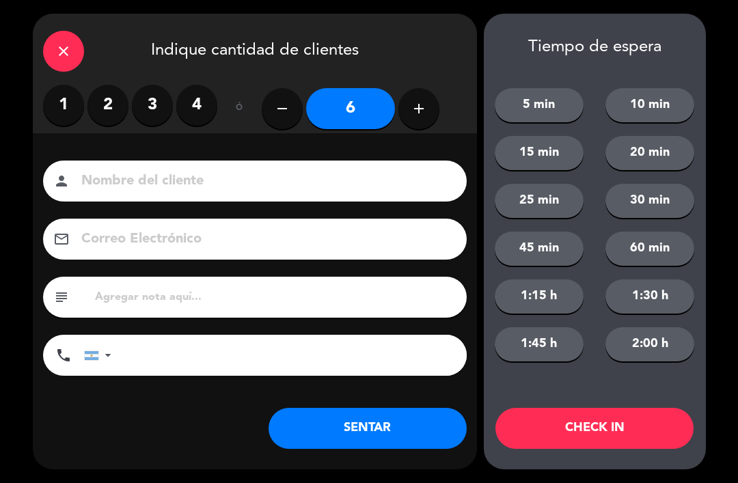
click at [420, 439] on button "SENTAR" at bounding box center [368, 428] width 198 height 41
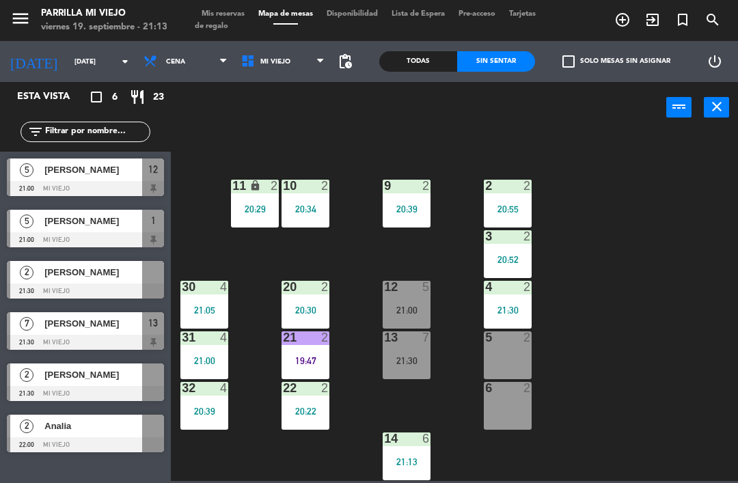
click at [304, 358] on div "19:47" at bounding box center [306, 361] width 48 height 10
click at [654, 339] on div "1 5 21:00 2 2 20:55 9 2 20:39 10 2 20:34 11 lock 2 20:29 3 2 20:52 4 2 21:30 12…" at bounding box center [458, 306] width 560 height 350
click at [429, 293] on div "5" at bounding box center [427, 287] width 8 height 12
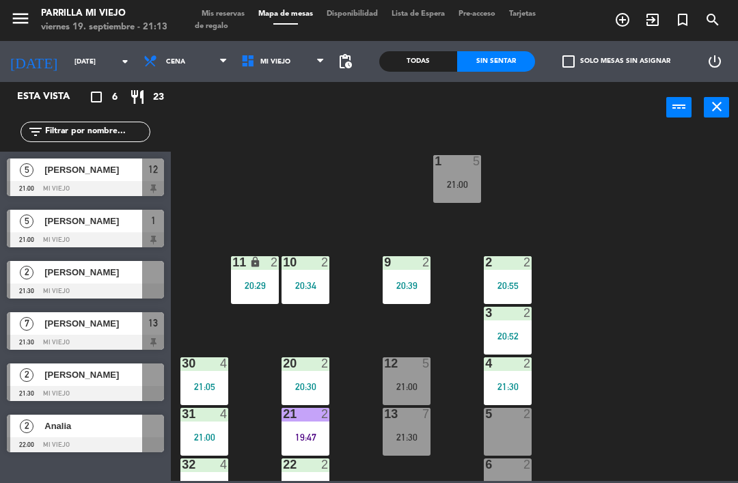
scroll to position [0, 0]
click at [457, 187] on div "21:00" at bounding box center [457, 185] width 48 height 10
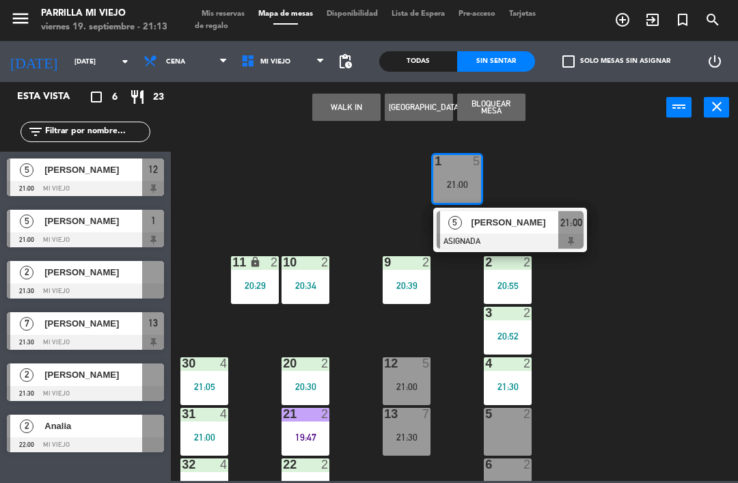
click at [586, 243] on div "5 [PERSON_NAME] ASIGNADA 21:00" at bounding box center [510, 230] width 154 height 44
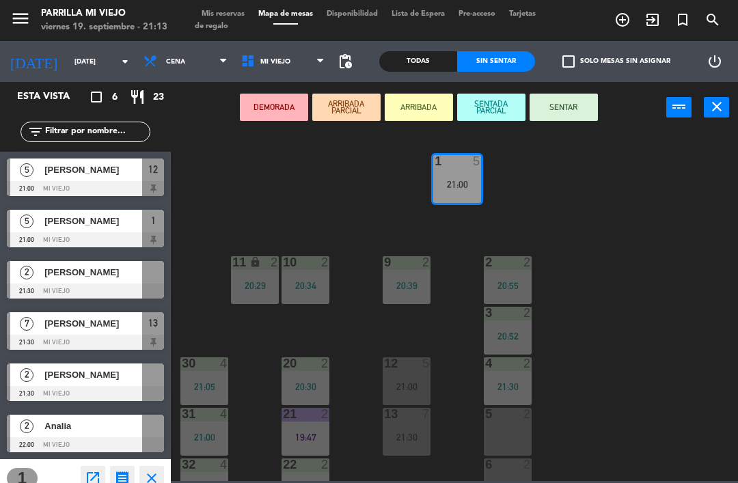
click at [571, 99] on button "SENTAR" at bounding box center [564, 107] width 68 height 27
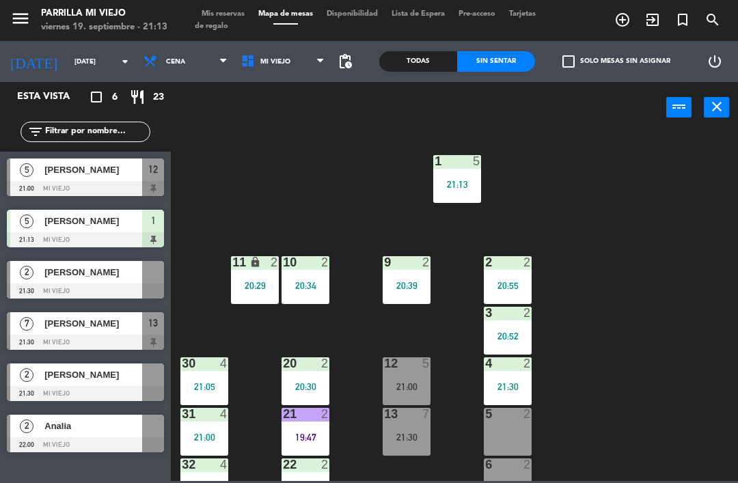
click at [608, 256] on div "1 5 21:13 2 2 20:55 9 2 20:39 10 2 20:34 11 lock 2 20:29 3 2 20:52 4 2 21:30 12…" at bounding box center [458, 306] width 560 height 350
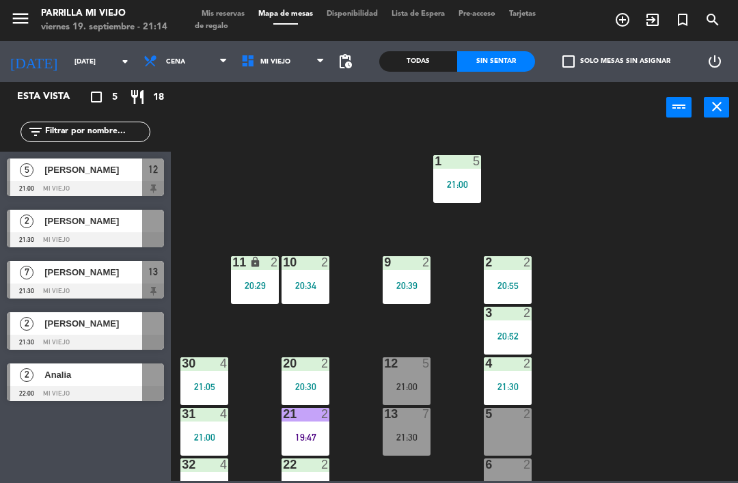
scroll to position [5, 0]
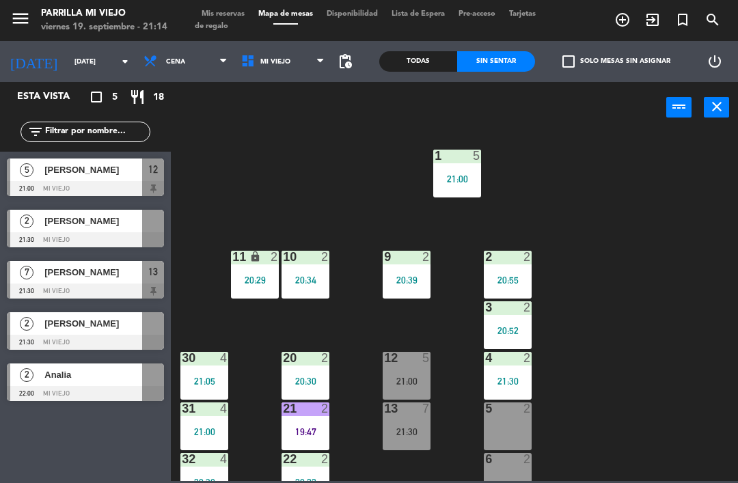
click at [228, 10] on span "Mis reservas" at bounding box center [223, 14] width 57 height 8
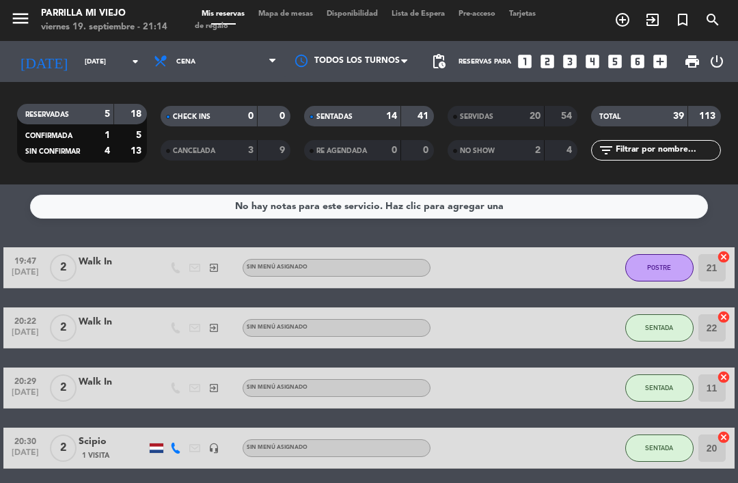
click at [416, 113] on div "41" at bounding box center [418, 117] width 26 height 16
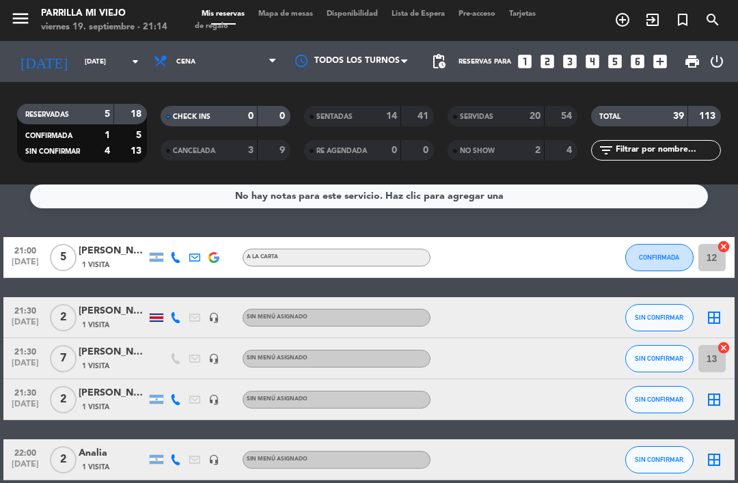
scroll to position [12, 0]
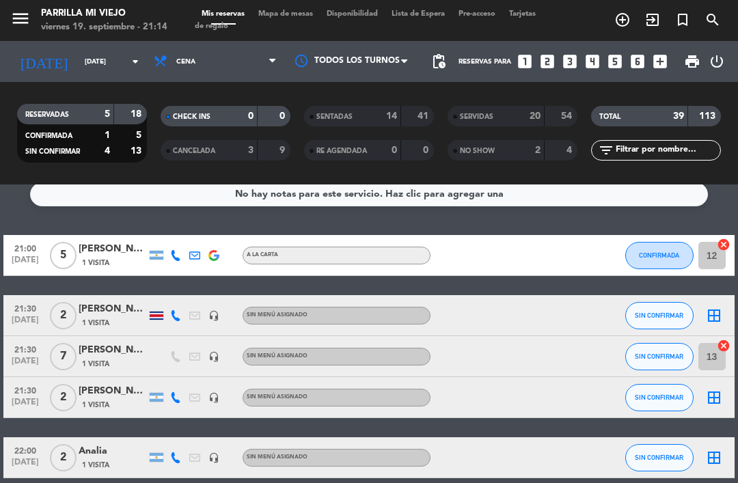
click at [566, 477] on div at bounding box center [564, 458] width 37 height 40
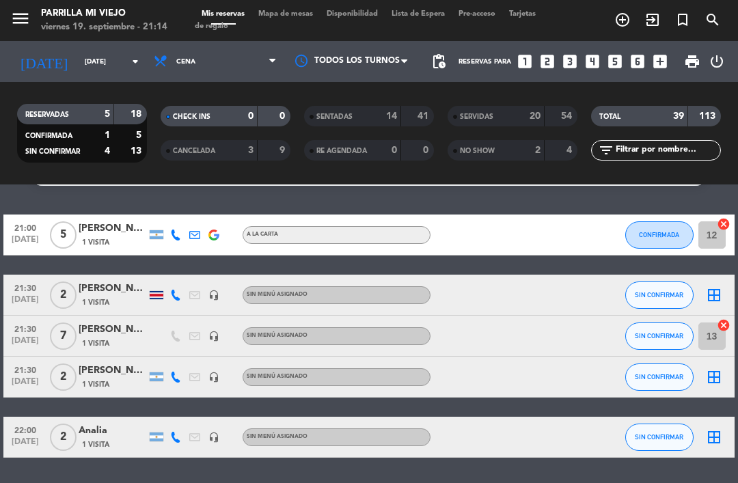
scroll to position [32, 0]
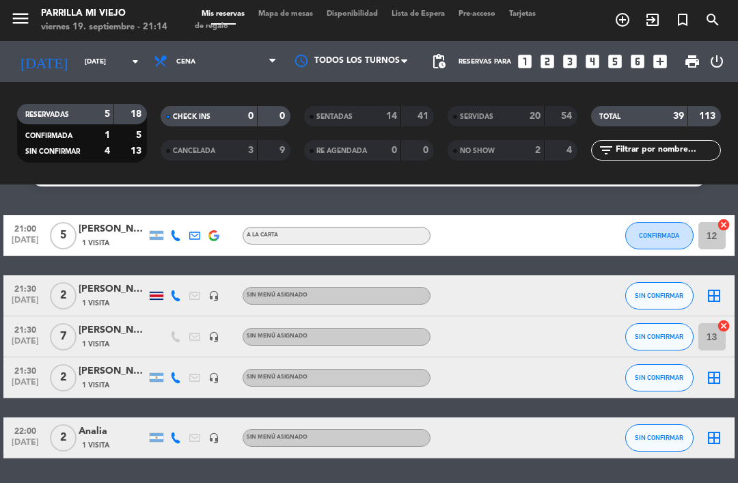
click at [180, 442] on icon at bounding box center [175, 438] width 11 height 11
click at [267, 401] on div "21:00 [DATE] 5 [PERSON_NAME] 1 Visita A LA CARTA CONFIRMADA 12 cancel 21:30 [DA…" at bounding box center [368, 336] width 731 height 243
click at [175, 387] on div at bounding box center [175, 378] width 19 height 40
click at [176, 379] on icon at bounding box center [175, 378] width 11 height 11
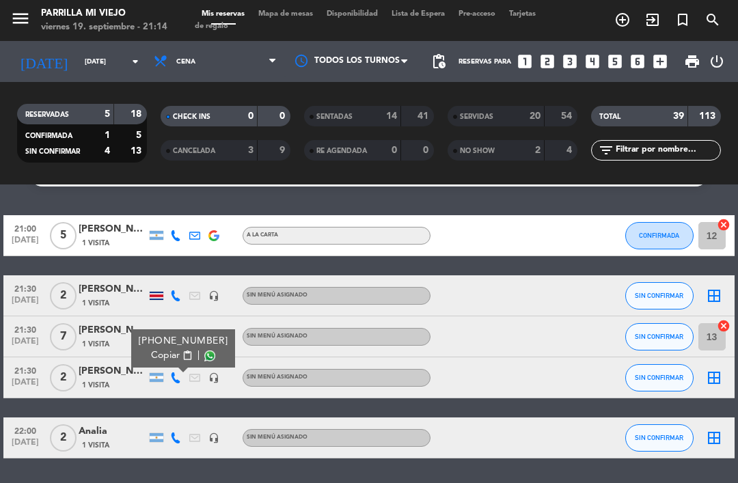
click at [161, 361] on span "Copiar" at bounding box center [165, 356] width 29 height 14
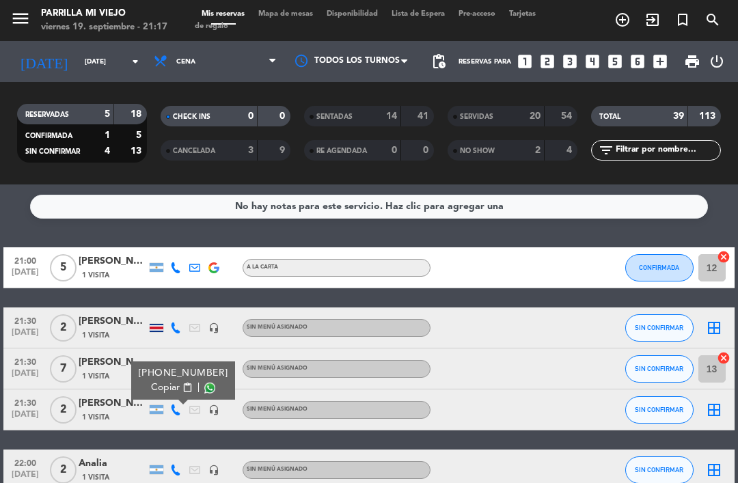
scroll to position [0, 0]
click at [29, 286] on div "21:00 [DATE]" at bounding box center [25, 267] width 44 height 40
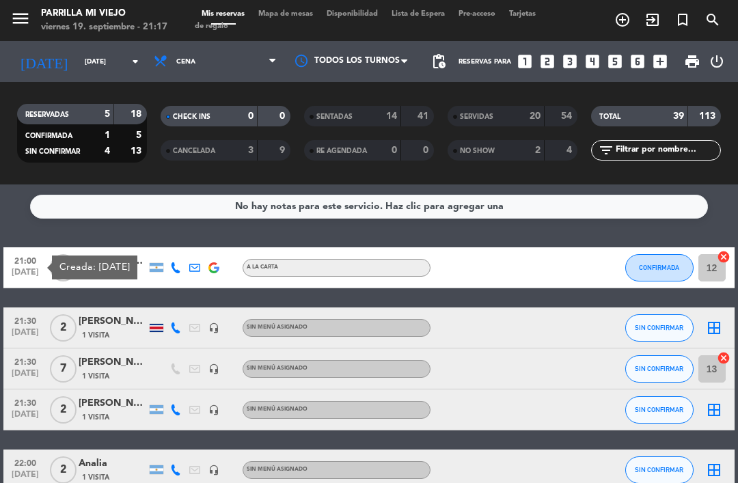
click at [32, 286] on div "21:00 [DATE]" at bounding box center [25, 267] width 44 height 40
click at [546, 289] on div "21:00 [DATE] 5 [PERSON_NAME] 1 Visita A LA CARTA CONFIRMADA 12 cancel 21:30 [DA…" at bounding box center [368, 368] width 731 height 243
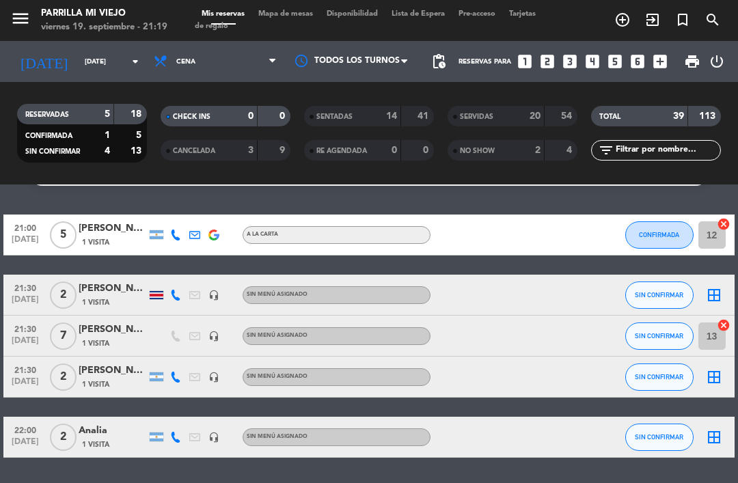
scroll to position [32, 0]
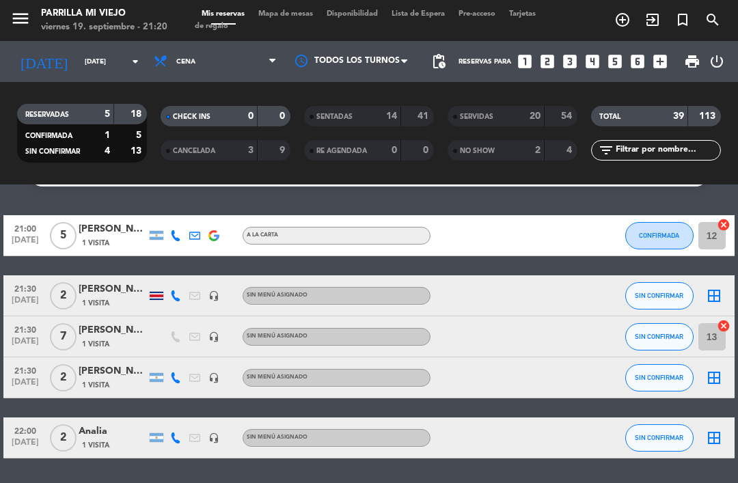
click at [277, 12] on span "Mapa de mesas" at bounding box center [286, 14] width 68 height 8
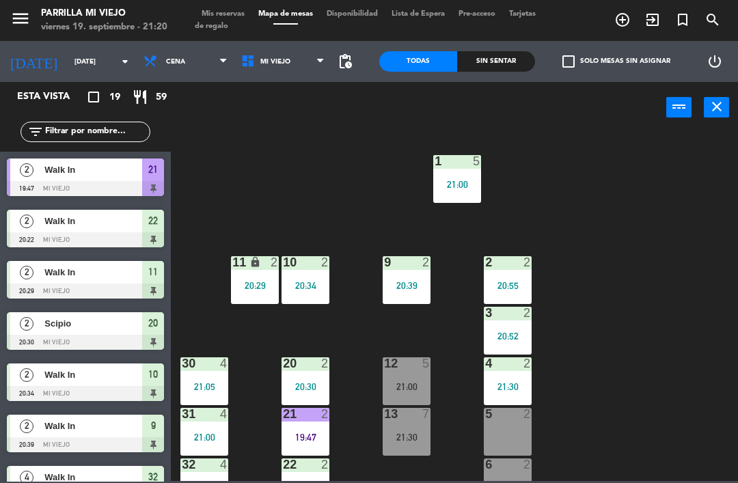
click at [282, 224] on div "1 5 21:00 2 2 20:55 9 2 20:39 10 2 20:34 11 lock 2 20:29 3 2 20:52 4 2 21:30 12…" at bounding box center [458, 306] width 560 height 350
click at [312, 276] on div "10 2 20:34" at bounding box center [306, 280] width 48 height 48
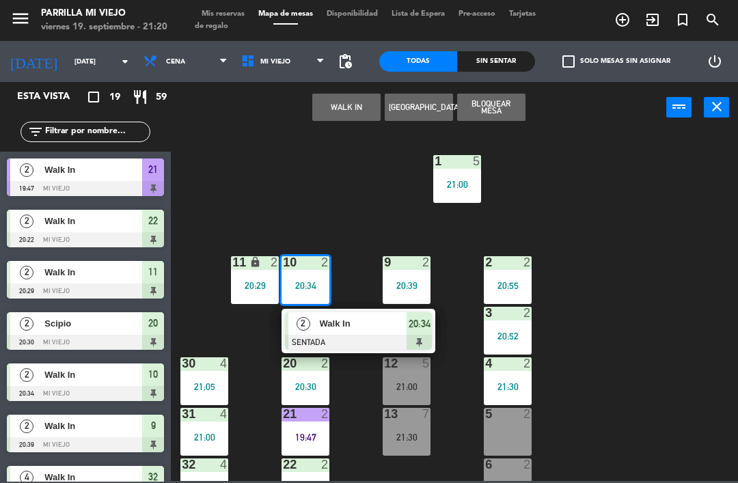
click at [428, 332] on div "20:34" at bounding box center [419, 323] width 25 height 23
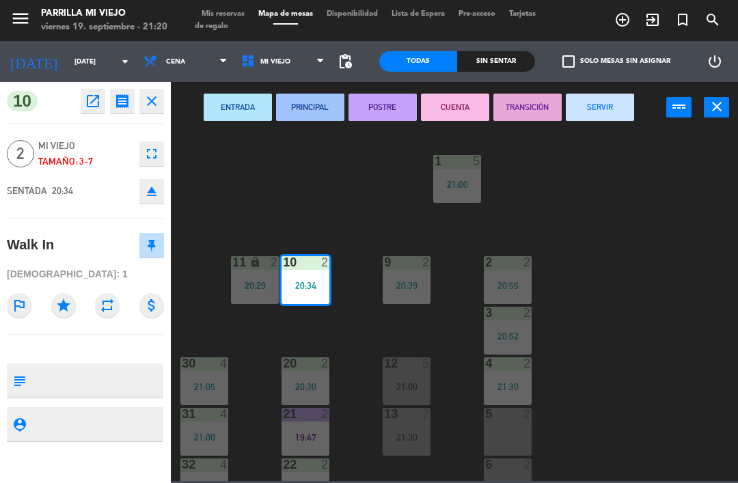
click at [449, 96] on button "CUENTA" at bounding box center [455, 107] width 68 height 27
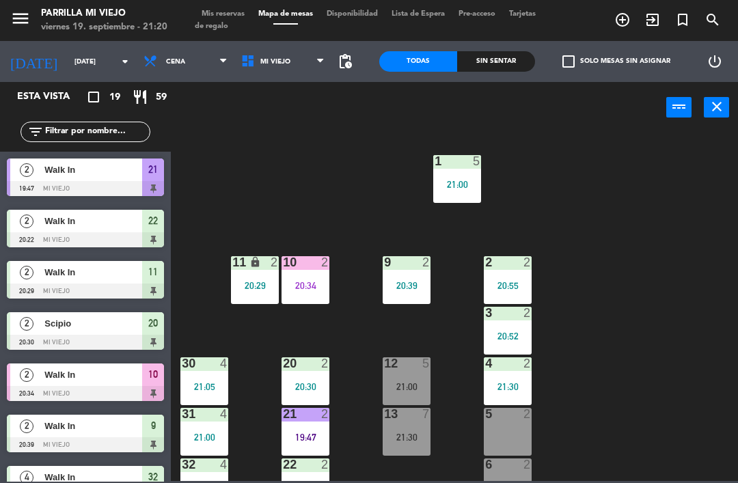
click at [336, 199] on div "1 5 21:00 2 2 20:55 9 2 20:39 10 2 20:34 11 lock 2 20:29 3 2 20:52 4 2 21:30 12…" at bounding box center [458, 306] width 560 height 350
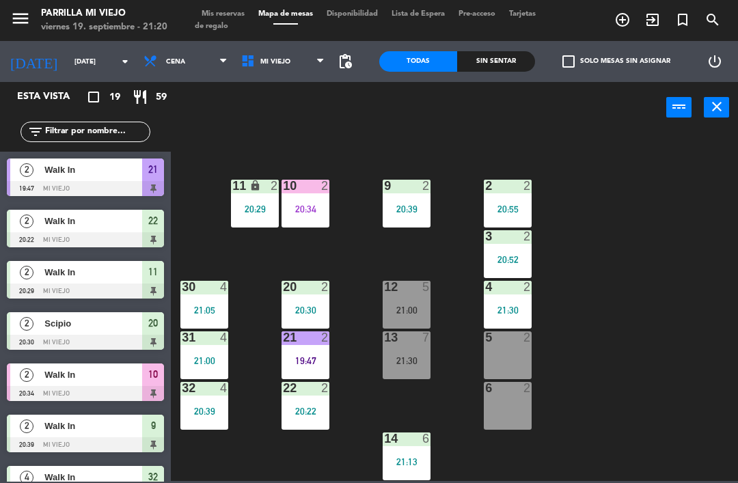
scroll to position [77, 0]
click at [297, 358] on div "19:47" at bounding box center [306, 361] width 48 height 10
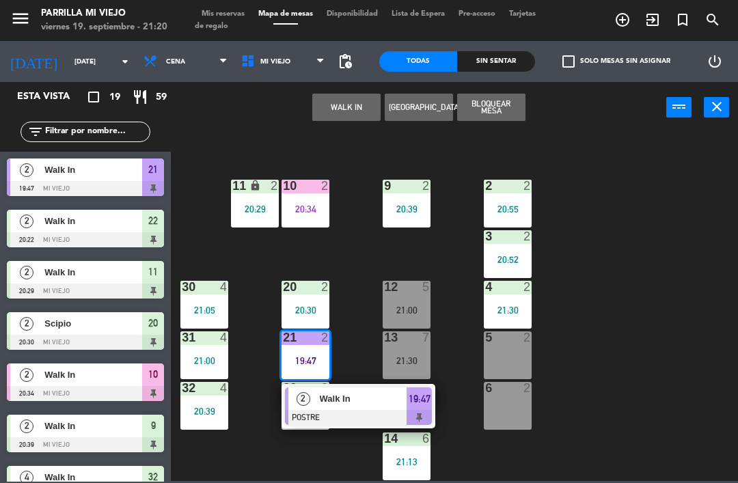
click at [423, 404] on span "19:47" at bounding box center [420, 399] width 22 height 16
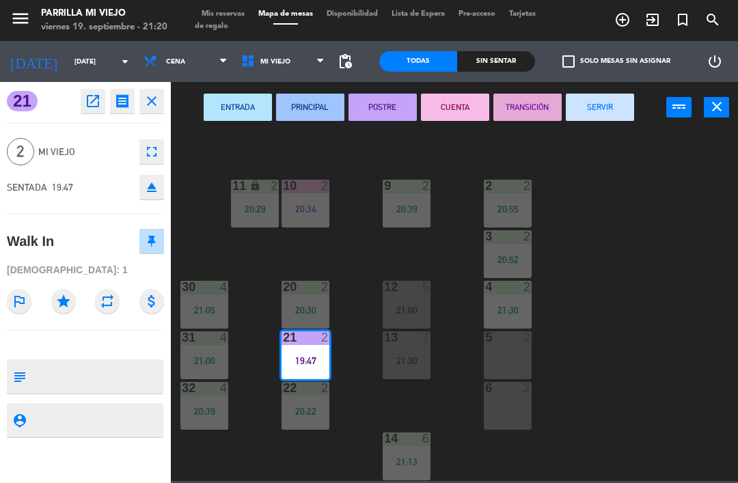
click at [598, 97] on button "SERVIR" at bounding box center [600, 107] width 68 height 27
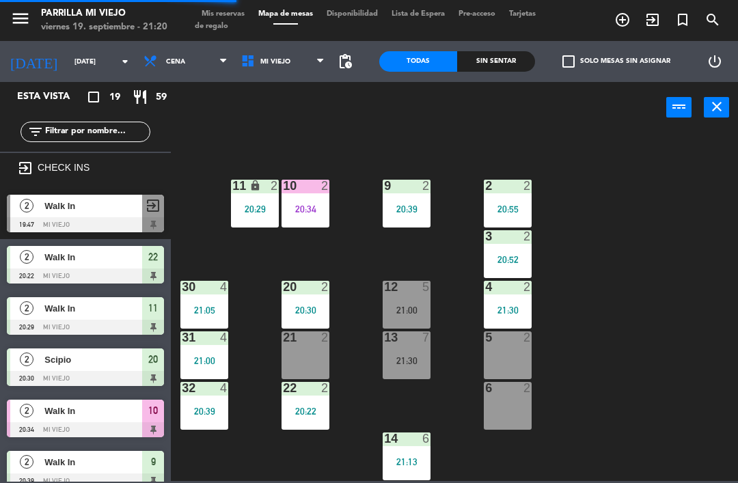
click at [309, 418] on div "22 2 20:22" at bounding box center [306, 406] width 48 height 48
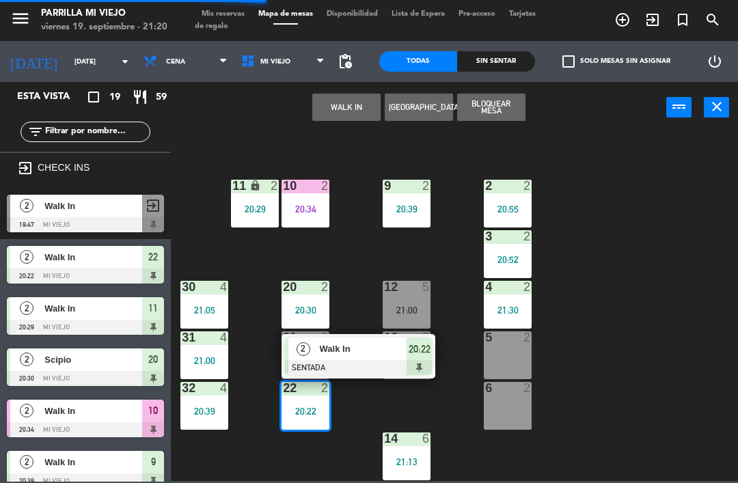
click at [418, 356] on span "20:22" at bounding box center [420, 349] width 22 height 16
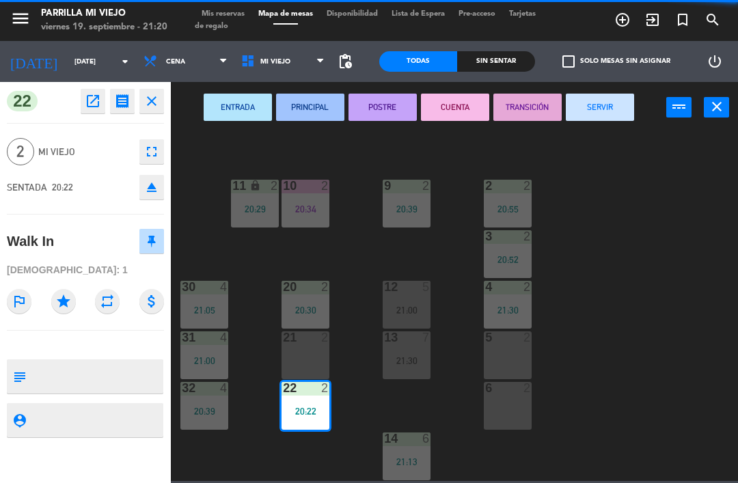
click at [606, 110] on button "SERVIR" at bounding box center [600, 107] width 68 height 27
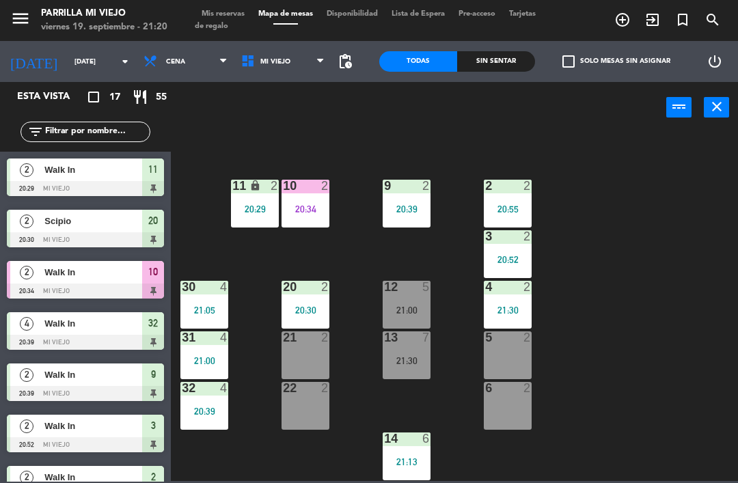
click at [480, 49] on div "Todas Sin sentar" at bounding box center [457, 61] width 156 height 41
click at [498, 59] on div "Sin sentar" at bounding box center [496, 61] width 78 height 21
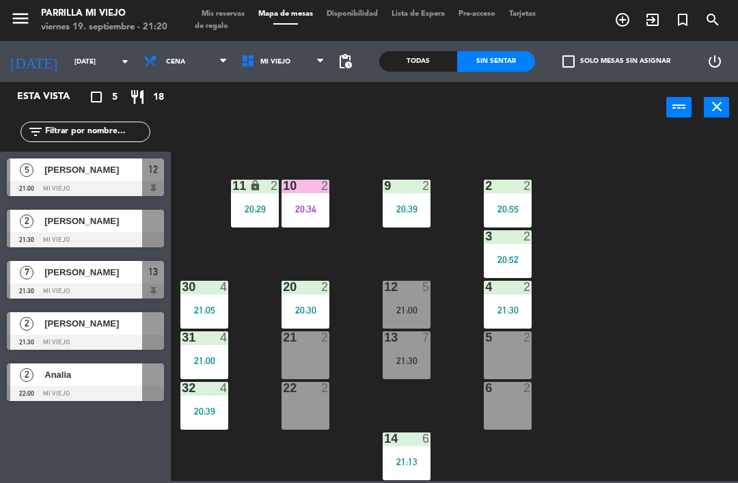
click at [507, 359] on div "5 2" at bounding box center [508, 356] width 48 height 48
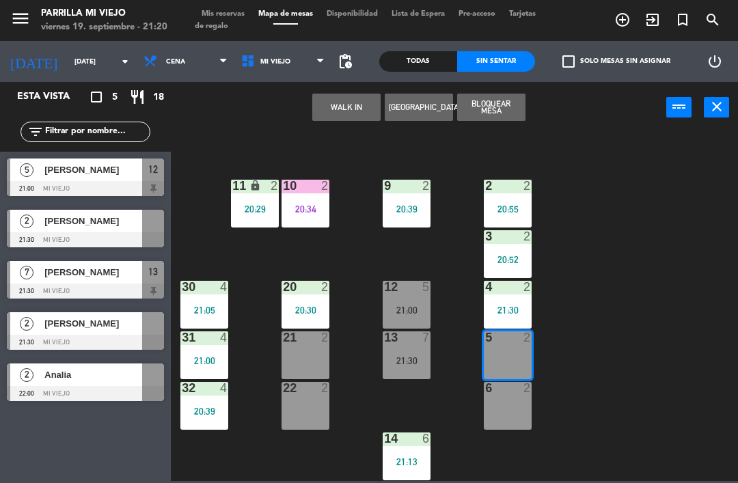
click at [349, 98] on button "WALK IN" at bounding box center [346, 107] width 68 height 27
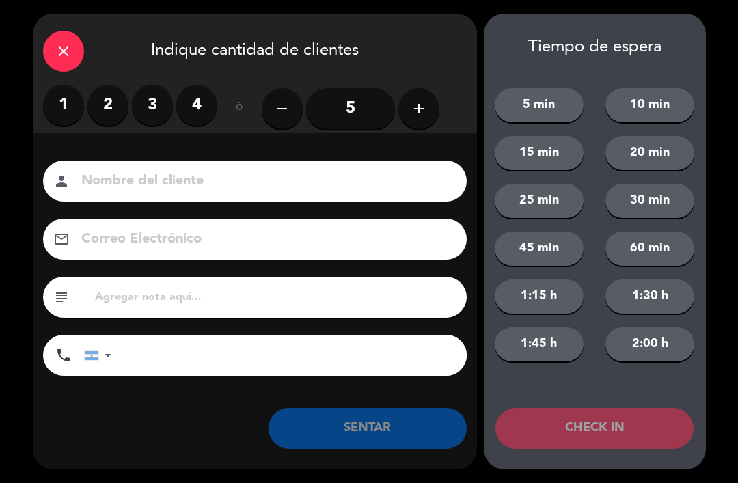
click at [120, 98] on label "2" at bounding box center [108, 105] width 41 height 41
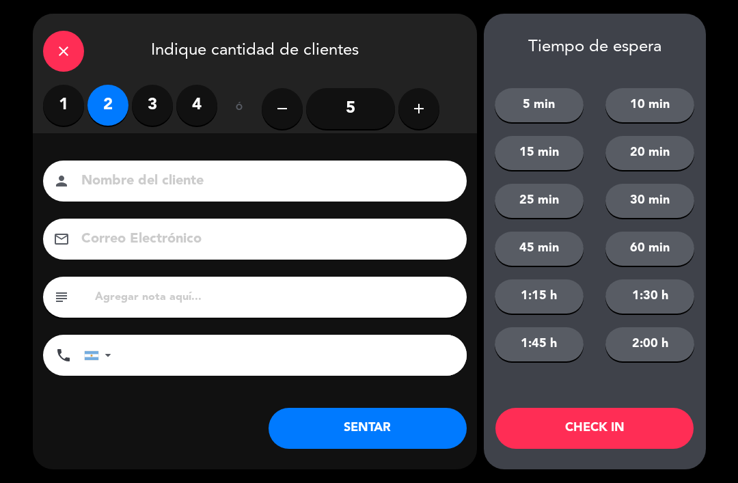
click at [345, 412] on button "SENTAR" at bounding box center [368, 428] width 198 height 41
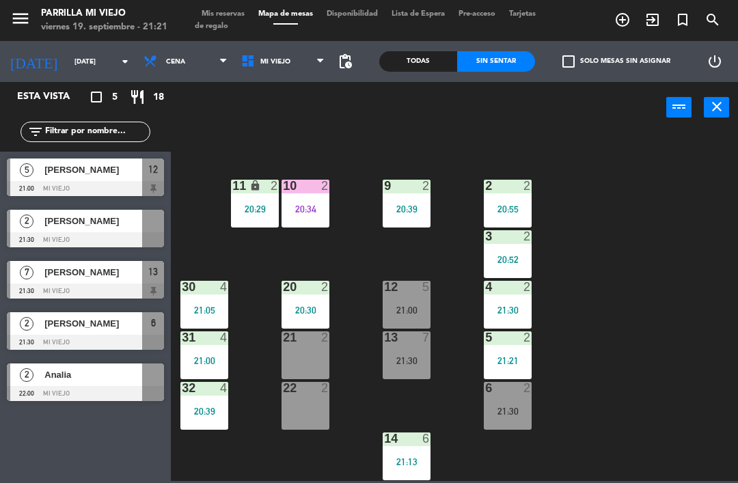
click at [677, 349] on div "1 5 21:00 2 2 20:55 9 2 20:39 10 2 20:34 11 lock 2 20:29 3 2 20:52 4 2 21:30 12…" at bounding box center [458, 306] width 560 height 350
click at [314, 413] on div "22:00" at bounding box center [306, 412] width 48 height 10
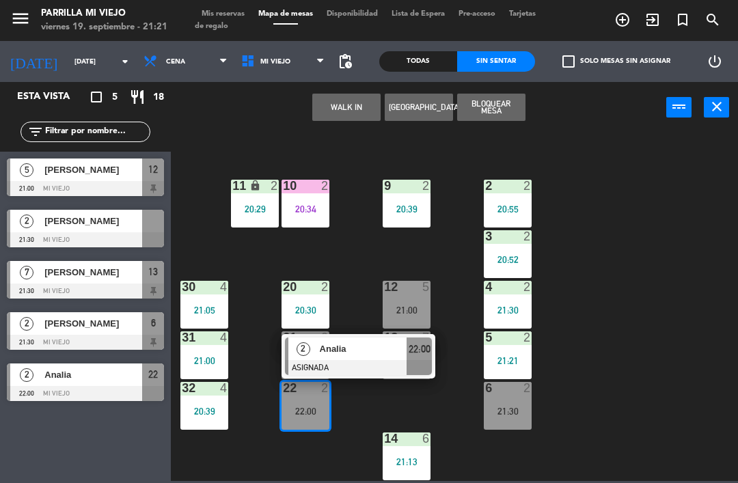
click at [423, 355] on span "22:00" at bounding box center [420, 349] width 22 height 16
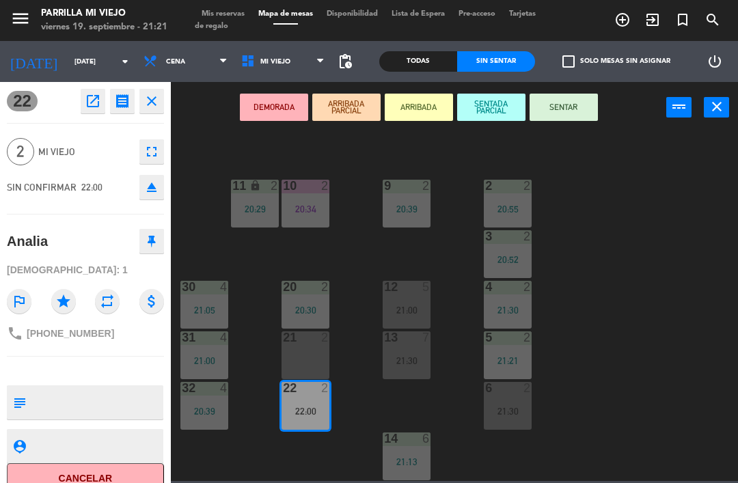
click at [574, 101] on button "SENTAR" at bounding box center [564, 107] width 68 height 27
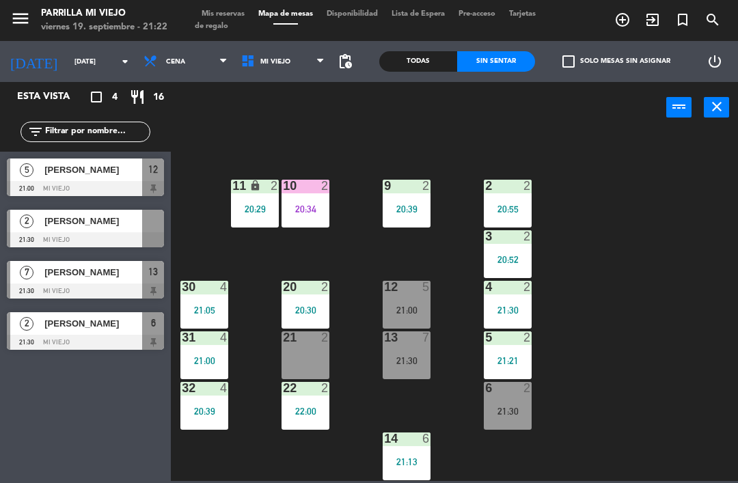
click at [406, 297] on div "12 5 21:00" at bounding box center [407, 305] width 48 height 48
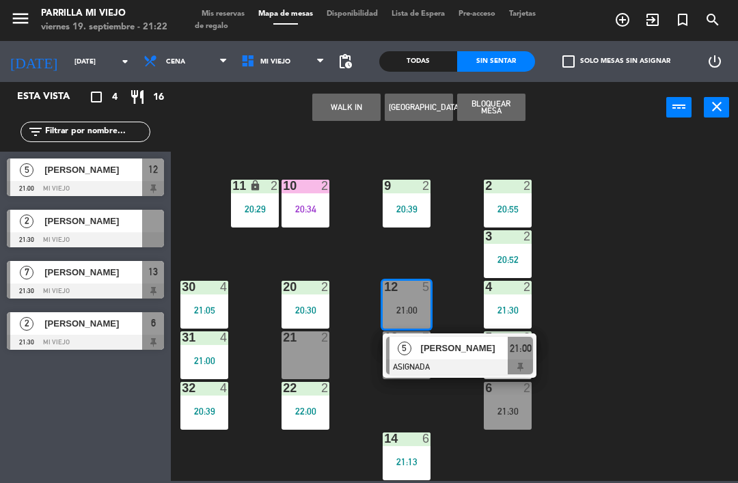
click at [668, 228] on div "1 5 21:00 2 2 20:55 9 2 20:39 10 2 20:34 11 lock 2 20:29 3 2 20:52 4 2 21:30 12…" at bounding box center [458, 306] width 560 height 350
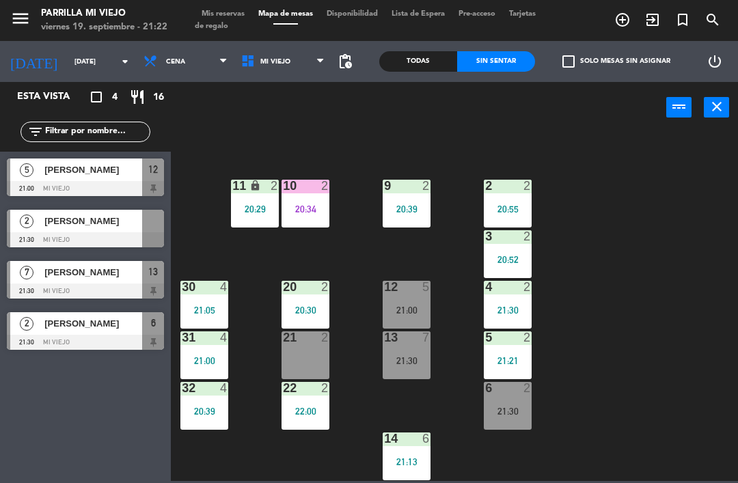
click at [312, 204] on div "20:34" at bounding box center [306, 209] width 48 height 10
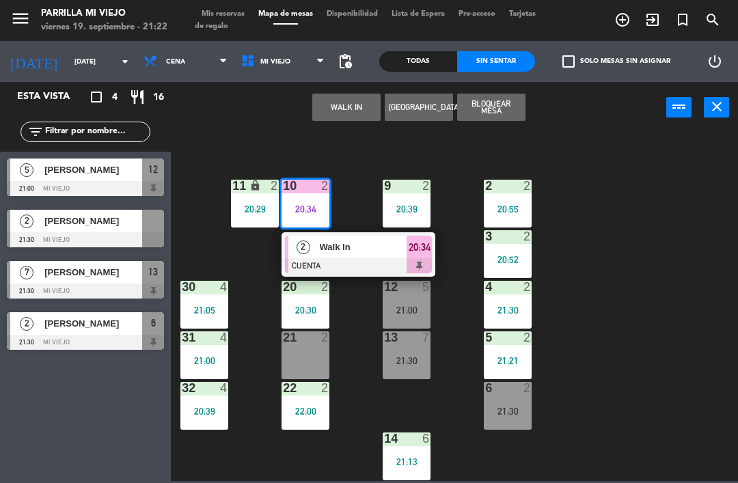
click at [429, 253] on span "20:34" at bounding box center [420, 247] width 22 height 16
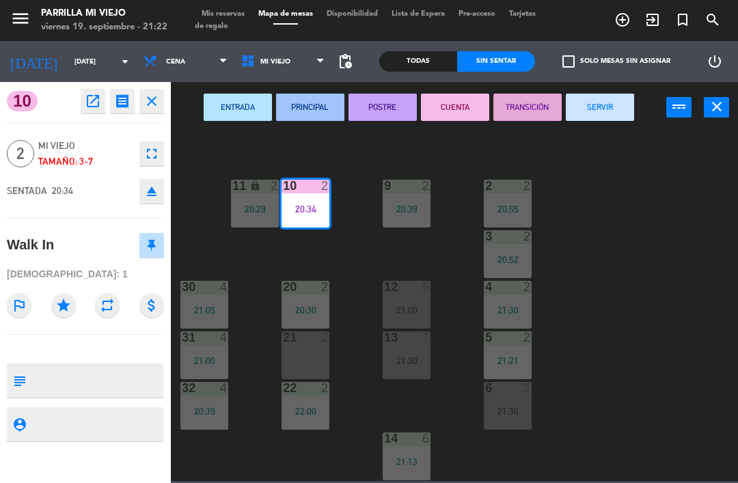
click at [598, 104] on button "SERVIR" at bounding box center [600, 107] width 68 height 27
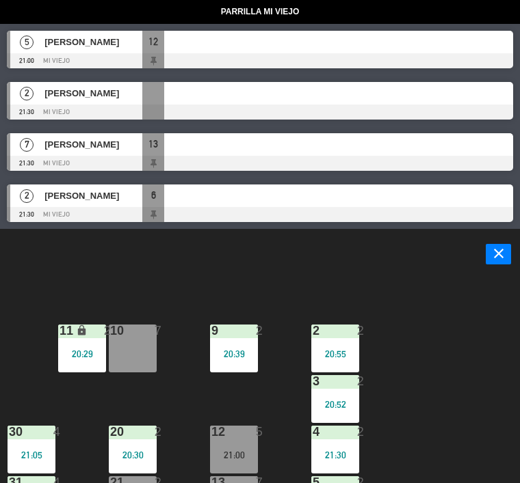
click at [79, 260] on header "power_input close" at bounding box center [260, 255] width 520 height 52
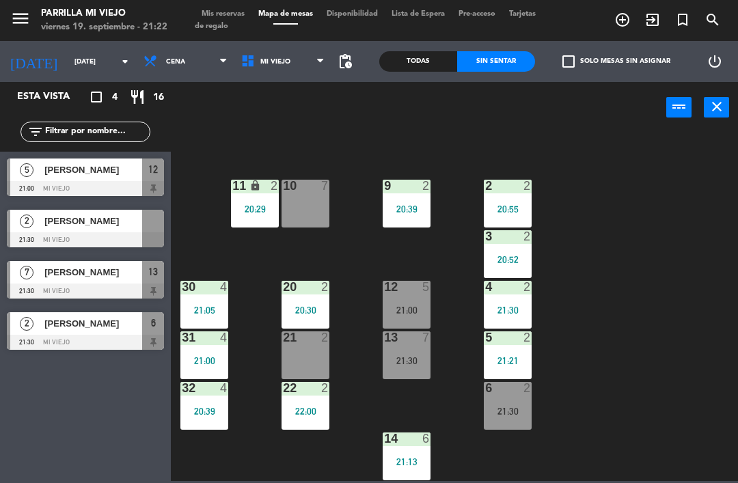
click at [226, 131] on div "1 5 21:00 2 2 20:55 9 2 20:39 10 7 11 lock 2 20:29 3 2 20:52 4 2 21:30 12 5 21:…" at bounding box center [458, 306] width 560 height 350
click at [680, 183] on div "1 5 21:00 2 2 20:55 9 2 20:39 10 7 11 lock 2 20:29 3 2 20:52 4 2 21:30 12 5 21:…" at bounding box center [458, 306] width 560 height 350
click at [394, 319] on div "12 5 21:00" at bounding box center [407, 305] width 48 height 48
click at [650, 193] on div "1 5 21:00 2 2 20:55 9 2 20:39 10 7 11 lock 2 20:29 3 2 20:52 4 2 21:30 12 5 21:…" at bounding box center [458, 306] width 560 height 350
click at [410, 356] on div "21:30" at bounding box center [407, 361] width 48 height 10
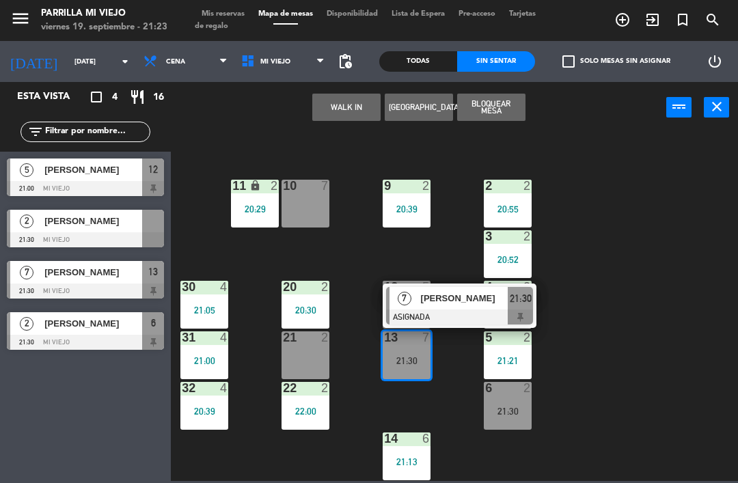
click at [533, 304] on div "21:30" at bounding box center [520, 298] width 25 height 23
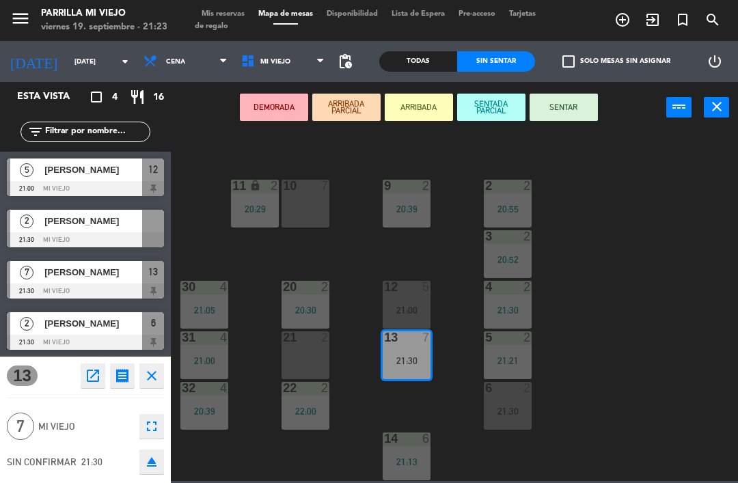
click at [583, 110] on button "SENTAR" at bounding box center [564, 107] width 68 height 27
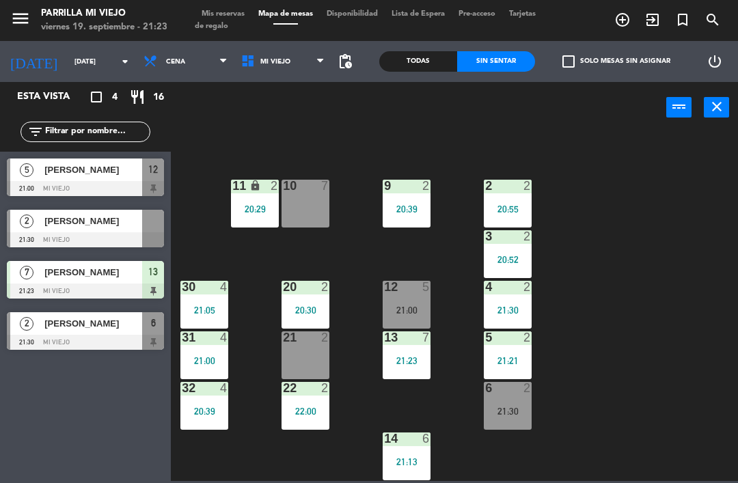
click at [652, 206] on div "1 5 21:00 2 2 20:55 9 2 20:39 10 7 11 lock 2 20:29 3 2 20:52 4 2 21:30 12 5 21:…" at bounding box center [458, 306] width 560 height 350
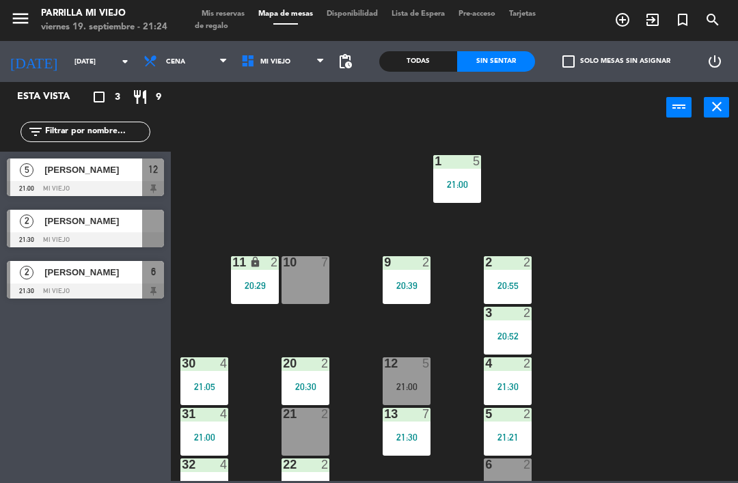
scroll to position [38, 0]
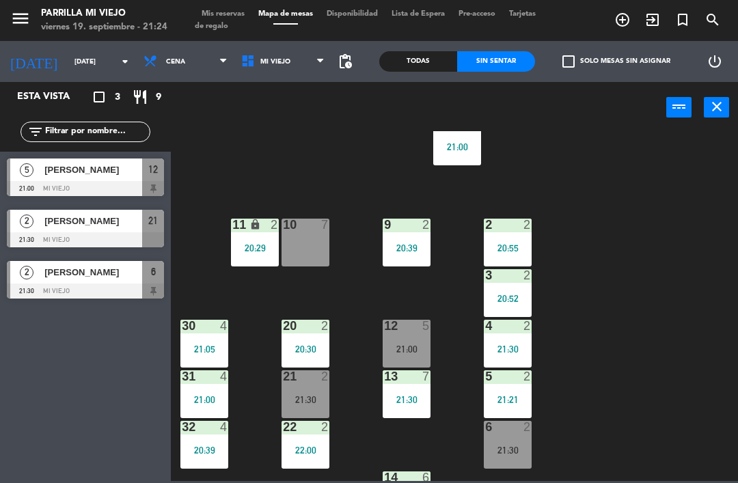
click at [671, 273] on div "1 5 21:00 2 2 20:55 9 2 20:39 10 7 11 lock 2 20:29 3 2 20:52 4 2 21:30 12 5 21:…" at bounding box center [458, 306] width 560 height 350
click at [291, 401] on div "21:30" at bounding box center [306, 400] width 48 height 10
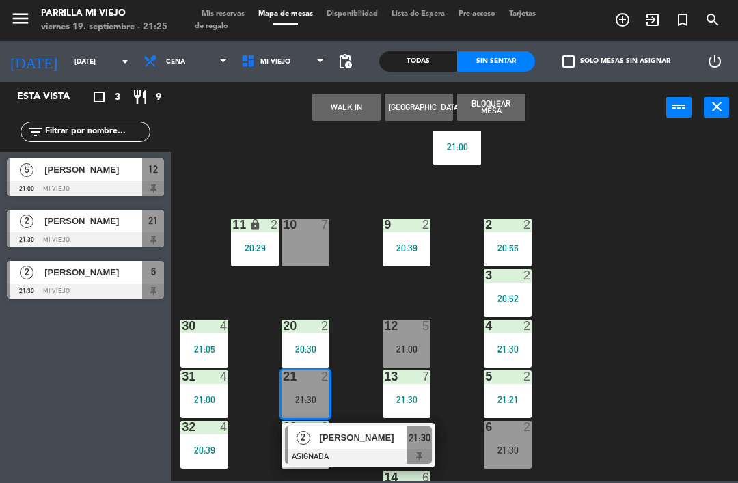
click at [435, 444] on div "2 [PERSON_NAME] 21:30" at bounding box center [359, 445] width 154 height 44
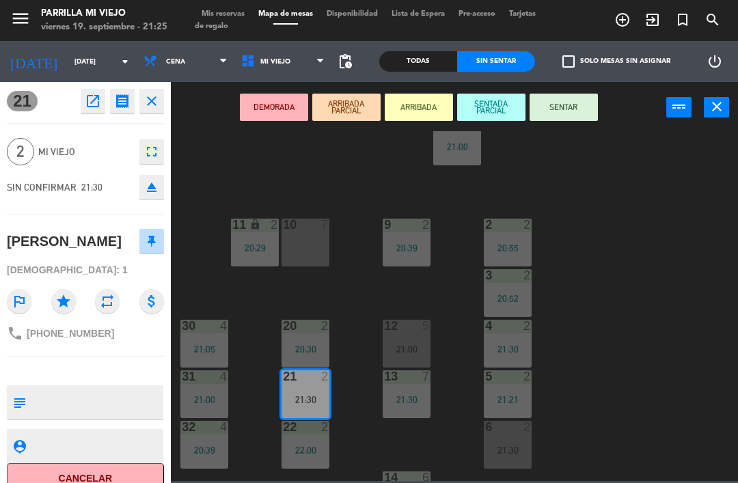
click at [155, 186] on icon "eject" at bounding box center [152, 187] width 16 height 16
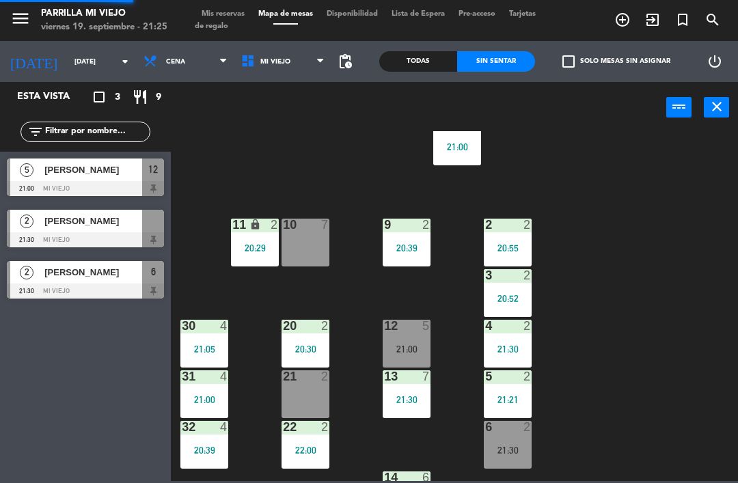
click at [709, 340] on div "1 5 21:00 2 2 20:55 9 2 20:39 10 7 11 lock 2 20:29 3 2 20:52 4 2 21:30 12 5 21:…" at bounding box center [458, 306] width 560 height 350
click at [314, 392] on div "21 2" at bounding box center [306, 395] width 48 height 48
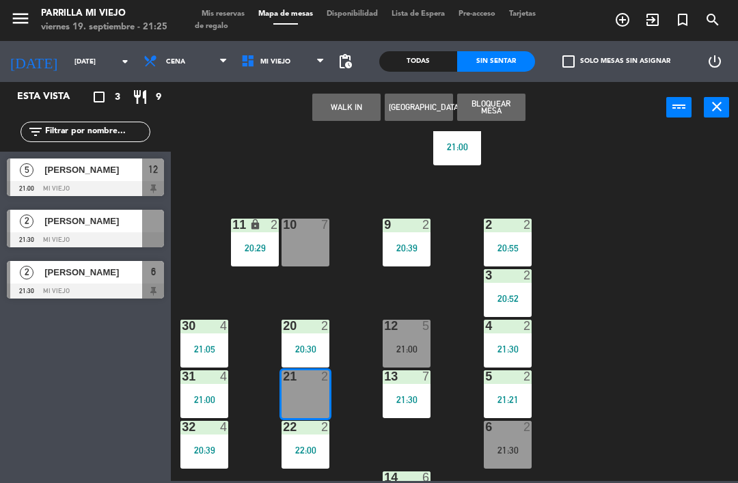
click at [333, 107] on button "WALK IN" at bounding box center [346, 107] width 68 height 27
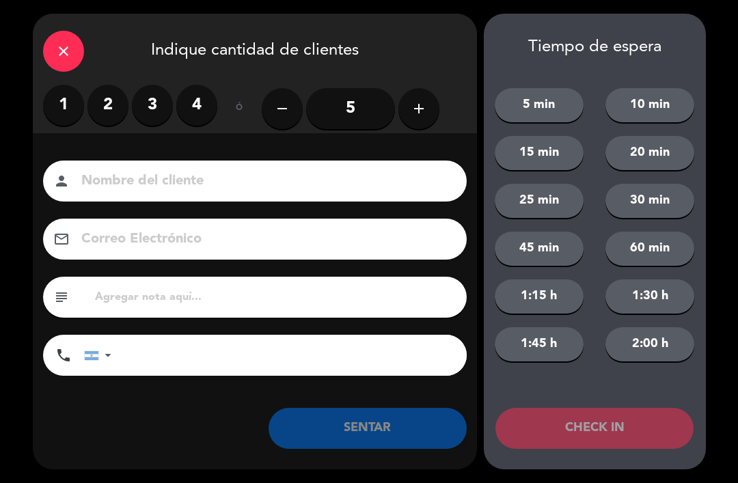
click at [112, 103] on label "2" at bounding box center [108, 105] width 41 height 41
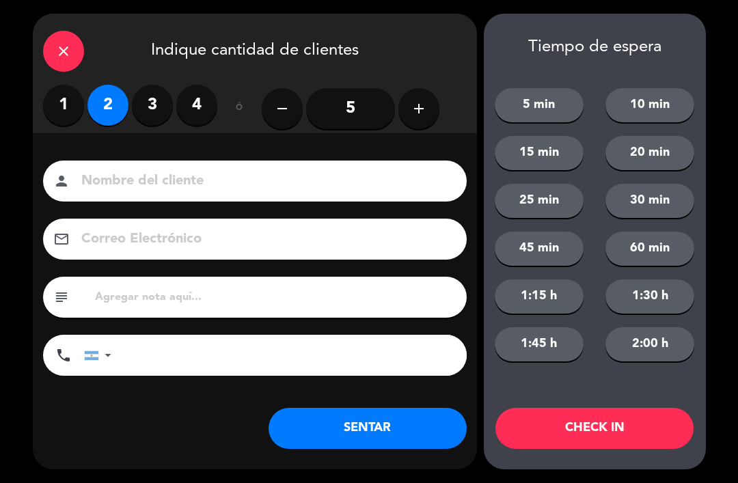
click at [364, 437] on button "SENTAR" at bounding box center [368, 428] width 198 height 41
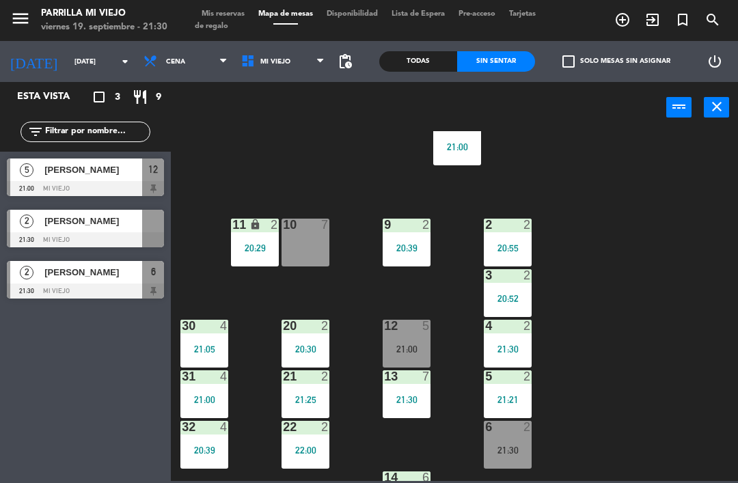
click at [312, 334] on div "20 2 20:30" at bounding box center [306, 344] width 48 height 48
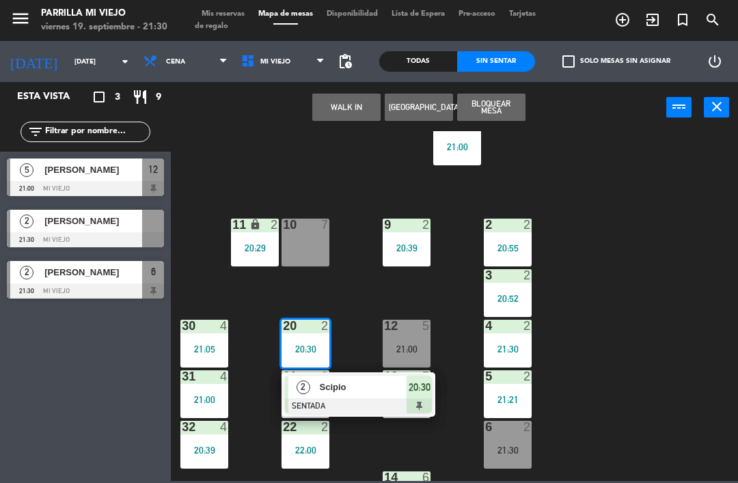
click at [421, 388] on span "20:30" at bounding box center [420, 387] width 22 height 16
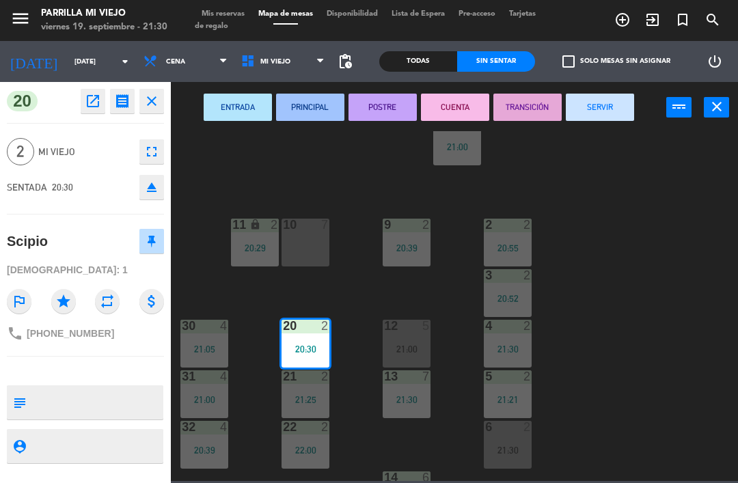
click at [591, 101] on button "SERVIR" at bounding box center [600, 107] width 68 height 27
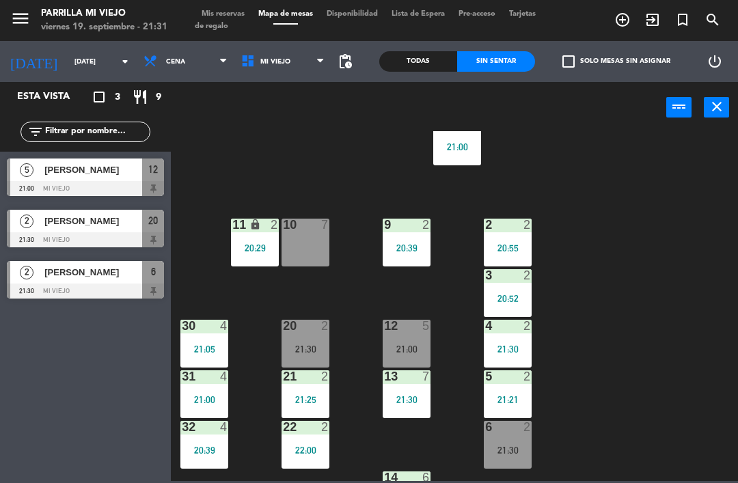
click at [259, 479] on div "1 5 21:00 2 2 20:55 9 2 20:39 10 7 11 lock 2 20:29 3 2 20:52 4 2 21:30 12 5 21:…" at bounding box center [458, 306] width 560 height 350
click at [690, 388] on div "1 5 21:00 2 2 20:55 9 2 20:39 10 7 11 lock 2 20:29 3 2 20:52 4 2 21:30 12 5 21:…" at bounding box center [458, 306] width 560 height 350
click at [244, 11] on span "Mis reservas" at bounding box center [223, 14] width 57 height 8
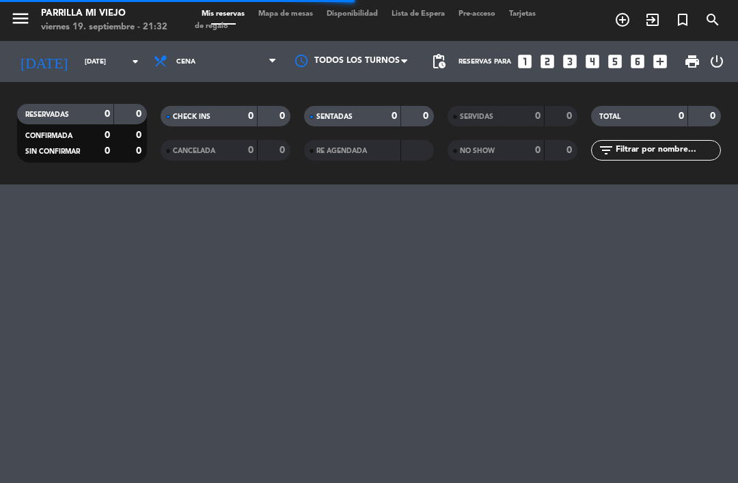
click at [286, 18] on span "Mapa de mesas" at bounding box center [286, 14] width 68 height 8
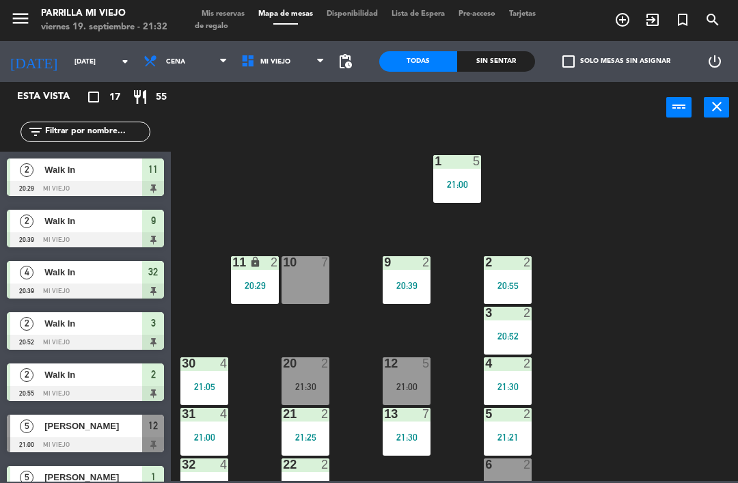
click at [504, 56] on div "Sin sentar" at bounding box center [496, 61] width 78 height 21
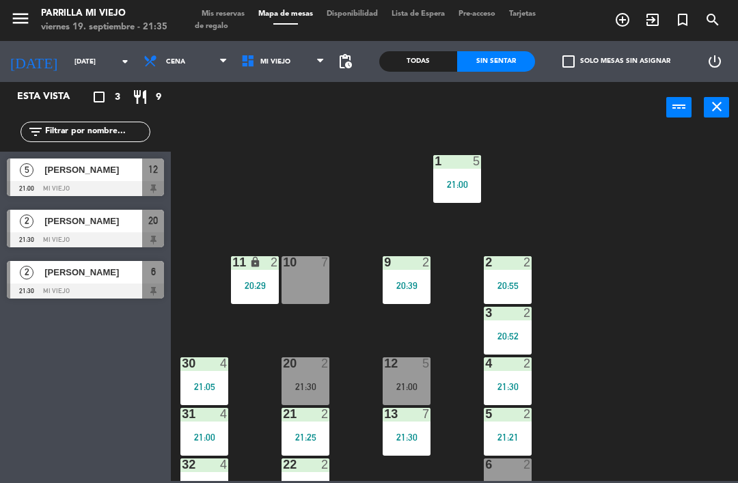
scroll to position [39, 0]
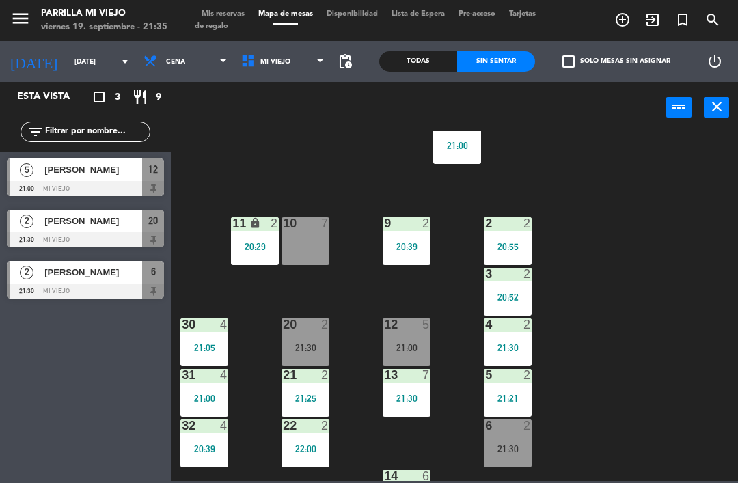
click at [291, 344] on div "21:30" at bounding box center [306, 348] width 48 height 10
click at [304, 349] on div "21:30" at bounding box center [306, 348] width 48 height 10
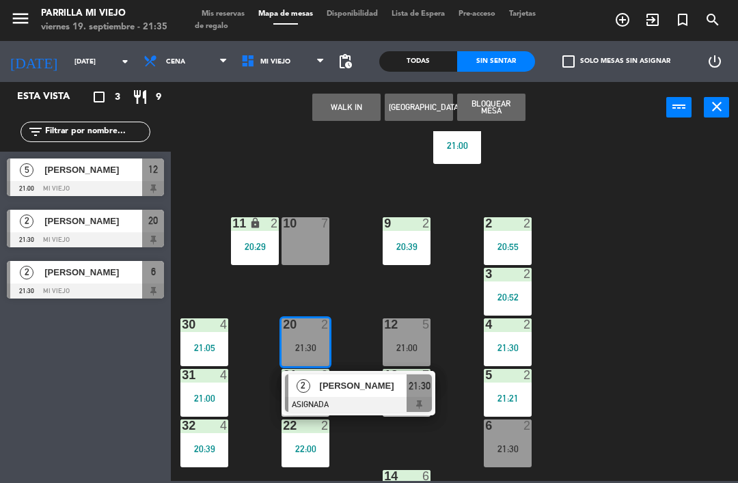
click at [426, 397] on div "21:30" at bounding box center [419, 386] width 25 height 23
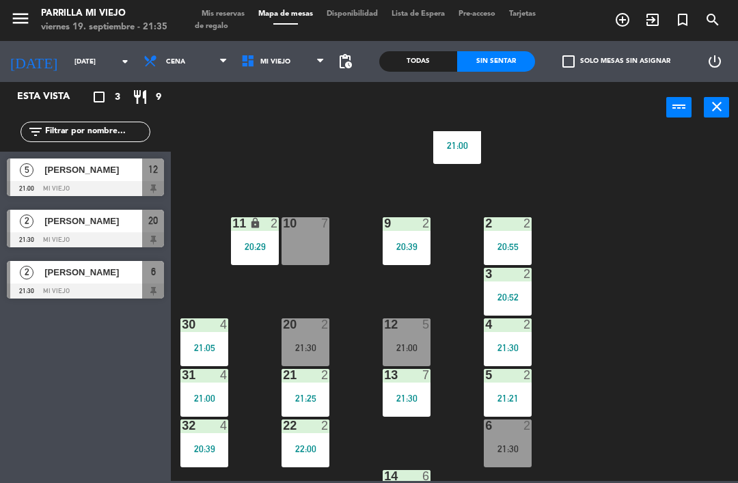
click at [615, 254] on div "1 5 21:00 2 2 20:55 9 2 20:39 10 7 11 lock 2 20:29 3 2 20:52 4 2 21:30 12 5 21:…" at bounding box center [458, 306] width 560 height 350
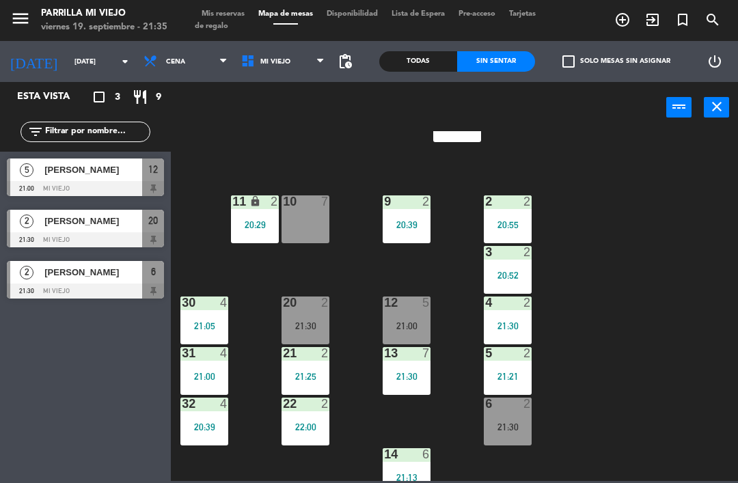
scroll to position [62, 0]
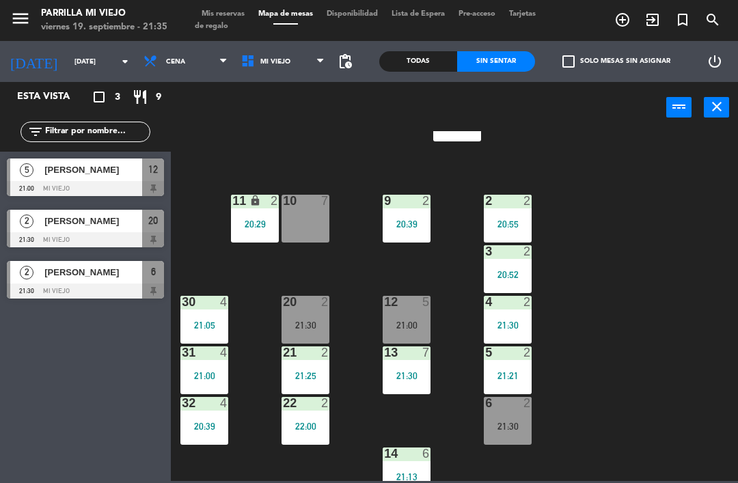
click at [407, 326] on div "21:00" at bounding box center [407, 326] width 48 height 10
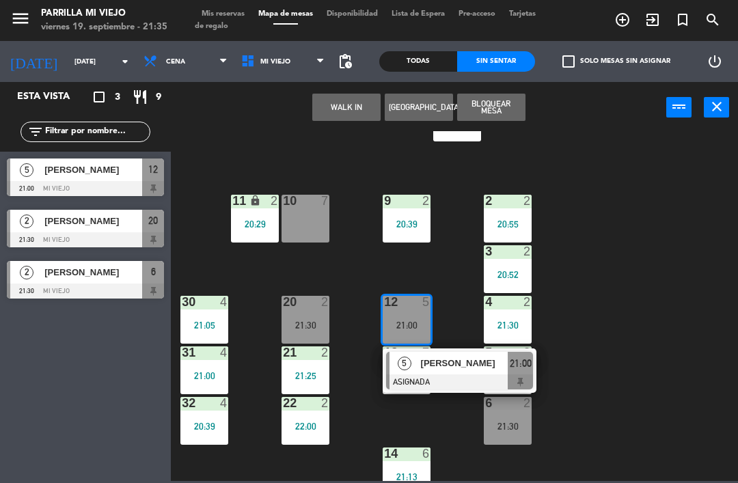
click at [645, 266] on div "1 5 21:00 2 2 20:55 9 2 20:39 10 7 11 lock 2 20:29 3 2 20:52 4 2 21:30 12 5 21:…" at bounding box center [458, 306] width 560 height 350
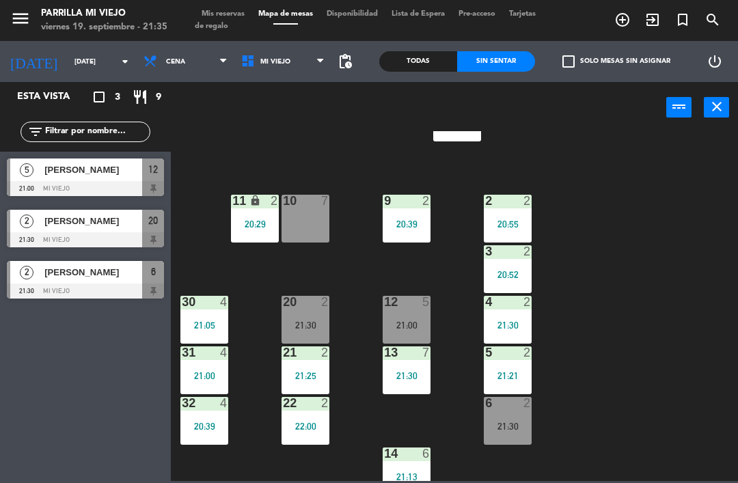
click at [307, 327] on div "21:30" at bounding box center [306, 326] width 48 height 10
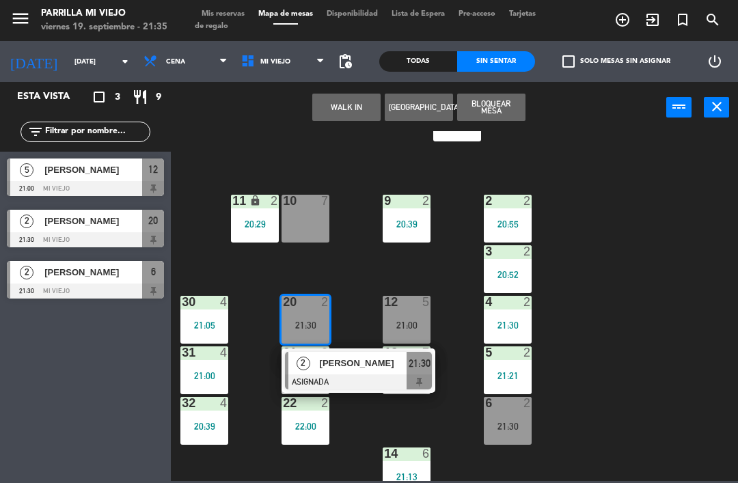
click at [432, 368] on div "21:30" at bounding box center [419, 363] width 25 height 23
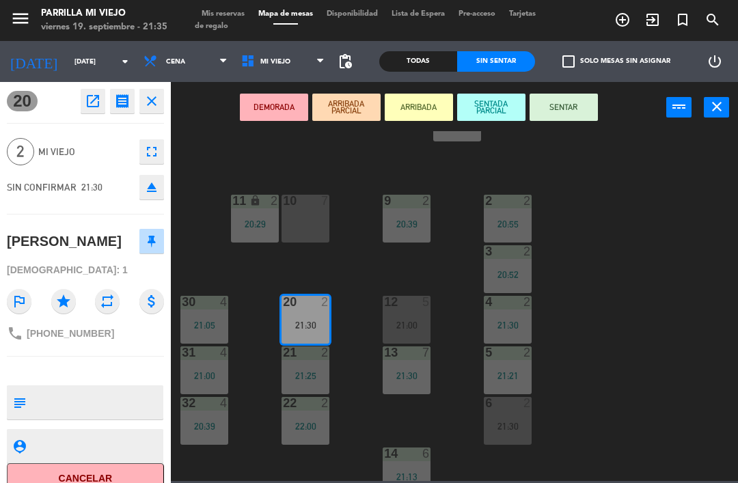
click at [578, 107] on button "SENTAR" at bounding box center [564, 107] width 68 height 27
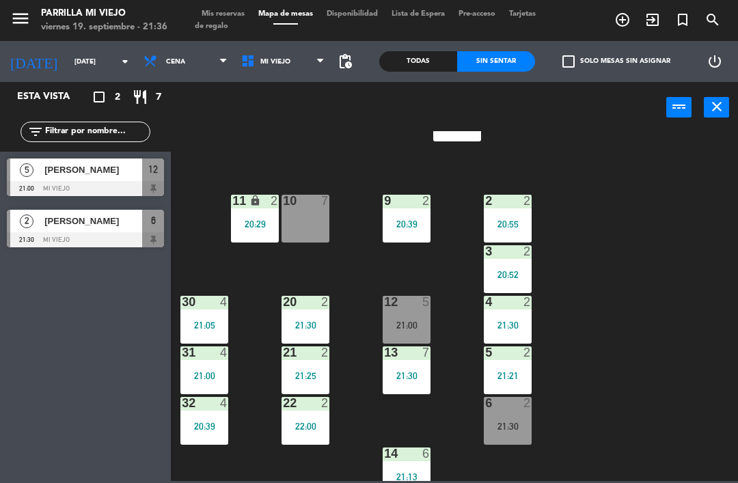
click at [221, 18] on span "Mis reservas" at bounding box center [223, 14] width 57 height 8
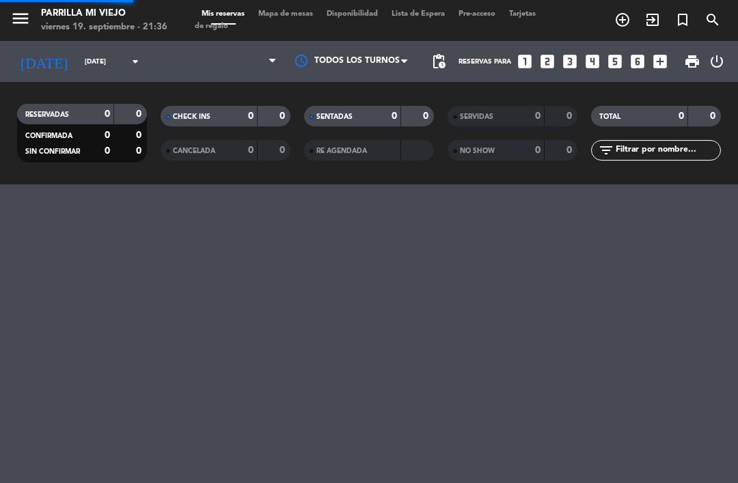
click at [250, 354] on div "menu Parrilla [GEOGRAPHIC_DATA] [DATE] 19. septiembre - 21:36 Mis reservas Mapa…" at bounding box center [369, 241] width 738 height 483
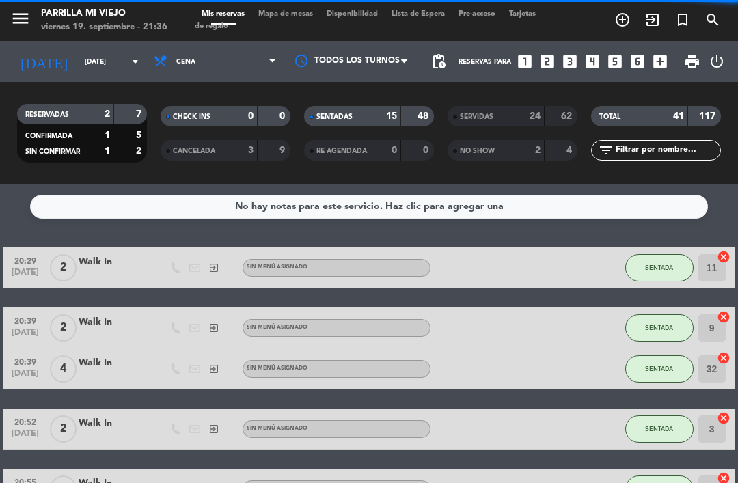
click at [384, 124] on div "SENTADAS 15 48" at bounding box center [369, 116] width 130 height 21
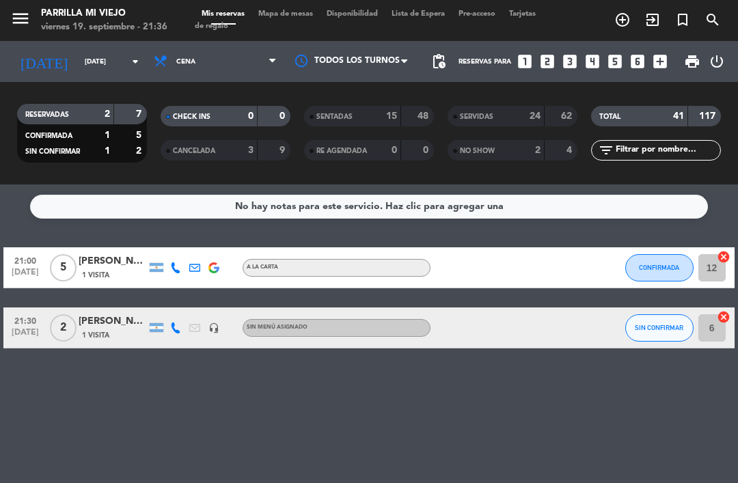
click at [283, 18] on span "Mapa de mesas" at bounding box center [286, 14] width 68 height 8
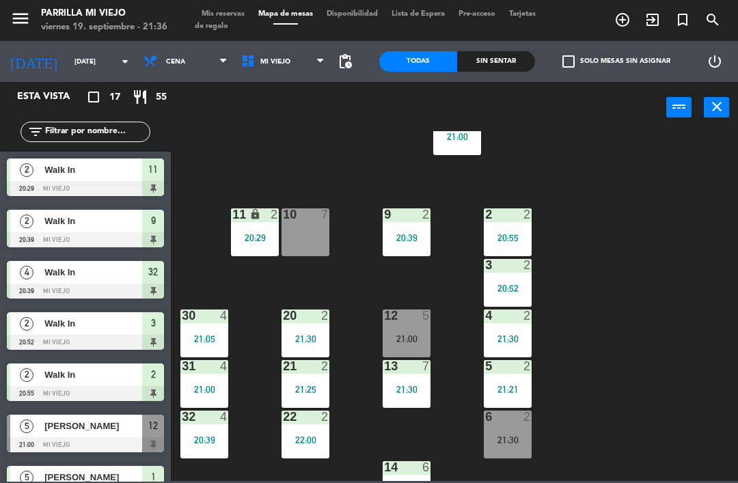
scroll to position [62, 0]
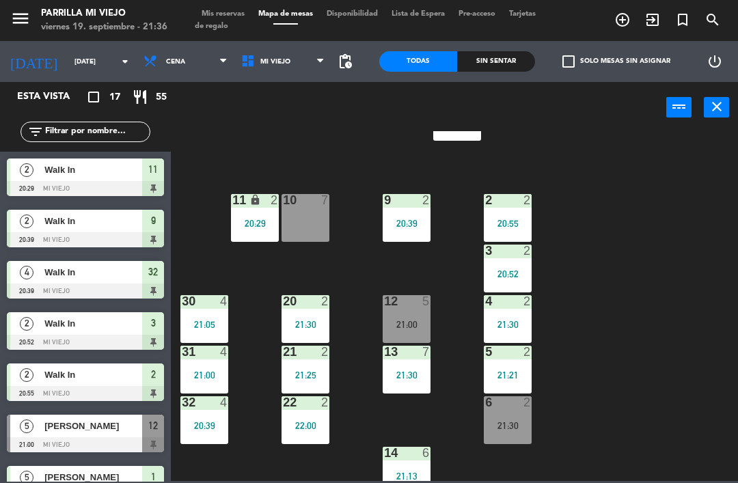
click at [286, 233] on div "10 7" at bounding box center [306, 218] width 48 height 48
click at [665, 209] on div "1 5 21:00 2 2 20:55 9 2 20:39 10 7 11 lock 2 20:29 3 2 20:52 4 2 21:30 12 5 21:…" at bounding box center [458, 306] width 560 height 350
click at [251, 222] on div "20:29" at bounding box center [255, 224] width 48 height 10
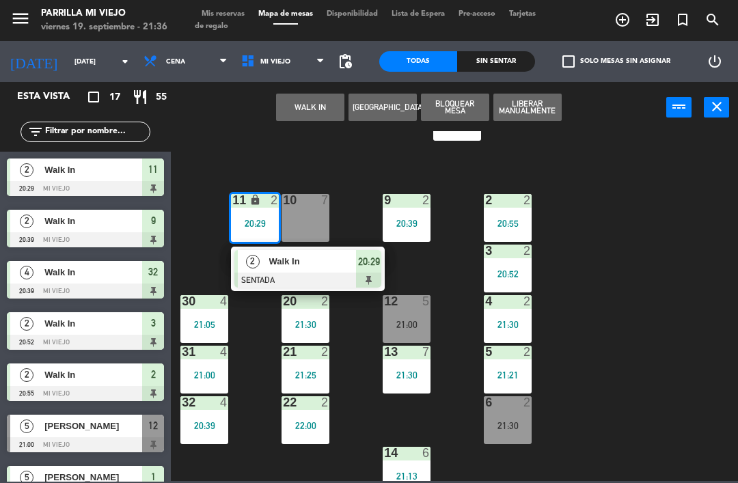
click at [366, 272] on div "20:29" at bounding box center [368, 261] width 25 height 23
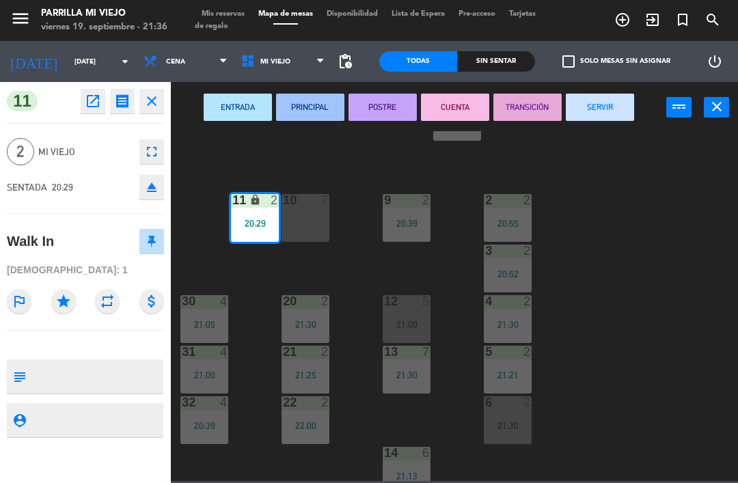
click at [614, 111] on button "SERVIR" at bounding box center [600, 107] width 68 height 27
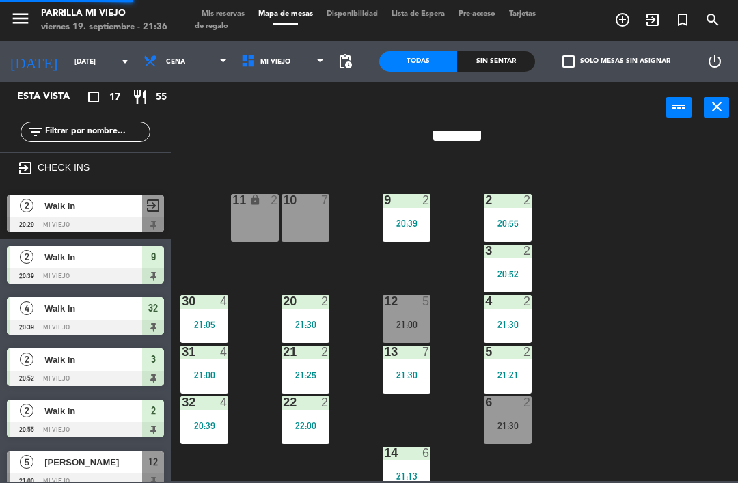
click at [660, 305] on div "1 5 21:00 2 2 20:55 9 2 20:39 10 7 11 lock 2 3 2 20:52 4 2 21:30 12 5 21:00 20 …" at bounding box center [458, 306] width 560 height 350
click at [248, 211] on div "11 lock 2" at bounding box center [255, 218] width 48 height 48
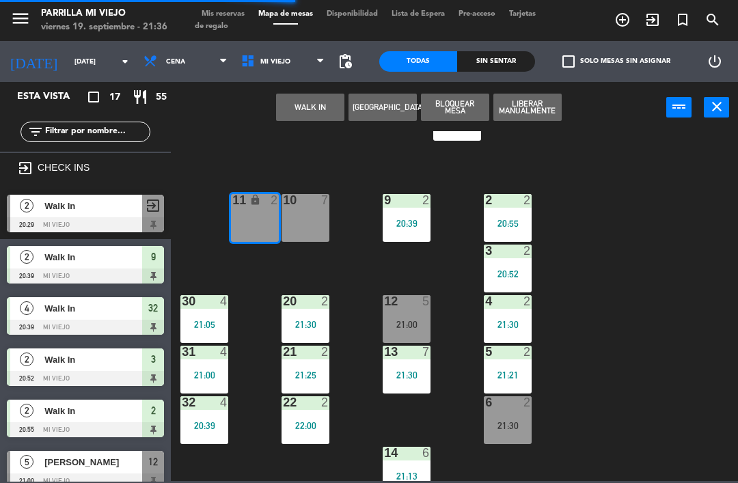
click at [312, 215] on div "10 7" at bounding box center [306, 218] width 48 height 48
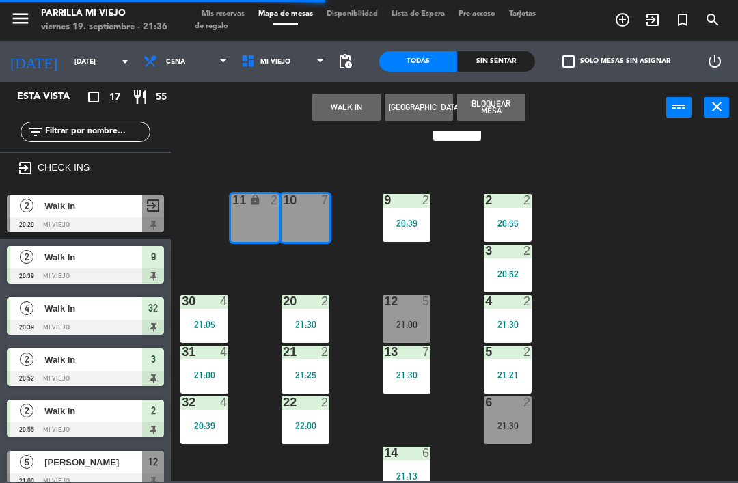
click at [355, 113] on button "WALK IN" at bounding box center [346, 107] width 68 height 27
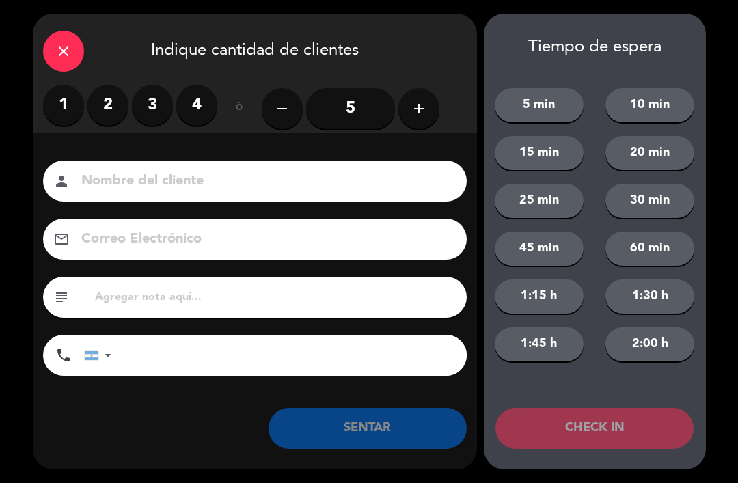
click at [195, 106] on label "4" at bounding box center [196, 105] width 41 height 41
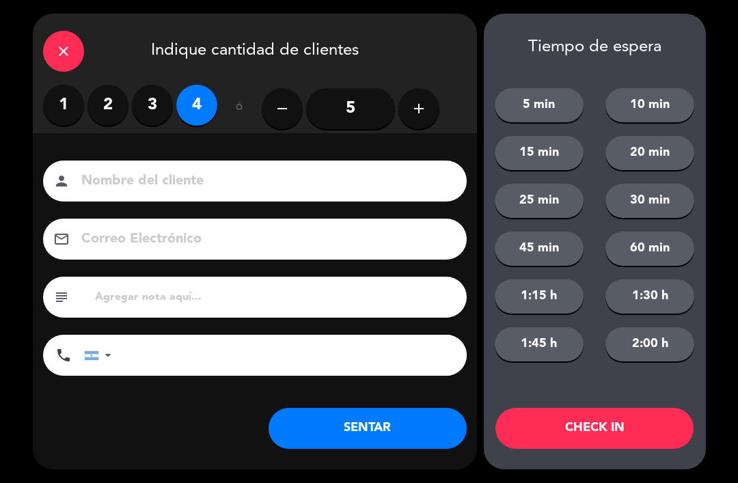
click at [382, 440] on button "SENTAR" at bounding box center [368, 428] width 198 height 41
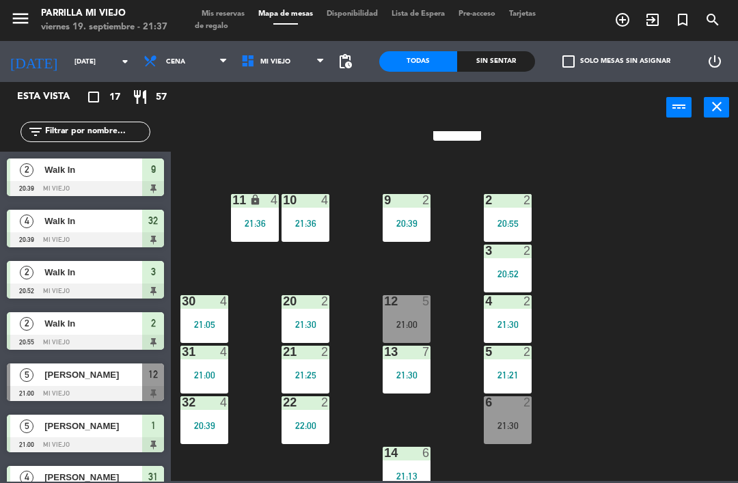
click at [509, 71] on div "Sin sentar" at bounding box center [496, 61] width 78 height 21
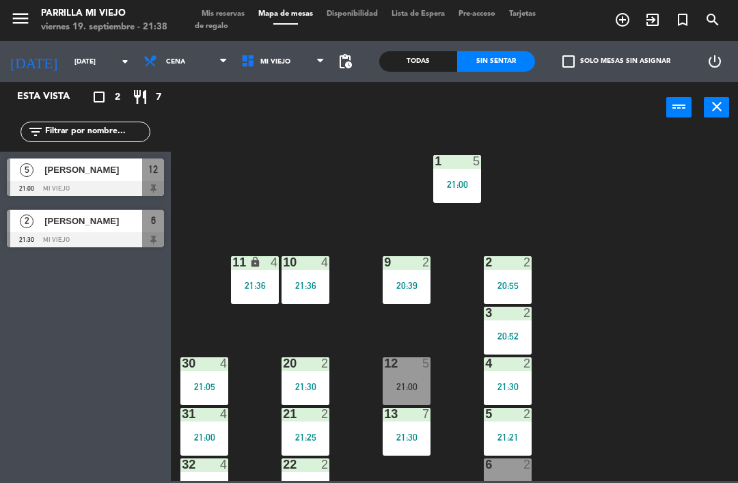
scroll to position [0, 0]
click at [393, 382] on div "21:00" at bounding box center [407, 387] width 48 height 10
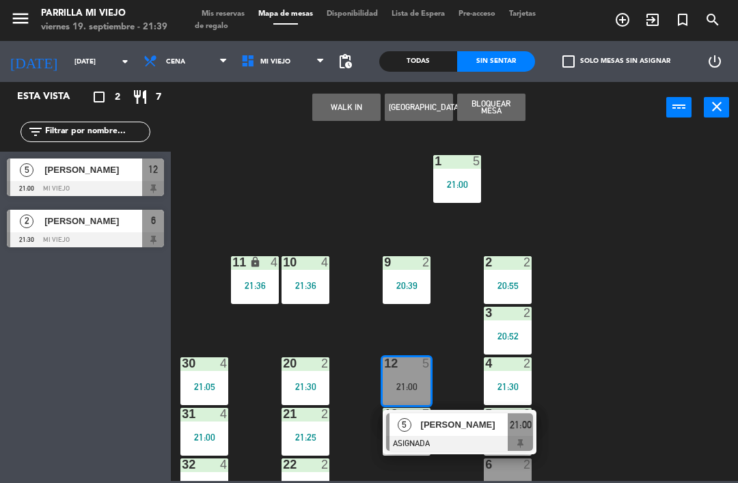
click at [526, 434] on div "21:00" at bounding box center [520, 425] width 25 height 23
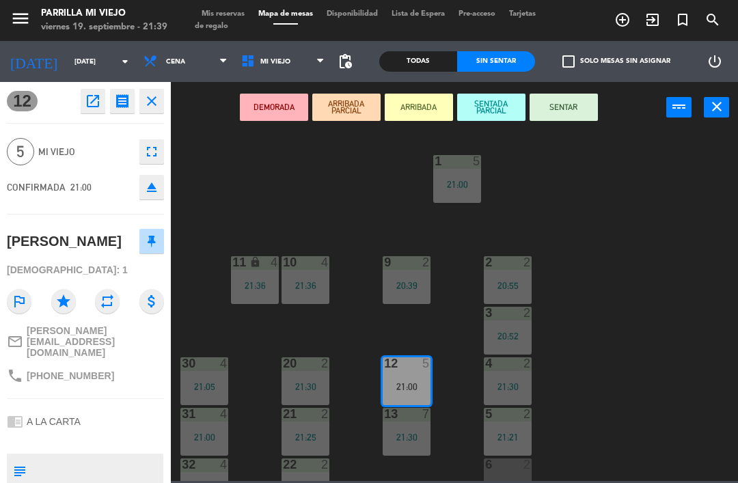
click at [567, 108] on button "SENTAR" at bounding box center [564, 107] width 68 height 27
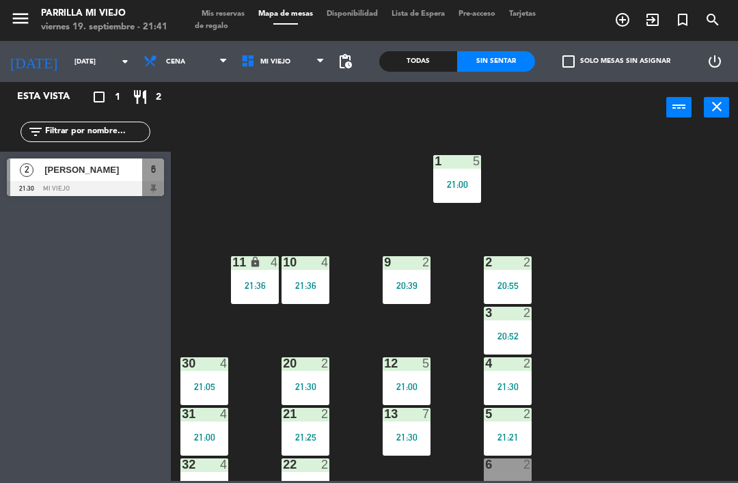
click at [632, 436] on div "1 5 21:00 2 2 20:55 9 2 20:39 10 4 21:36 11 lock 4 21:36 3 2 20:52 4 2 21:30 12…" at bounding box center [458, 306] width 560 height 350
click at [217, 6] on div "menu Parrilla [GEOGRAPHIC_DATA] [DATE] 19. septiembre - 21:41 Mis reservas Mapa…" at bounding box center [369, 20] width 738 height 41
click at [221, 10] on span "Mis reservas" at bounding box center [223, 14] width 57 height 8
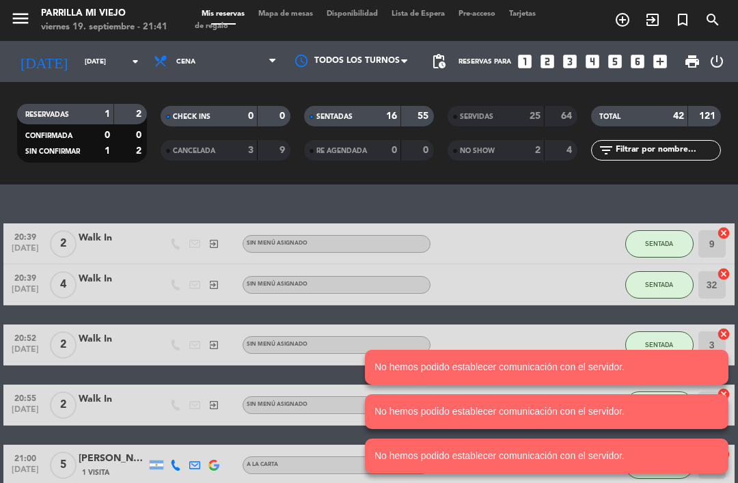
click at [379, 113] on div "16" at bounding box center [384, 117] width 27 height 16
click at [277, 17] on span "Mapa de mesas" at bounding box center [286, 14] width 68 height 8
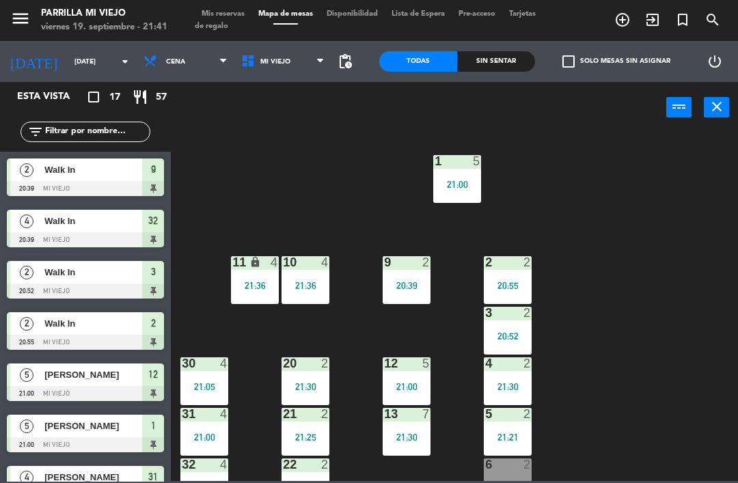
click at [691, 315] on div "1 5 21:00 2 2 20:55 9 2 20:39 10 4 21:36 11 lock 4 21:36 3 2 20:52 4 2 21:30 12…" at bounding box center [458, 306] width 560 height 350
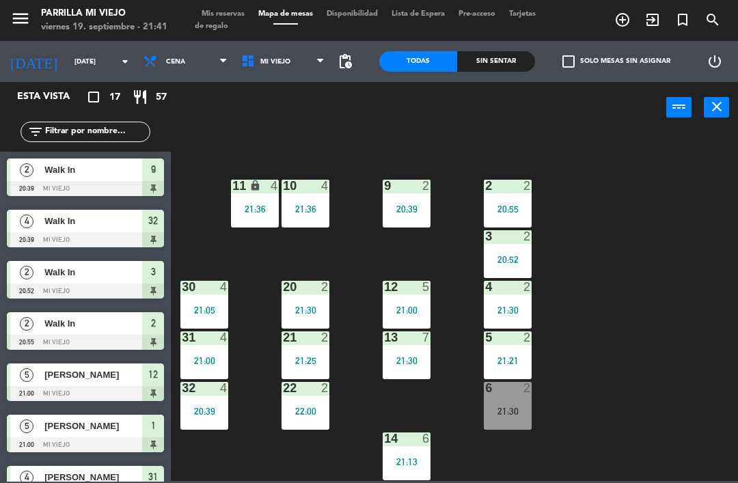
scroll to position [77, 0]
click at [487, 59] on div "Sin sentar" at bounding box center [496, 61] width 78 height 21
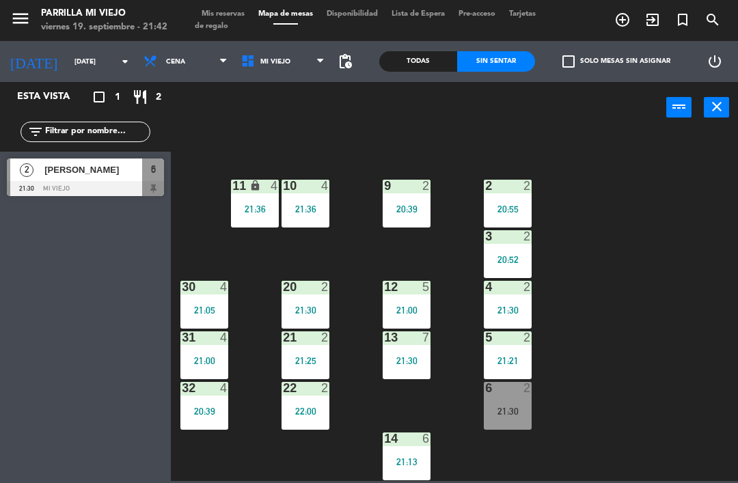
click at [658, 332] on div "1 5 21:00 2 2 20:55 9 2 20:39 10 4 21:36 11 lock 4 21:36 3 2 20:52 4 2 21:30 12…" at bounding box center [458, 306] width 560 height 350
click at [397, 216] on div "9 2 20:39" at bounding box center [407, 204] width 48 height 48
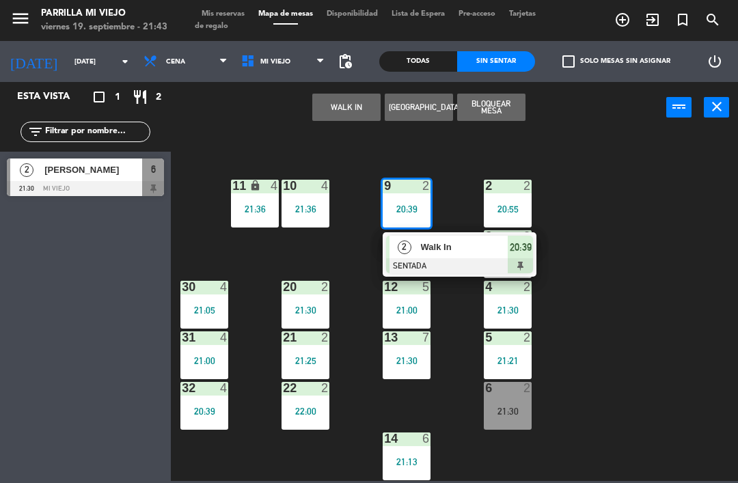
click at [520, 256] on div "20:39" at bounding box center [520, 247] width 25 height 23
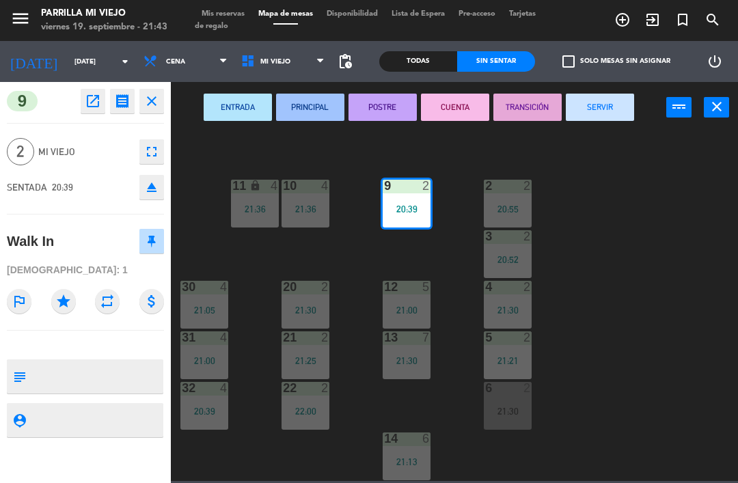
click at [561, 103] on button "TRANSICIÓN" at bounding box center [528, 107] width 68 height 27
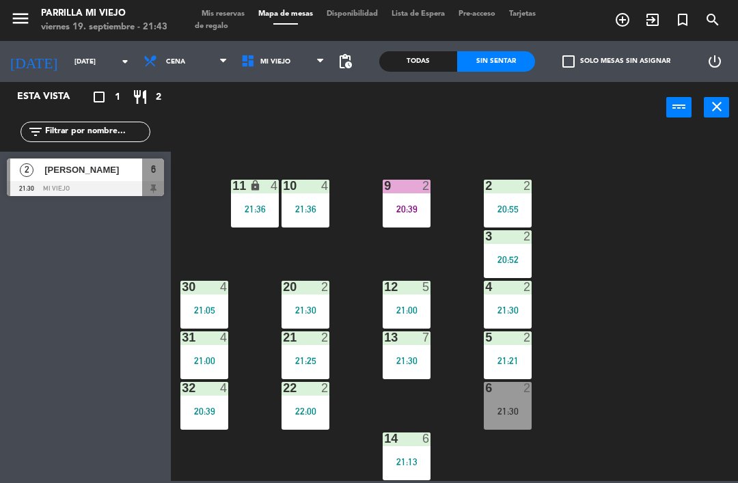
click at [687, 358] on div "1 5 21:00 2 2 20:55 9 2 20:39 10 4 21:36 11 lock 4 21:36 3 2 20:52 4 2 21:30 12…" at bounding box center [458, 306] width 560 height 350
click at [511, 420] on div "6 2 21:30" at bounding box center [508, 406] width 48 height 48
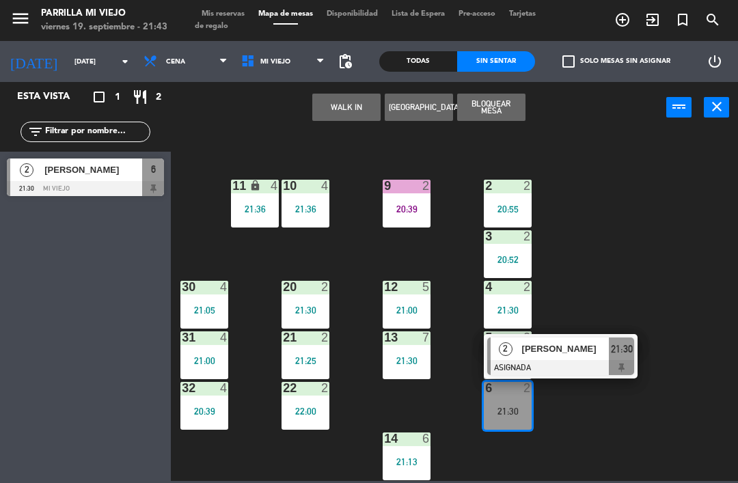
click at [623, 351] on span "21:30" at bounding box center [622, 349] width 22 height 16
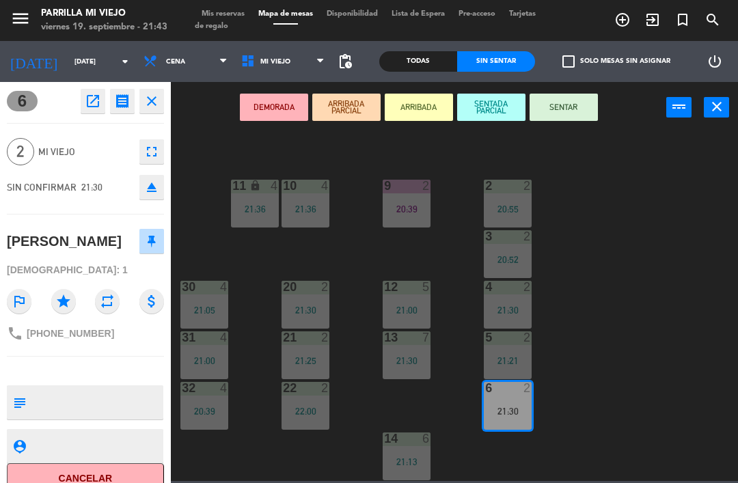
click at [559, 120] on button "SENTAR" at bounding box center [564, 107] width 68 height 27
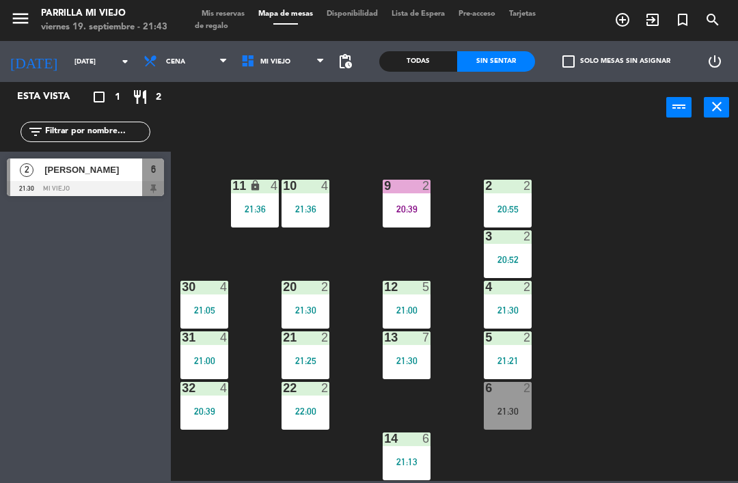
click at [596, 373] on div "1 5 21:00 2 2 20:55 9 2 20:39 10 4 21:36 11 lock 4 21:36 3 2 20:52 4 2 21:30 12…" at bounding box center [458, 306] width 560 height 350
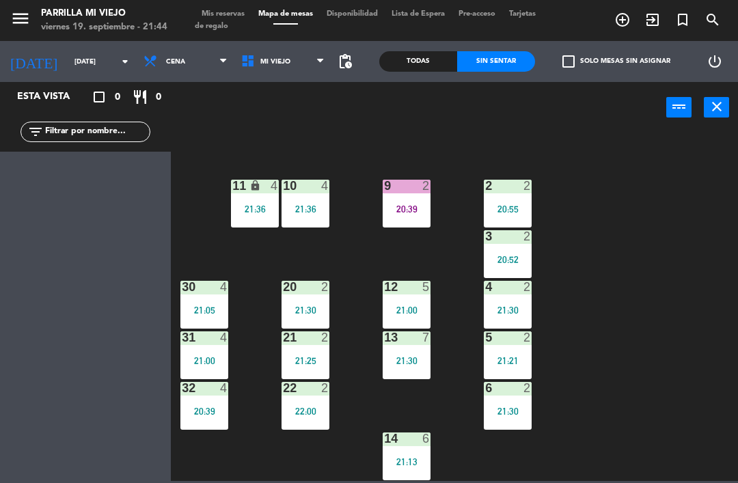
click at [406, 201] on div "9 2 20:39" at bounding box center [407, 204] width 48 height 48
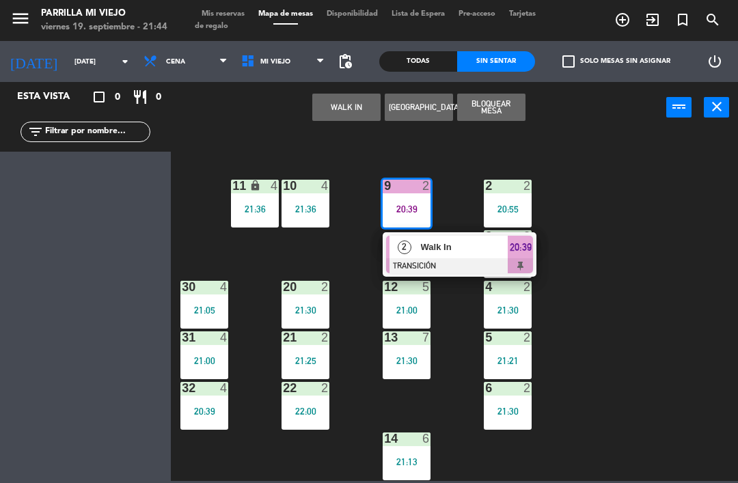
click at [531, 247] on span "20:39" at bounding box center [521, 247] width 22 height 16
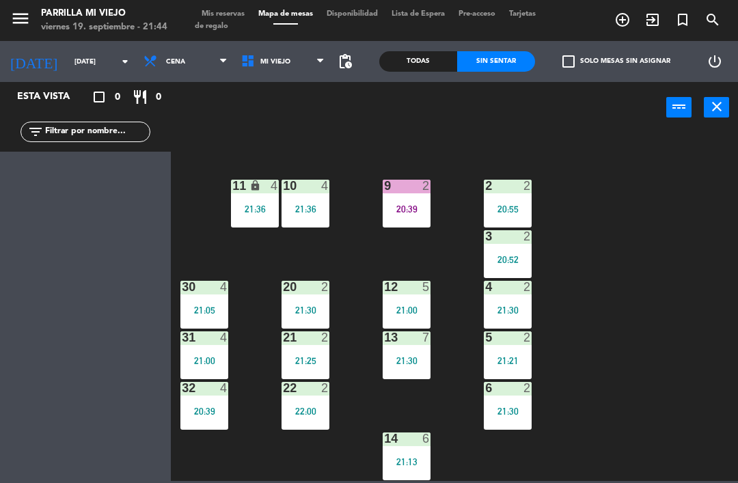
click at [648, 226] on div "1 5 21:00 2 2 20:55 9 2 20:39 10 4 21:36 11 lock 4 21:36 3 2 20:52 4 2 21:30 12…" at bounding box center [458, 306] width 560 height 350
click at [421, 212] on div "20:39" at bounding box center [407, 209] width 48 height 10
click at [652, 249] on div "1 5 21:00 2 2 20:55 9 2 20:39 10 4 21:36 11 lock 4 21:36 3 2 20:52 4 2 21:30 12…" at bounding box center [458, 306] width 560 height 350
click at [427, 214] on div "9 2 20:39" at bounding box center [407, 204] width 48 height 48
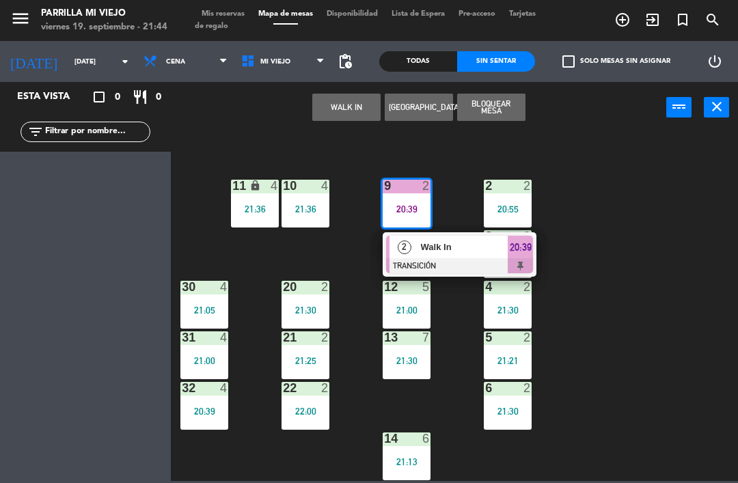
click at [535, 261] on div "2 Walk In TRANSICIÓN 20:39" at bounding box center [460, 254] width 154 height 44
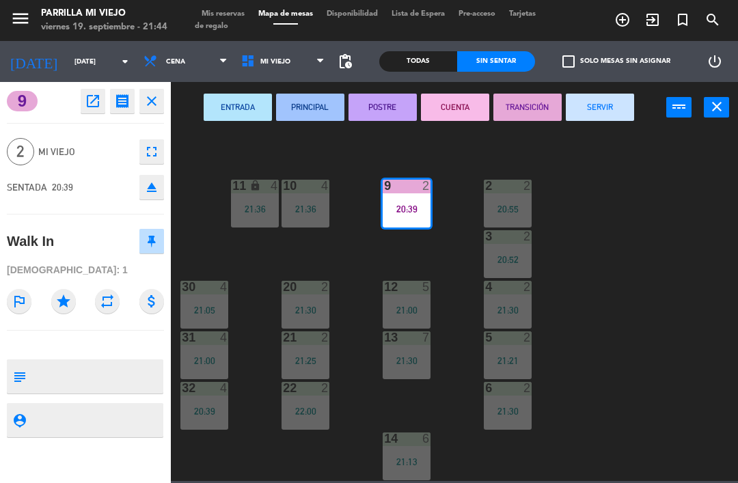
click at [627, 109] on button "SERVIR" at bounding box center [600, 107] width 68 height 27
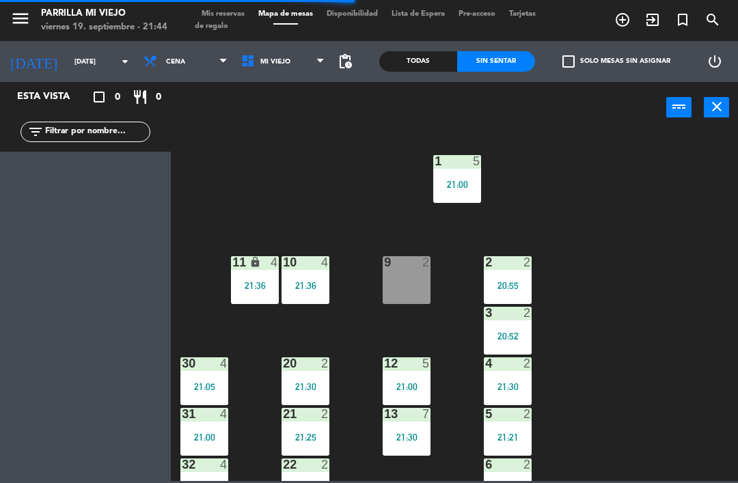
scroll to position [1, 0]
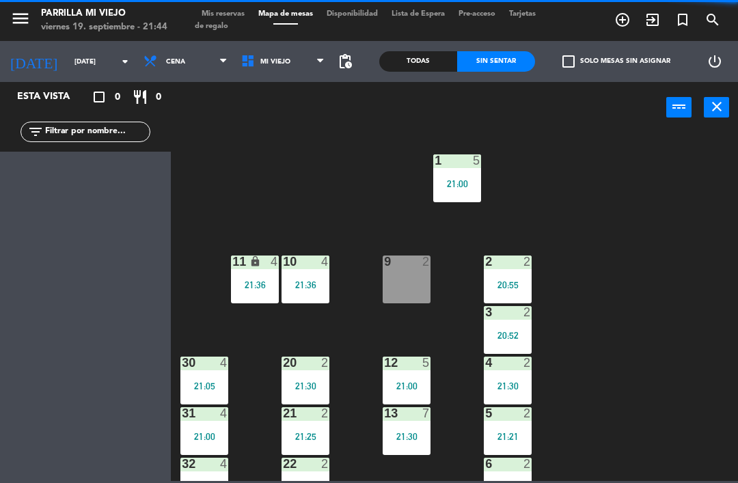
click at [235, 12] on span "Mis reservas" at bounding box center [223, 14] width 57 height 8
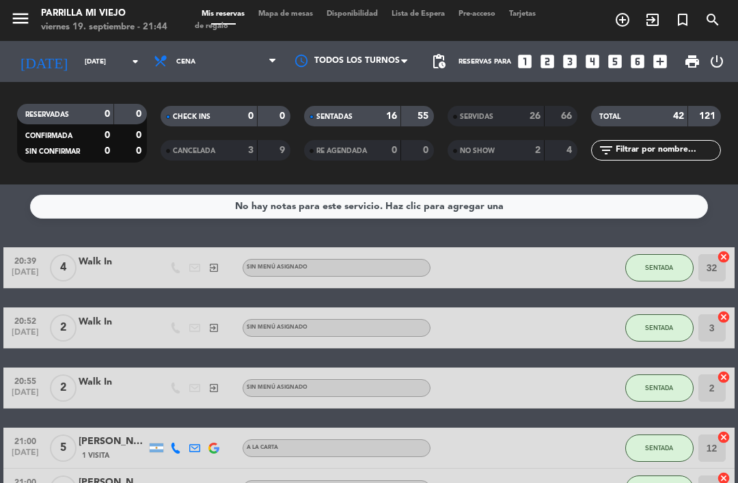
click at [381, 141] on div "RE AGENDADA 0 0" at bounding box center [369, 150] width 130 height 21
click at [397, 114] on strong "16" at bounding box center [391, 116] width 11 height 10
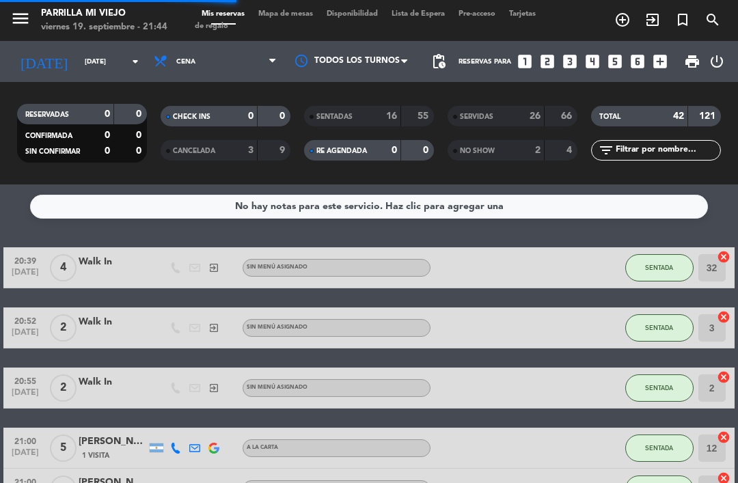
click at [399, 151] on div "RE AGENDADA 0 0" at bounding box center [369, 150] width 130 height 21
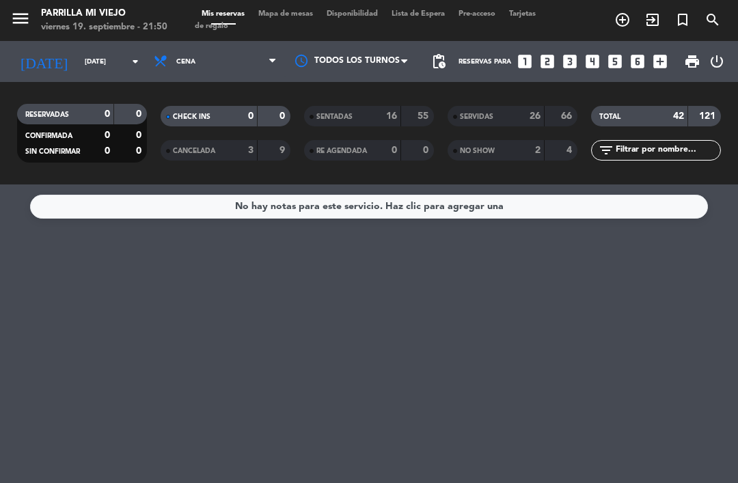
click at [306, 13] on span "Mapa de mesas" at bounding box center [286, 14] width 68 height 8
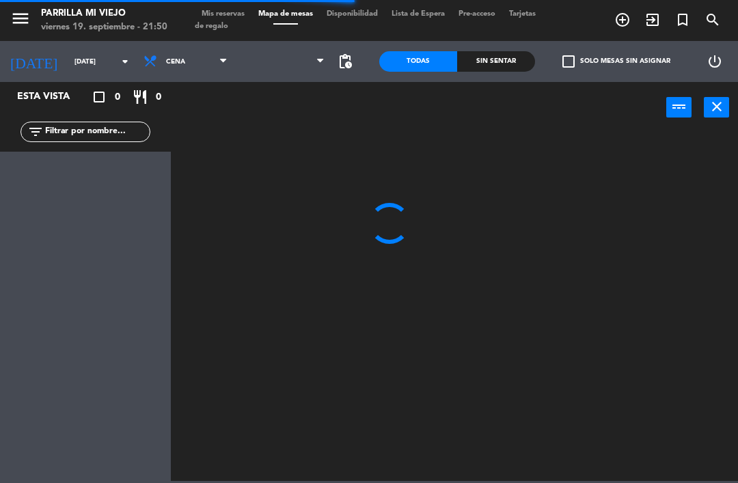
click at [504, 59] on div "Sin sentar" at bounding box center [496, 61] width 78 height 21
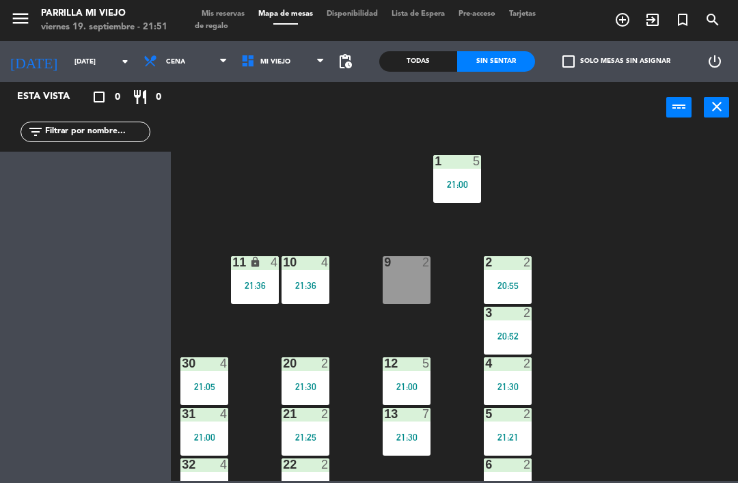
click at [289, 219] on div "1 5 21:00 2 2 20:55 9 2 10 4 21:36 11 lock 4 21:36 3 2 20:52 4 2 21:30 12 5 21:…" at bounding box center [458, 306] width 560 height 350
click at [213, 479] on div "32 4 20:39" at bounding box center [204, 483] width 48 height 48
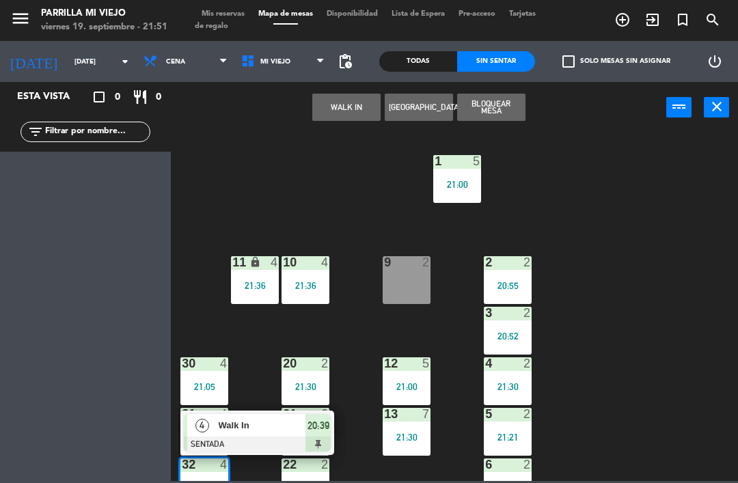
click at [334, 427] on div "4 Walk In SENTADA 20:39" at bounding box center [257, 433] width 154 height 44
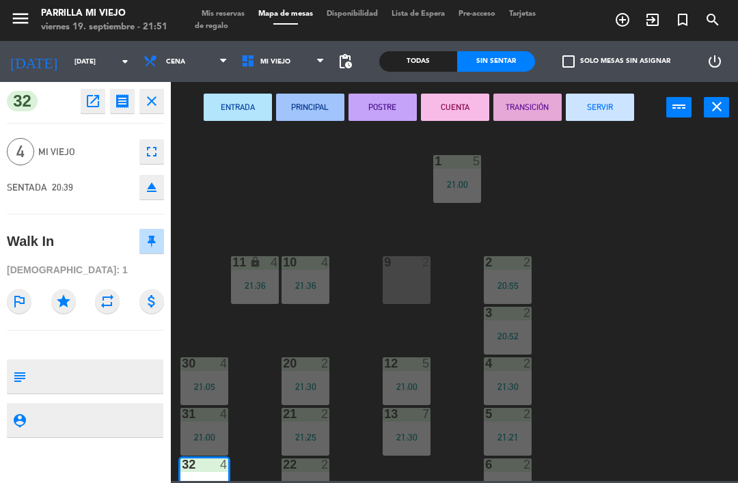
click at [395, 101] on button "POSTRE" at bounding box center [383, 107] width 68 height 27
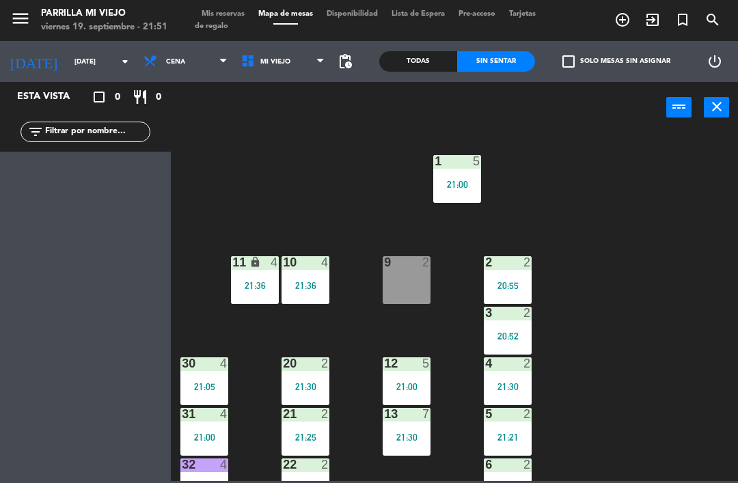
click at [644, 198] on div "1 5 21:00 2 2 20:55 9 2 10 4 21:36 11 lock 4 21:36 3 2 20:52 4 2 21:30 12 5 21:…" at bounding box center [458, 306] width 560 height 350
click at [252, 316] on div "1 5 21:00 2 2 20:55 9 2 10 4 21:36 11 lock 4 21:36 3 2 20:52 4 2 21:30 12 5 21:…" at bounding box center [458, 306] width 560 height 350
click at [516, 271] on div "2 2 20:55" at bounding box center [508, 280] width 48 height 48
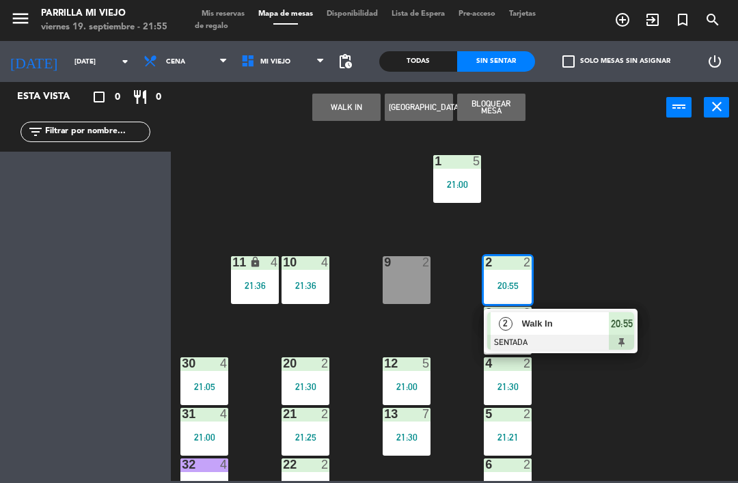
click at [636, 329] on div "2 Walk In SENTADA 20:55" at bounding box center [561, 331] width 154 height 44
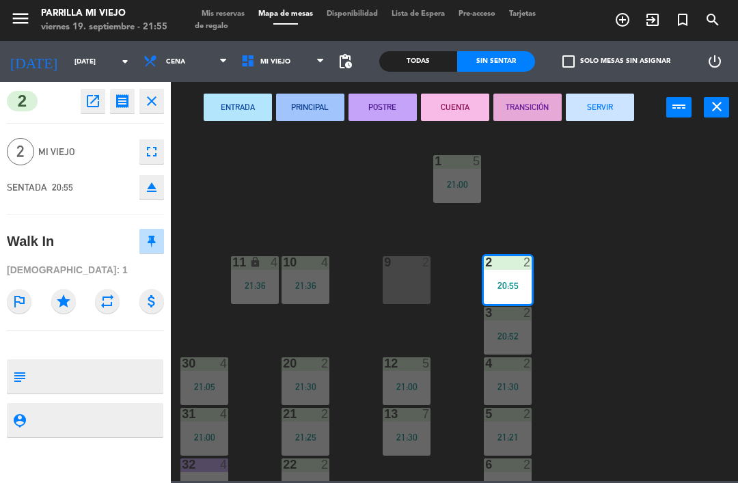
click at [596, 120] on button "SERVIR" at bounding box center [600, 107] width 68 height 27
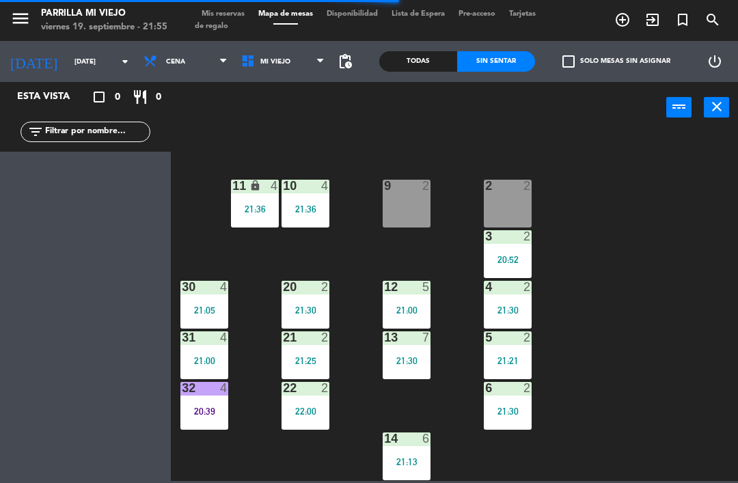
scroll to position [77, 0]
click at [200, 412] on div "20:39" at bounding box center [204, 412] width 48 height 10
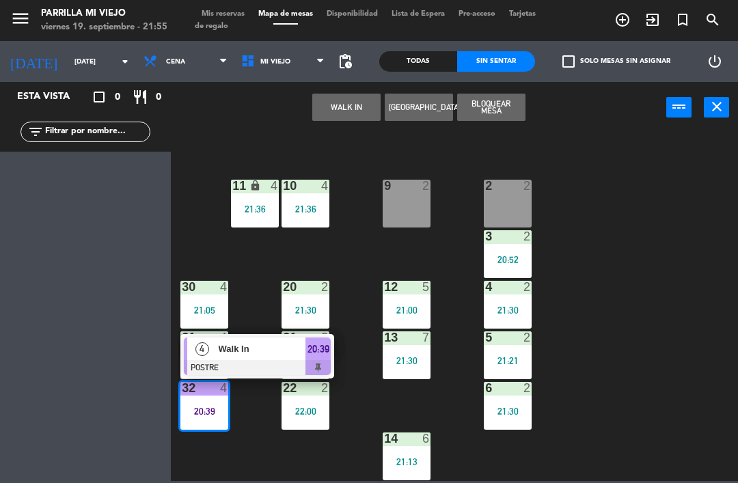
click at [323, 358] on div "20:39" at bounding box center [318, 349] width 25 height 23
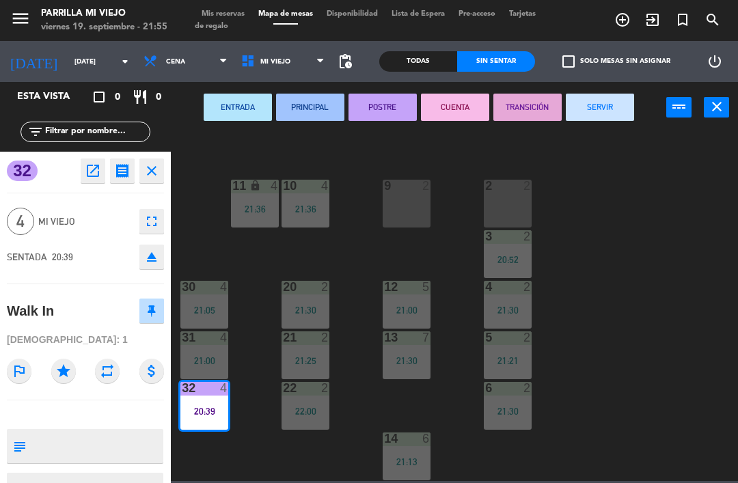
click at [621, 94] on button "SERVIR" at bounding box center [600, 107] width 68 height 27
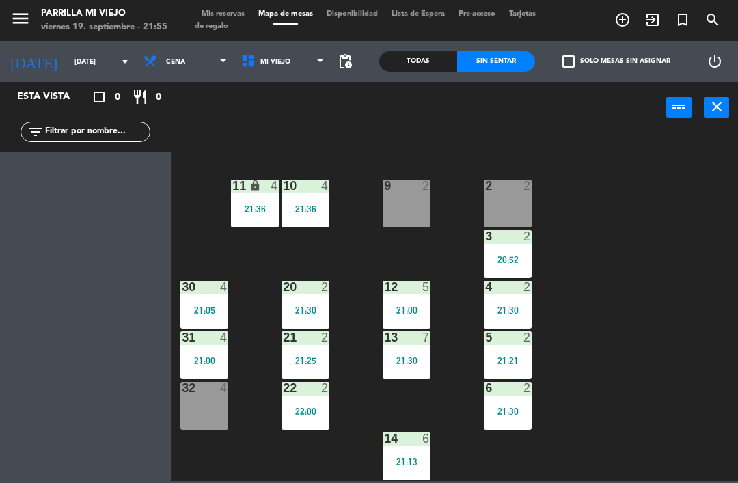
click at [648, 285] on div "1 5 21:00 2 2 9 2 10 4 21:36 11 lock 4 21:36 3 2 20:52 4 2 21:30 12 5 21:00 20 …" at bounding box center [458, 306] width 560 height 350
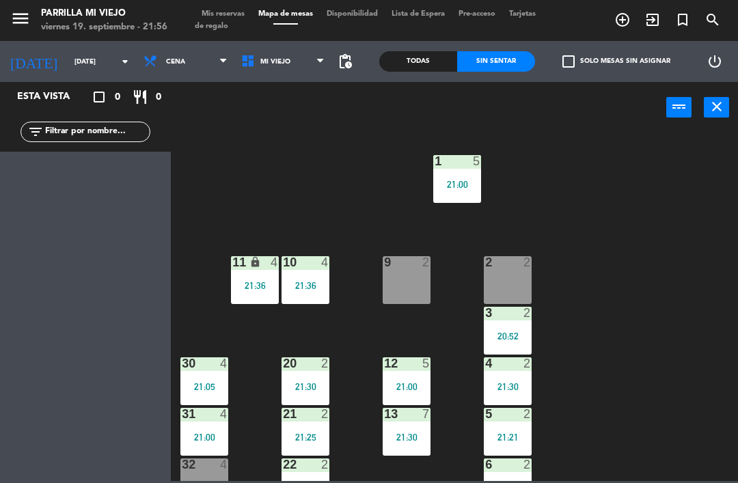
scroll to position [0, 0]
